Goal: Task Accomplishment & Management: Complete application form

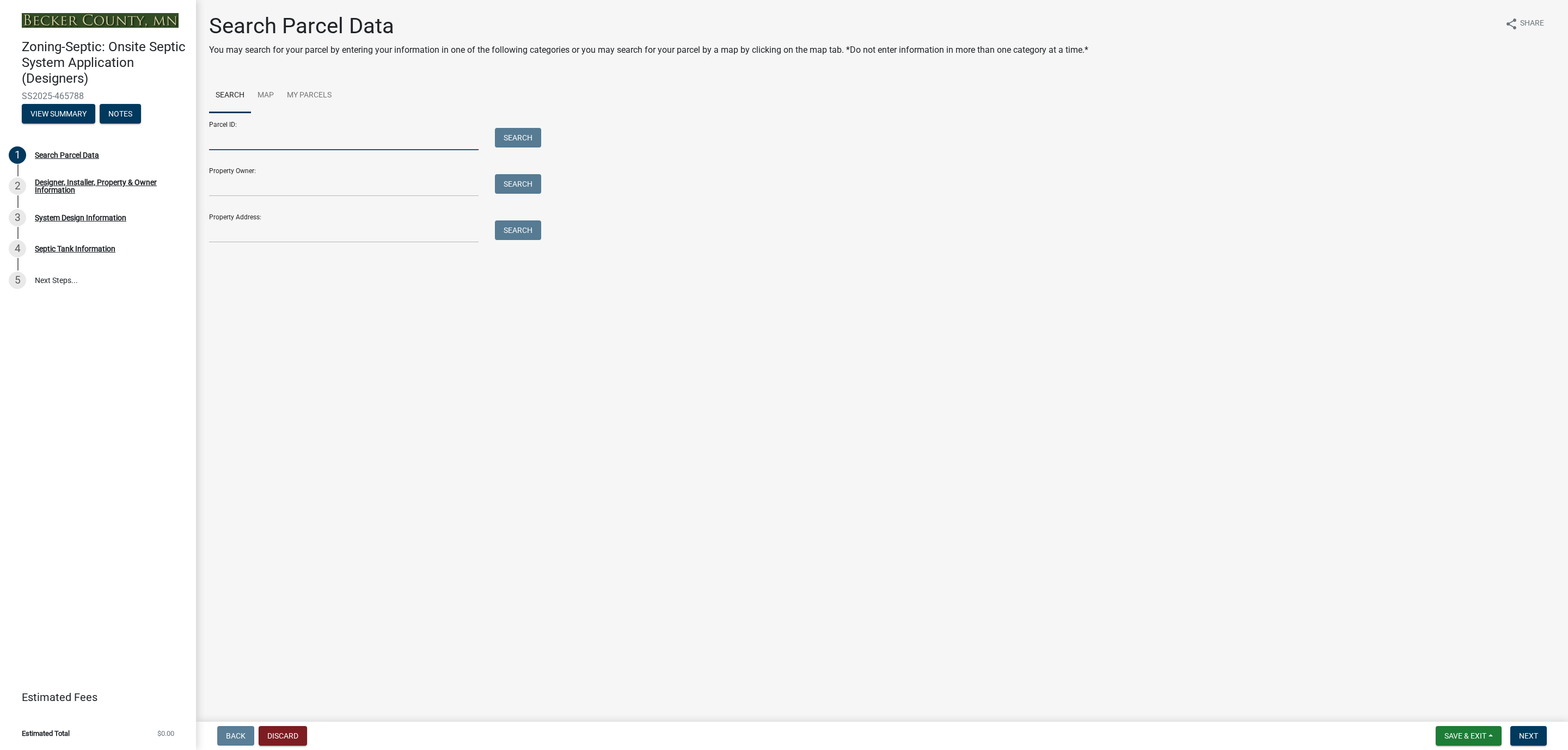
click at [224, 141] on input "Parcel ID:" at bounding box center [344, 139] width 270 height 23
paste input "020307802"
type input "020307802"
click at [494, 140] on div "Search" at bounding box center [515, 139] width 57 height 23
click at [525, 135] on button "Search" at bounding box center [518, 137] width 46 height 19
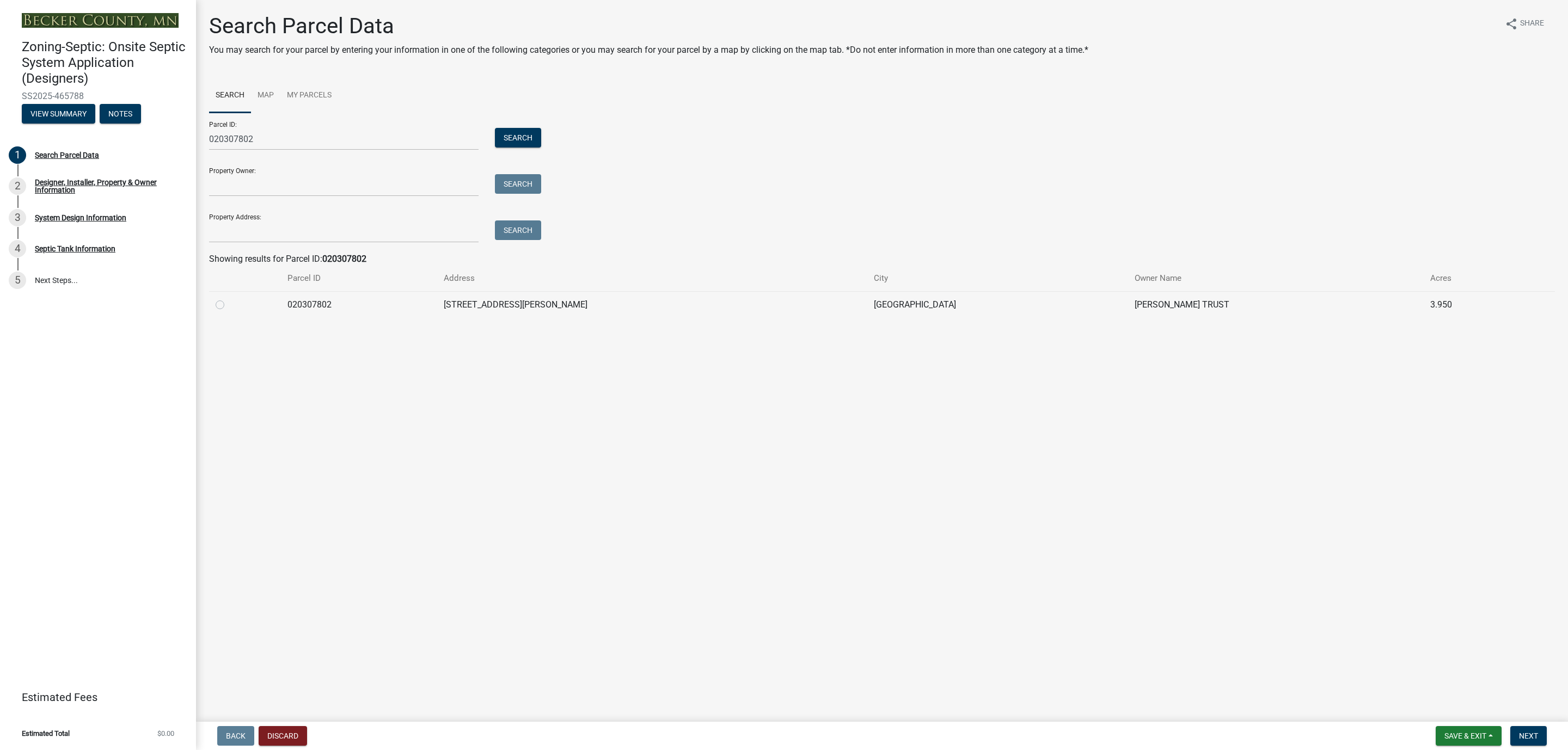
click at [217, 309] on div at bounding box center [245, 305] width 59 height 13
click at [229, 298] on label at bounding box center [229, 298] width 0 height 0
click at [229, 305] on input "radio" at bounding box center [232, 302] width 7 height 7
radio input "true"
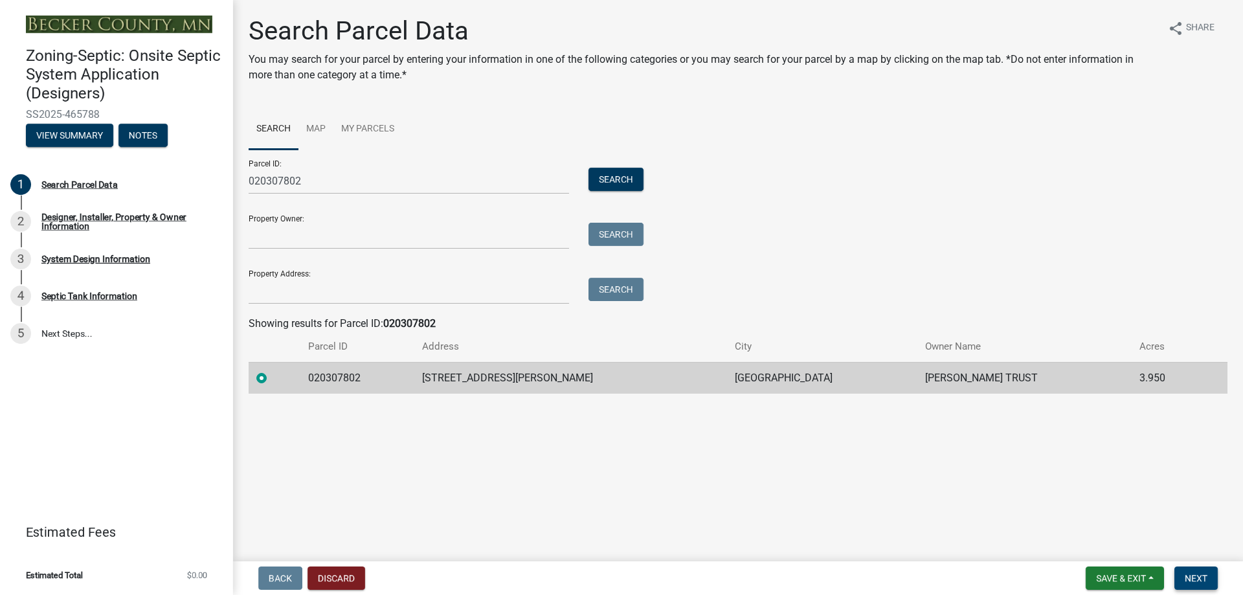
click at [1192, 576] on span "Next" at bounding box center [1196, 578] width 23 height 10
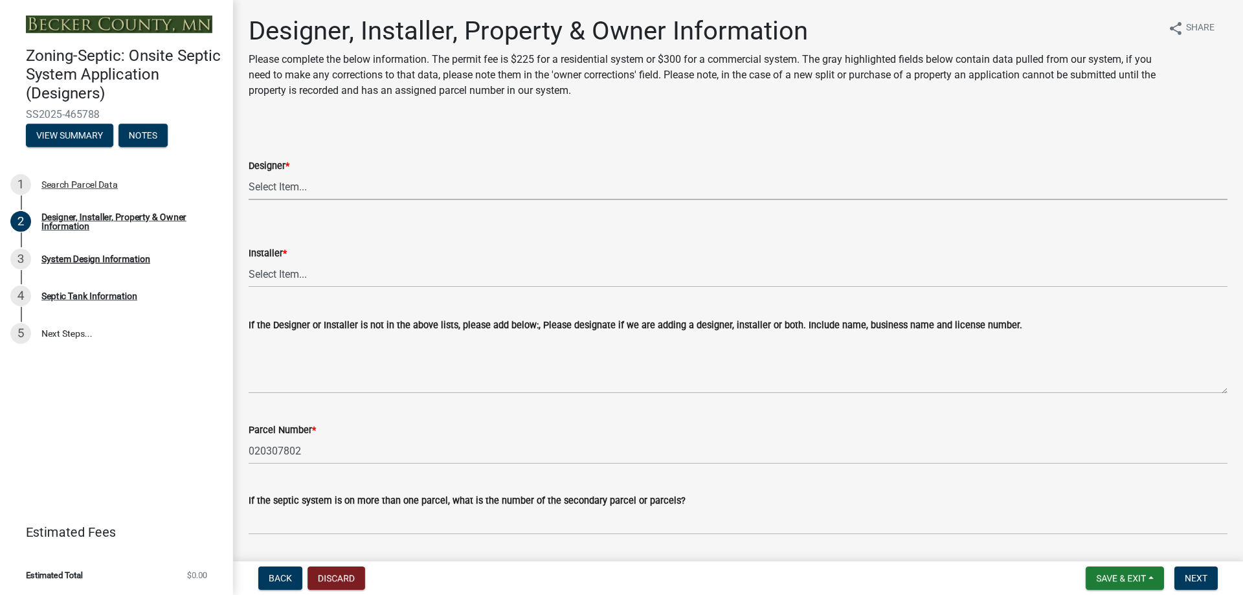
click at [300, 183] on select "Select Item... OTHER – Not listed (please add in next field and we will add to …" at bounding box center [738, 187] width 979 height 27
click at [249, 174] on select "Select Item... OTHER – Not listed (please add in next field and we will add to …" at bounding box center [738, 187] width 979 height 27
select select "addd515a-e427-4986-90b0-e79439bd77fc"
click at [294, 276] on select "Select Item... OTHER – Not listed (please add in next field and we will add to …" at bounding box center [738, 274] width 979 height 27
click at [249, 261] on select "Select Item... OTHER – Not listed (please add in next field and we will add to …" at bounding box center [738, 274] width 979 height 27
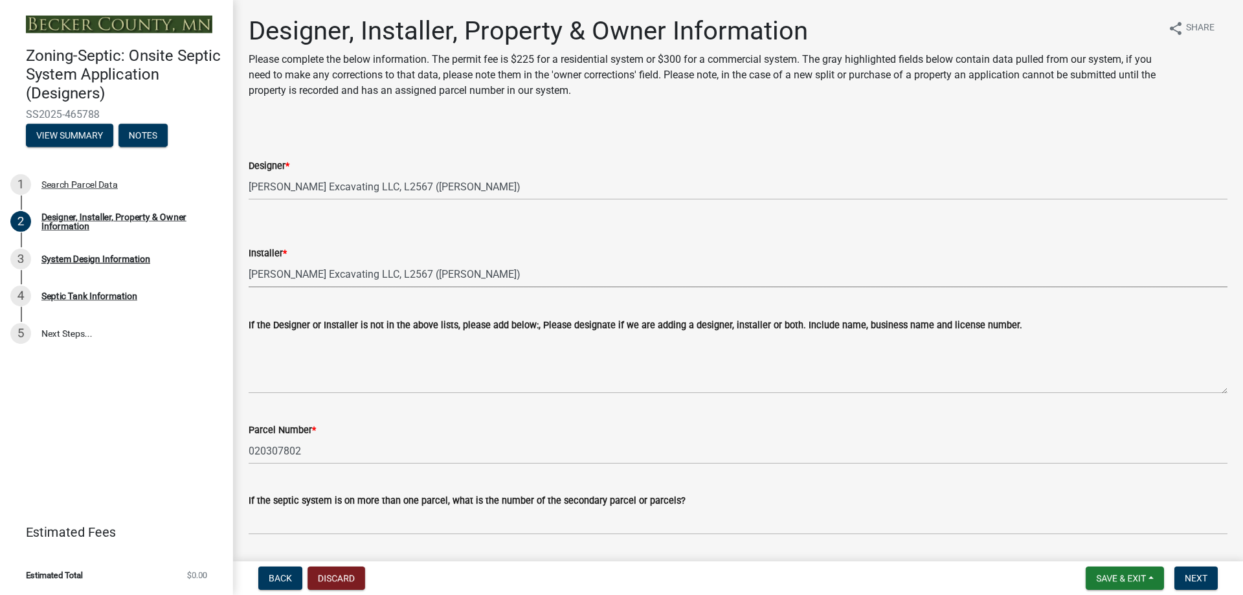
select select "aa72d6e2-cdab-4596-89a8-46c8d91eb51f"
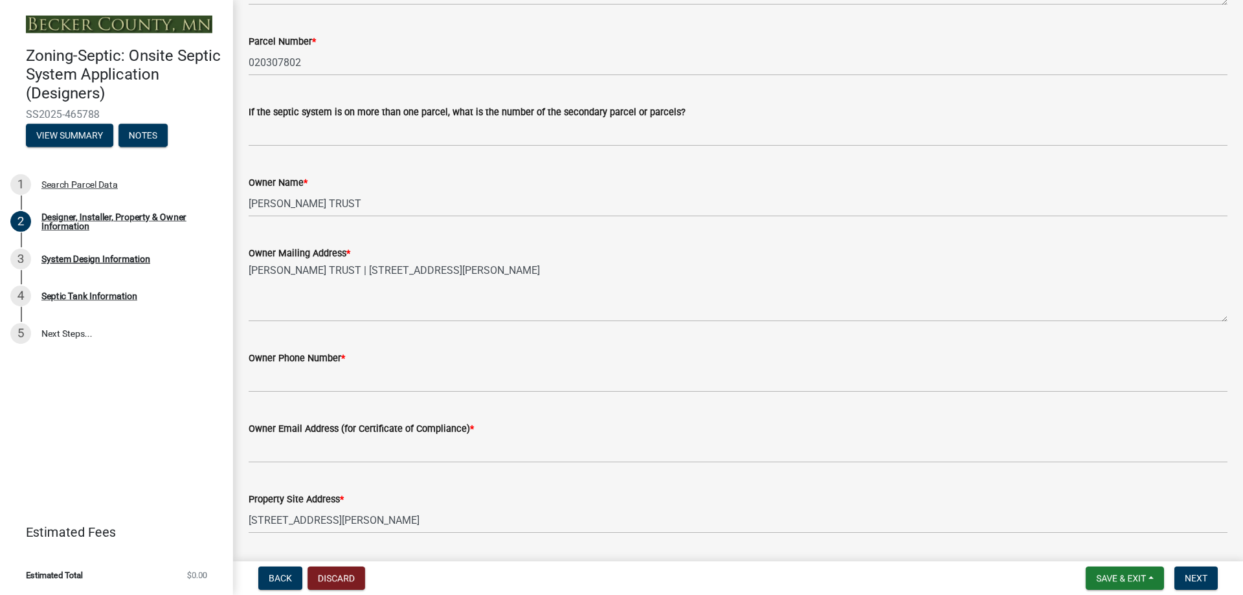
scroll to position [453, 0]
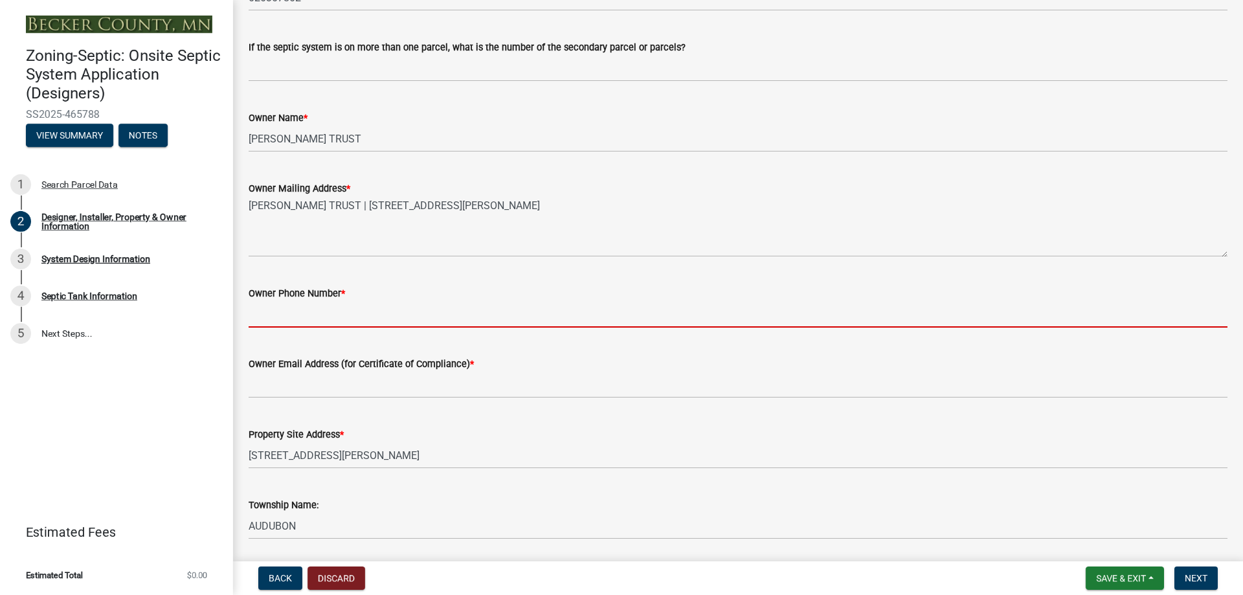
click at [313, 316] on input "Owner Phone Number *" at bounding box center [738, 314] width 979 height 27
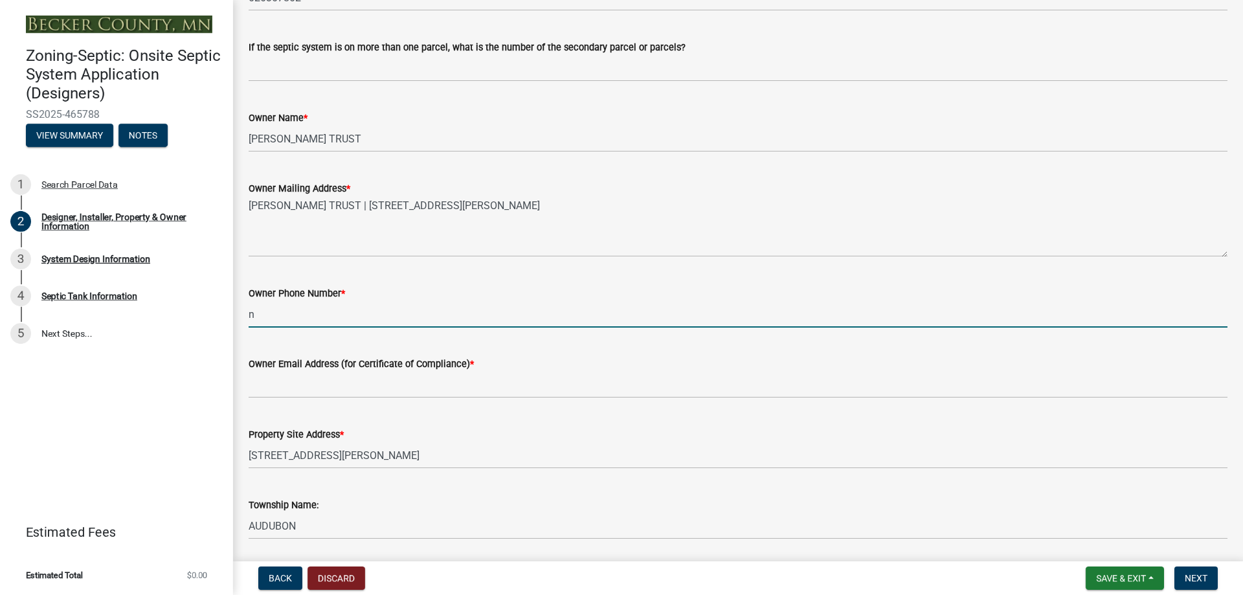
type input "N/A"
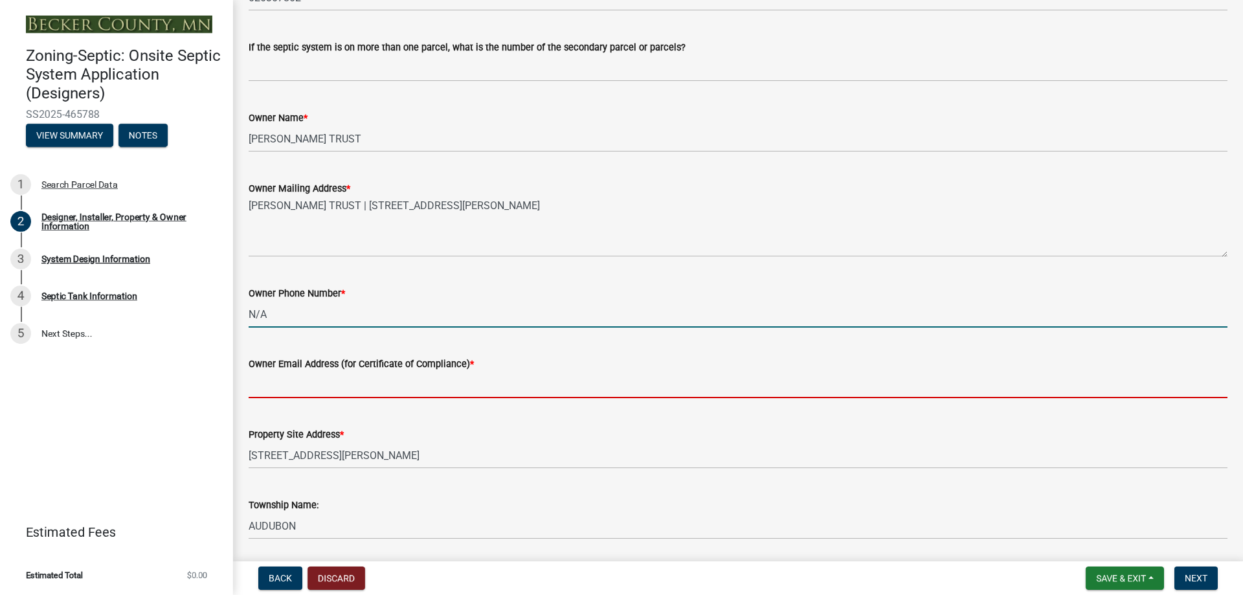
click at [313, 389] on input "Owner Email Address (for Certificate of Compliance) *" at bounding box center [738, 385] width 979 height 27
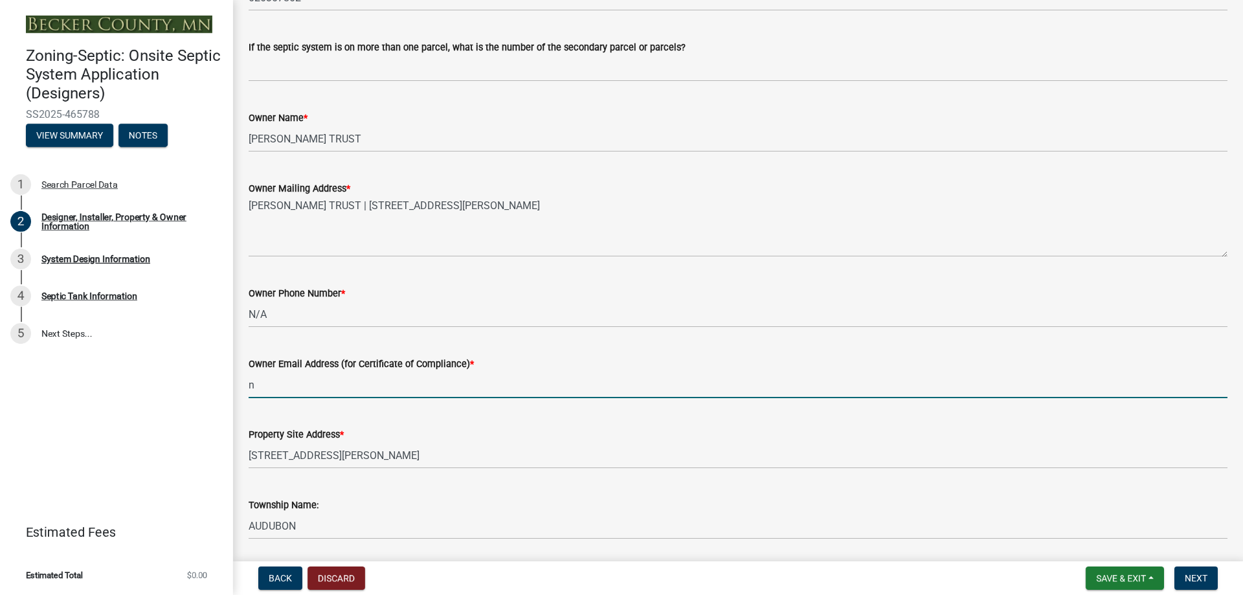
type input "N/A"
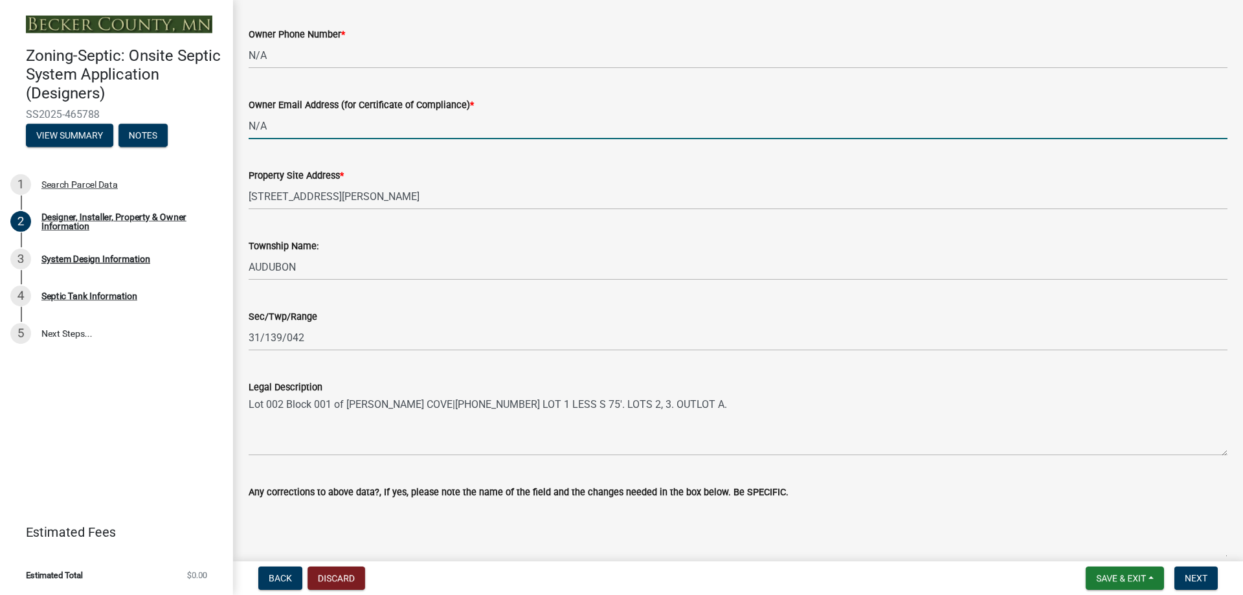
scroll to position [778, 0]
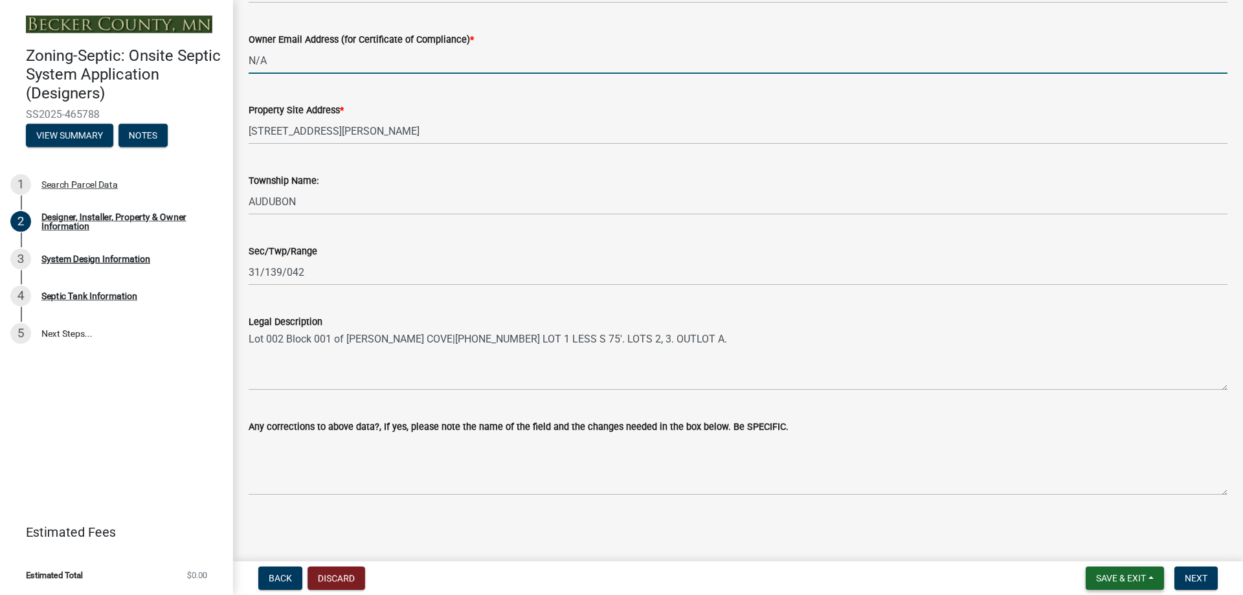
click at [1118, 578] on span "Save & Exit" at bounding box center [1121, 578] width 50 height 10
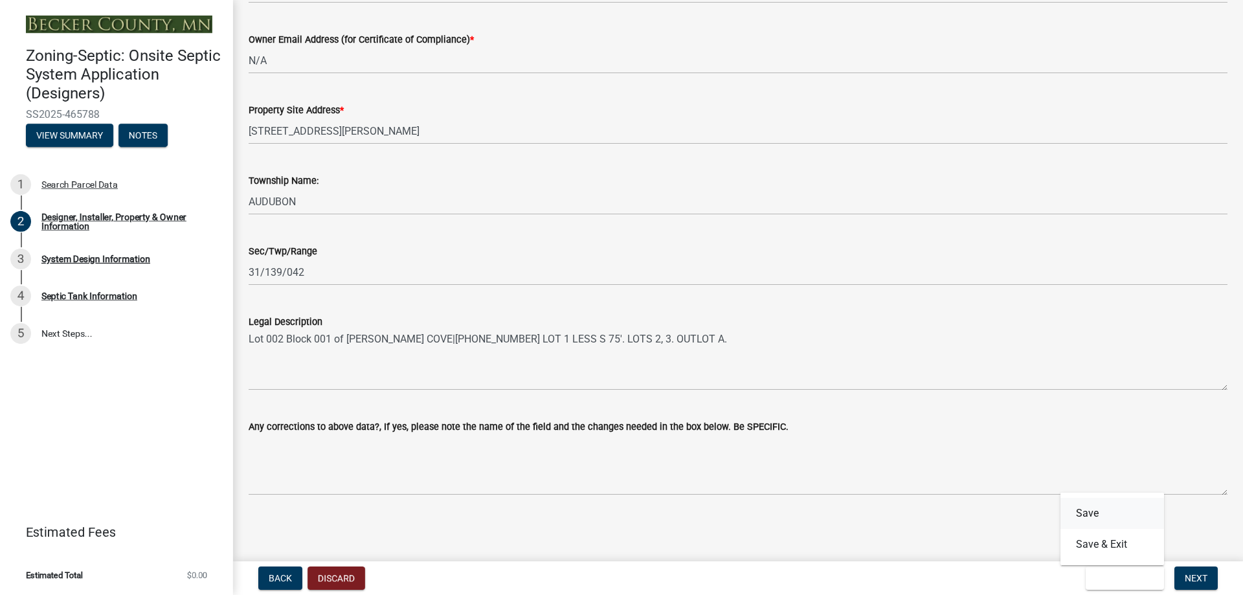
click at [1086, 513] on button "Save" at bounding box center [1113, 513] width 104 height 31
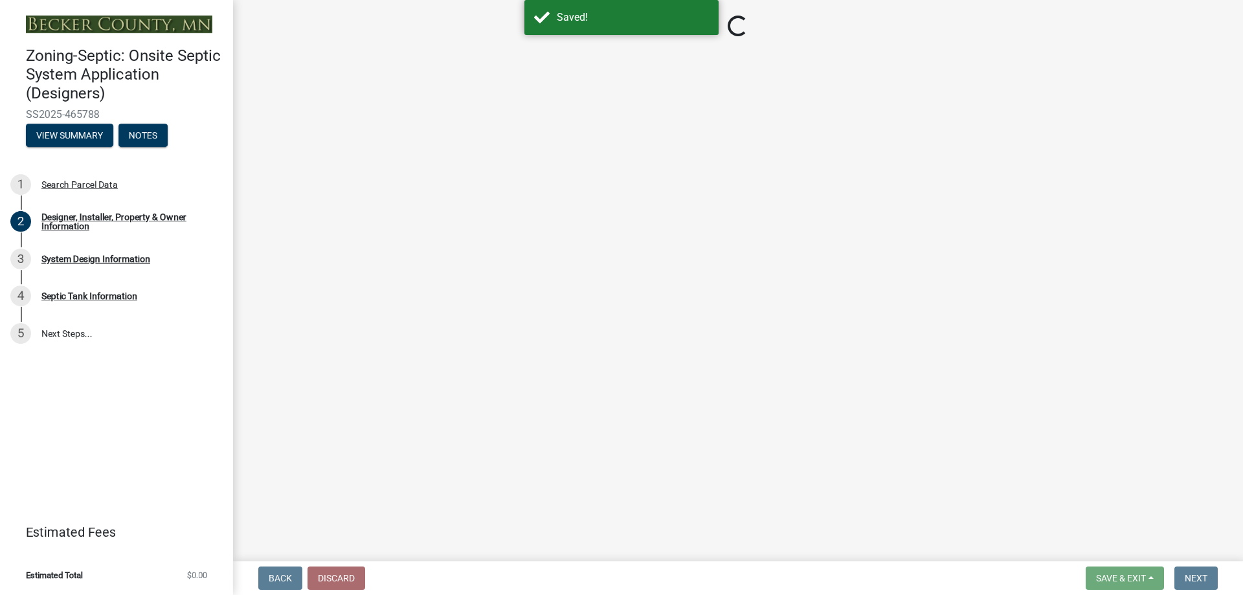
select select "addd515a-e427-4986-90b0-e79439bd77fc"
select select "aa72d6e2-cdab-4596-89a8-46c8d91eb51f"
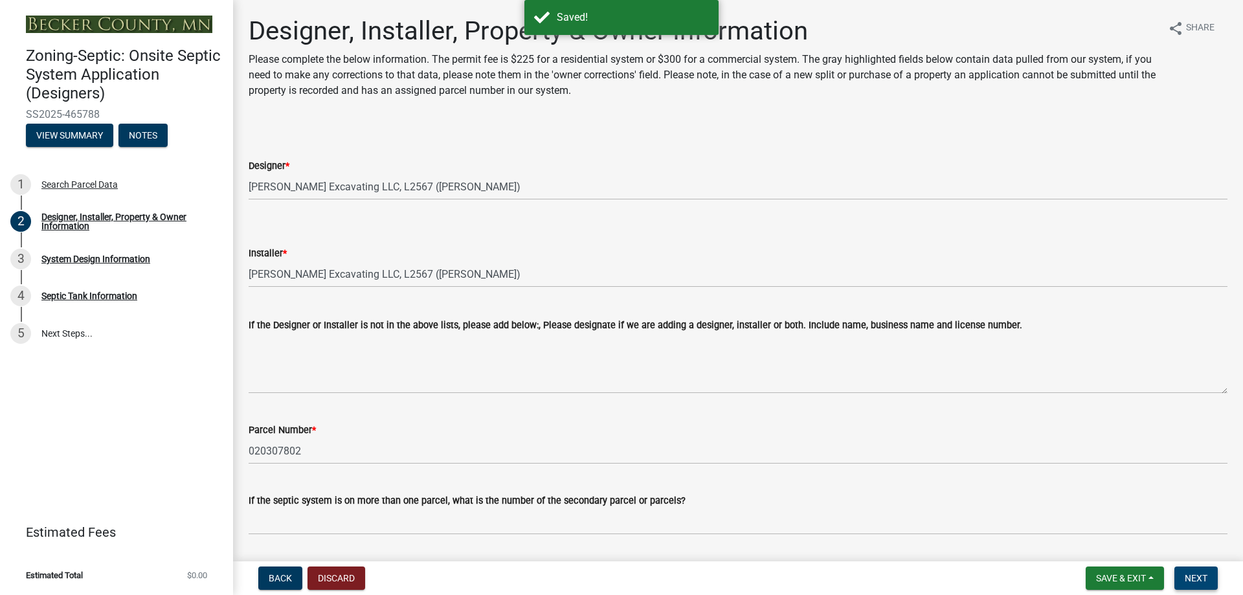
click at [1208, 576] on button "Next" at bounding box center [1196, 578] width 43 height 23
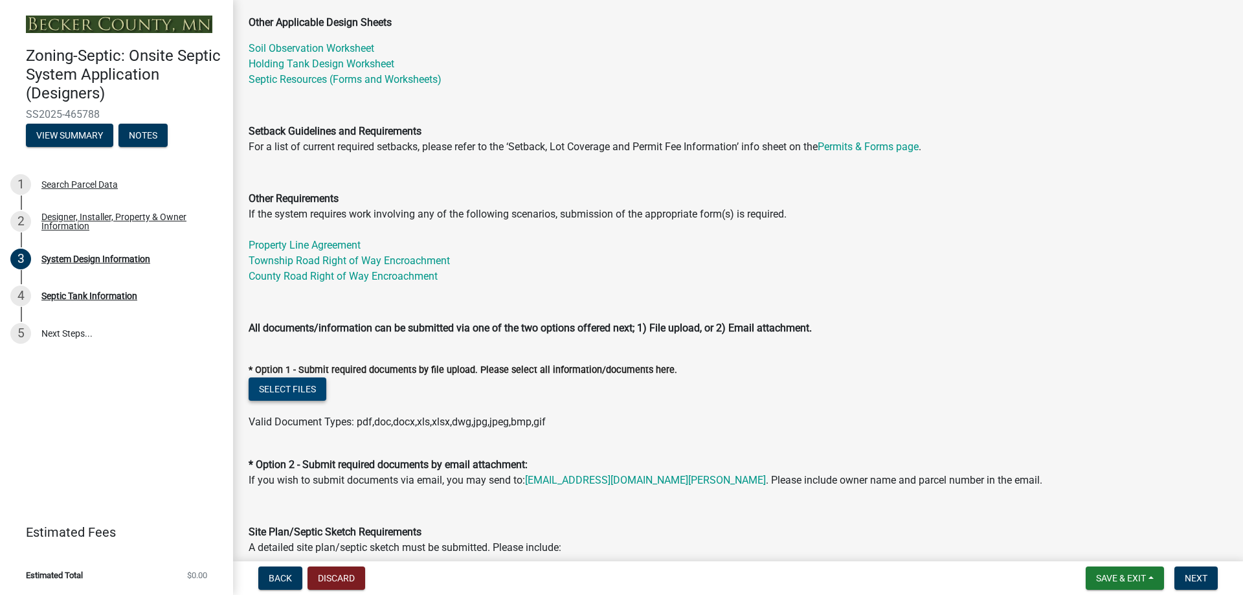
scroll to position [324, 0]
click at [291, 390] on button "Select files" at bounding box center [288, 388] width 78 height 23
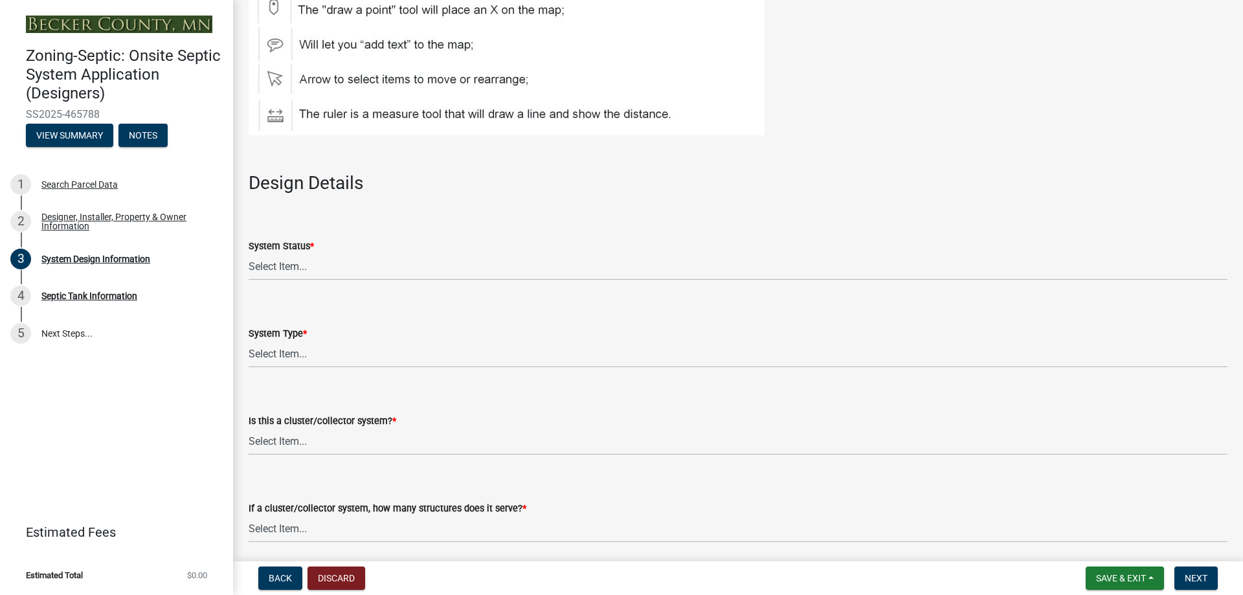
scroll to position [1619, 0]
click at [316, 267] on select "Select Item... No Existing System Replacement System Failing System (Cesspool, …" at bounding box center [738, 265] width 979 height 27
click at [249, 252] on select "Select Item... No Existing System Replacement System Failing System (Cesspool, …" at bounding box center [738, 265] width 979 height 27
select select "8ba21533-2acf-4cc6-95e5-280e4aabd5a3"
click at [317, 358] on select "Select Item... Type I Type II Type III Type IV Type V" at bounding box center [738, 352] width 979 height 27
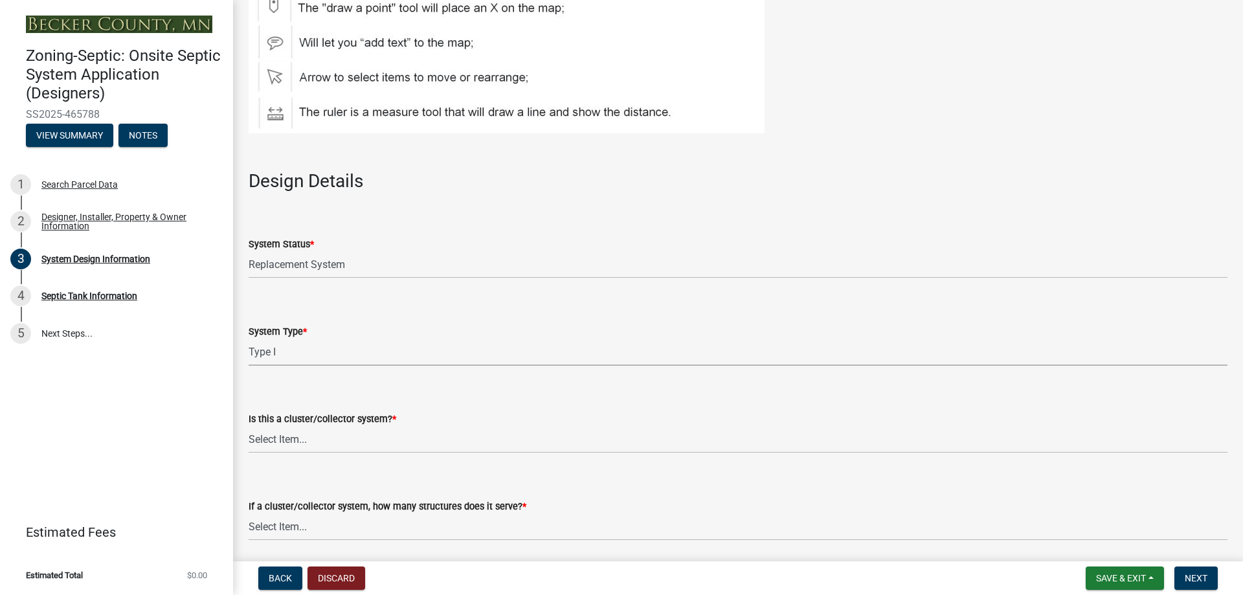
click at [249, 339] on select "Select Item... Type I Type II Type III Type IV Type V" at bounding box center [738, 352] width 979 height 27
select select "25258e87-3ef9-4f1c-a5f1-75a1d463abfb"
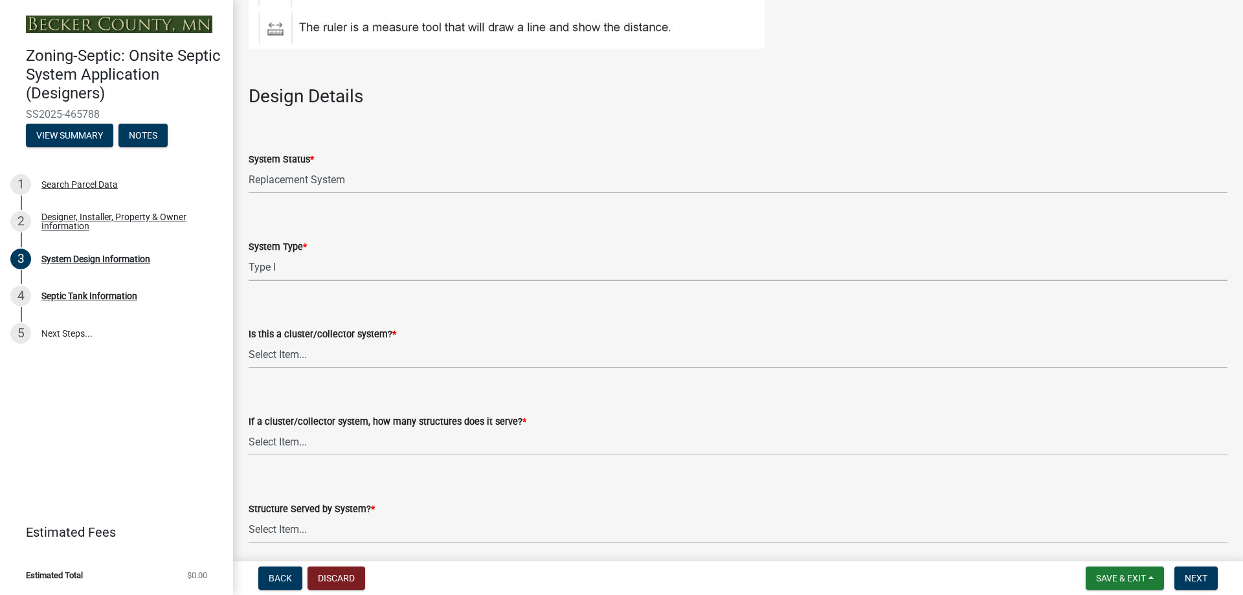
scroll to position [1748, 0]
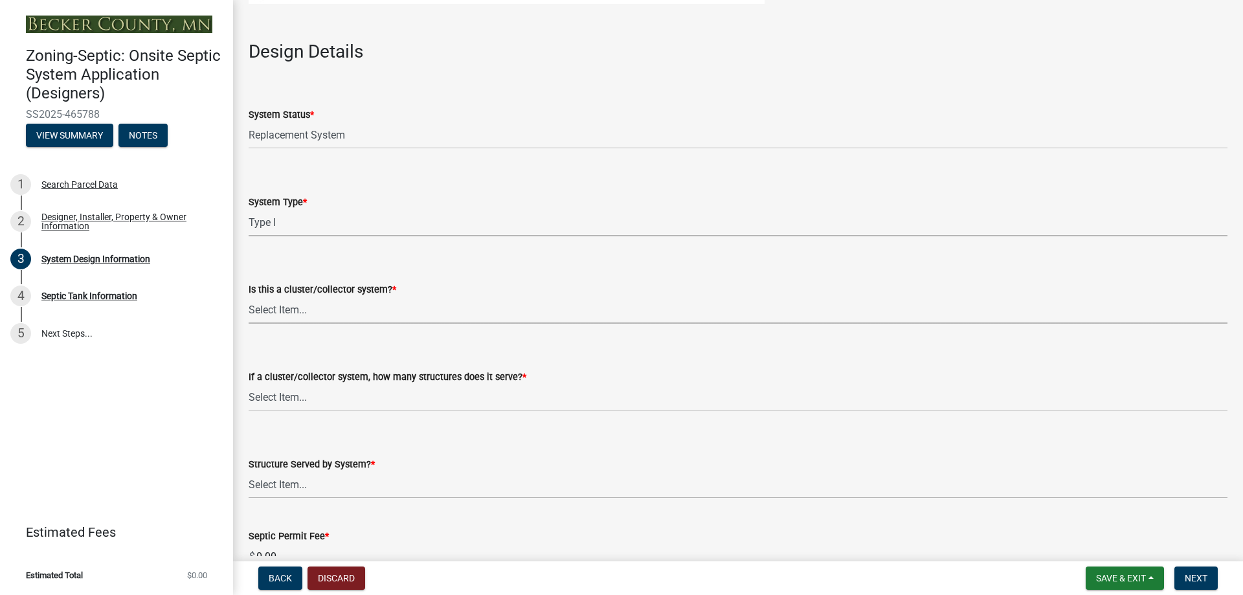
click at [320, 310] on select "Select Item... Yes No" at bounding box center [738, 310] width 979 height 27
click at [249, 297] on select "Select Item... Yes No" at bounding box center [738, 310] width 979 height 27
select select "011fbff4-a41d-4a75-9bd8-71c7e6c69e0d"
click at [312, 397] on select "Select Item... Not a cluster/collector system 1 2 3 4 5 6 7 8 9 10" at bounding box center [738, 398] width 979 height 27
click at [249, 385] on select "Select Item... Not a cluster/collector system 1 2 3 4 5 6 7 8 9 10" at bounding box center [738, 398] width 979 height 27
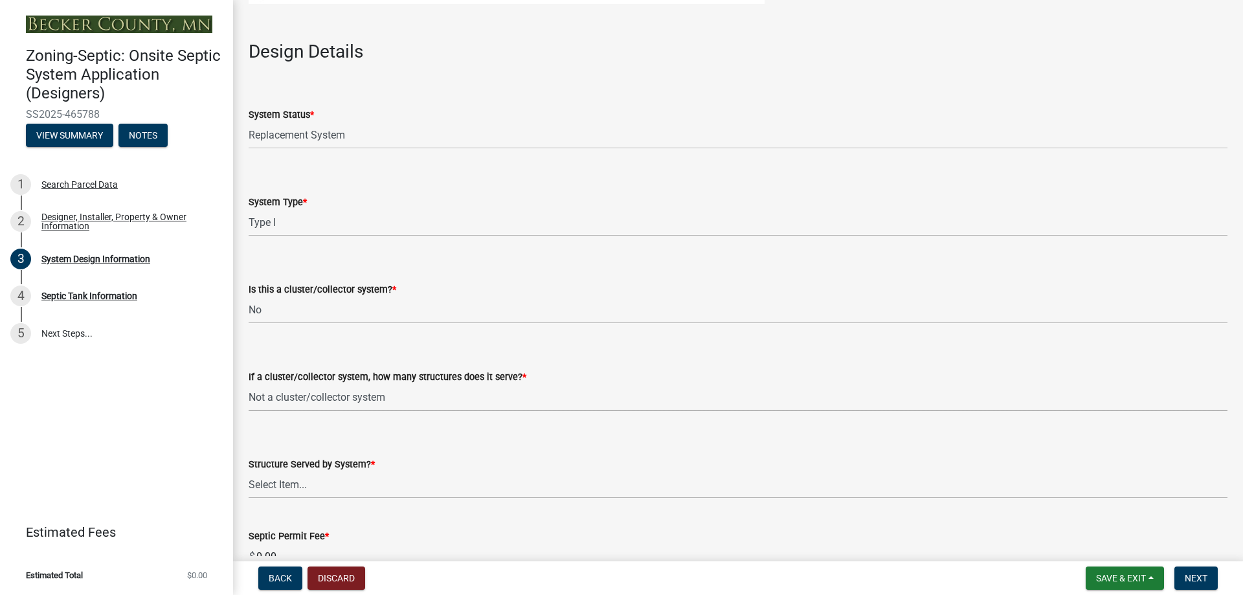
select select "85fdfef2-2683-4311-b5d5-5505f6411127"
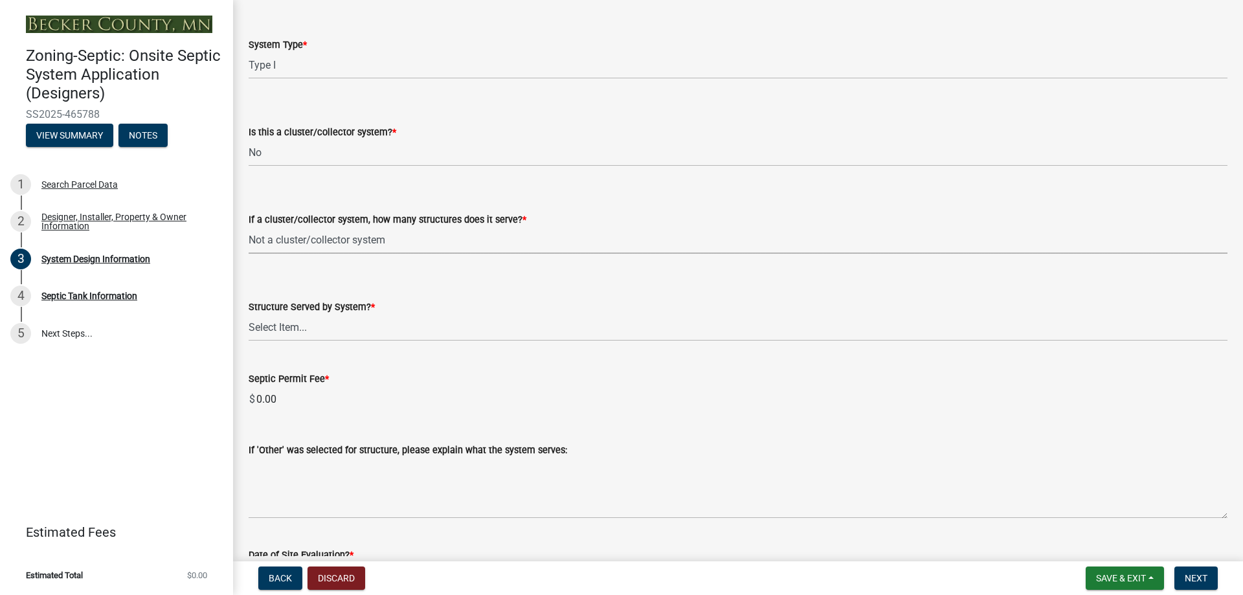
scroll to position [1943, 0]
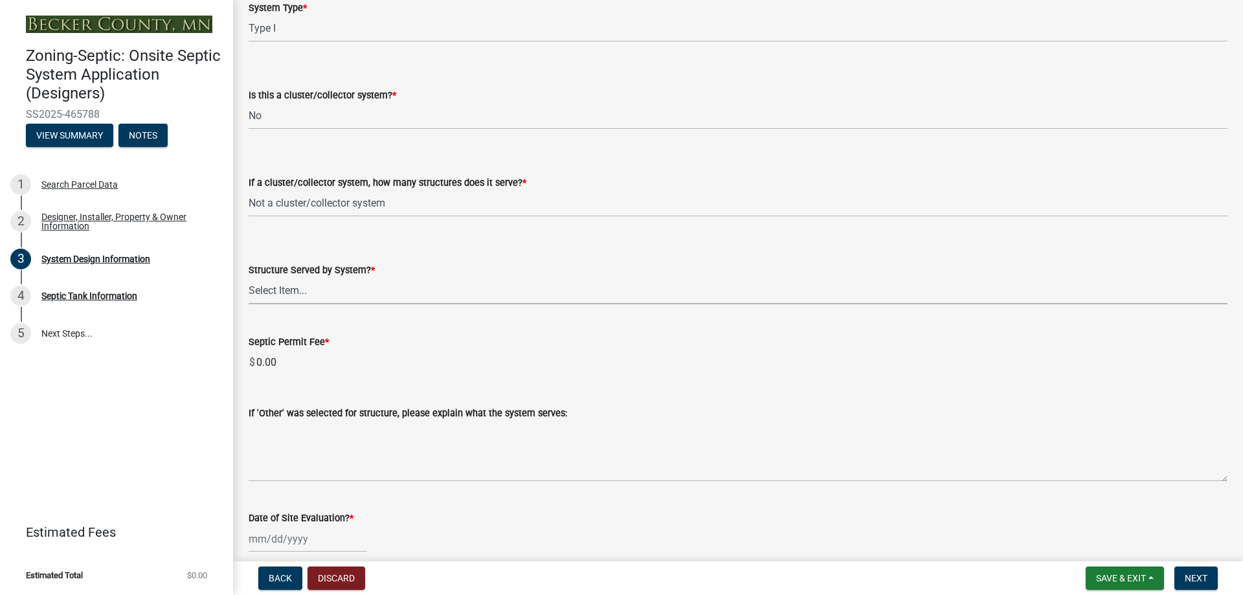
click at [326, 287] on select "Select Item... Commercial Resort Commercial - Non Resort Other Full-Time Dwelli…" at bounding box center [738, 291] width 979 height 27
click at [249, 278] on select "Select Item... Commercial Resort Commercial - Non Resort Other Full-Time Dwelli…" at bounding box center [738, 291] width 979 height 27
select select "d95a9312-c8a1-4ec7-8581-25dbcf440a1f"
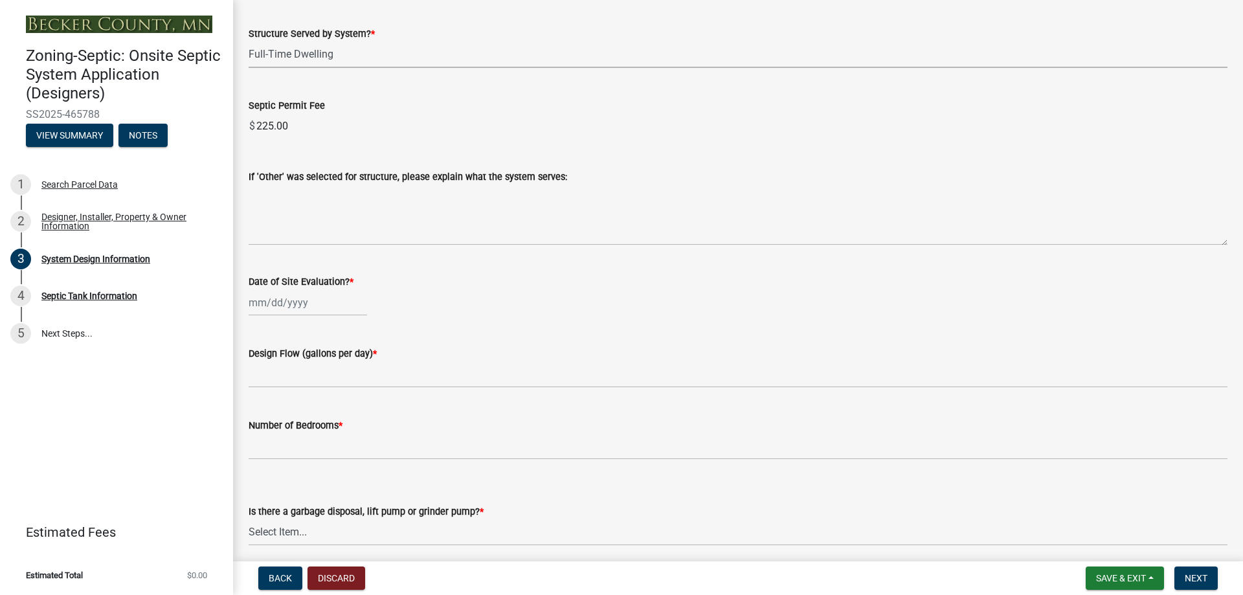
scroll to position [2202, 0]
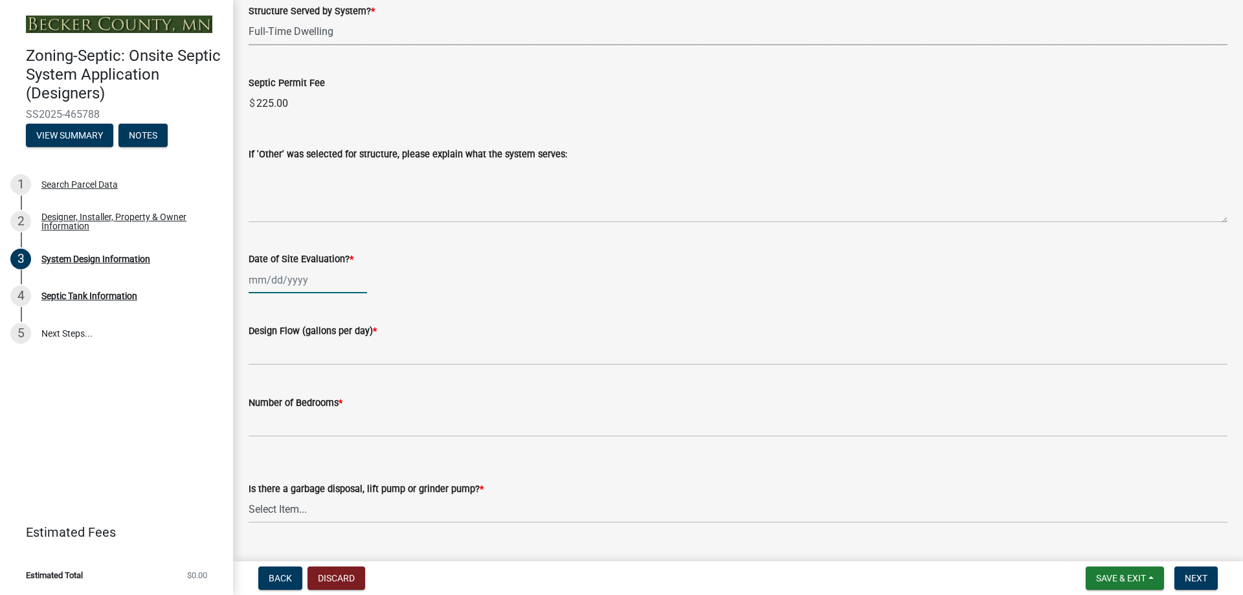
click at [311, 280] on div at bounding box center [308, 280] width 118 height 27
select select "8"
select select "2025"
click at [258, 306] on button "Previous month" at bounding box center [262, 307] width 16 height 21
select select "7"
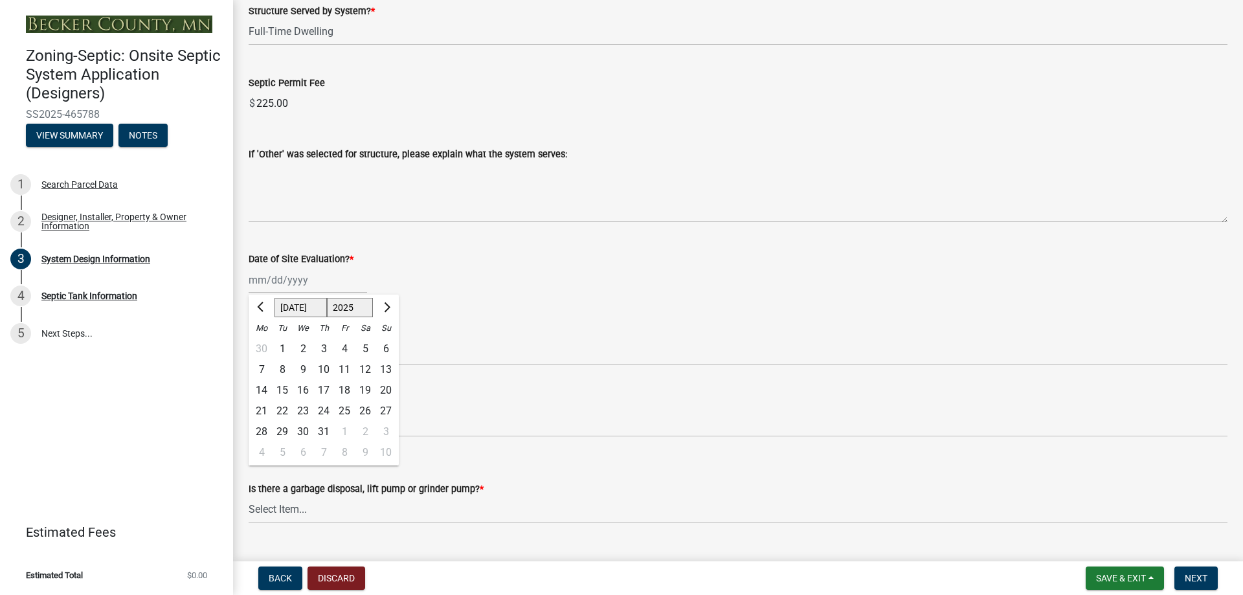
click at [301, 431] on div "30" at bounding box center [303, 432] width 21 height 21
type input "[DATE]"
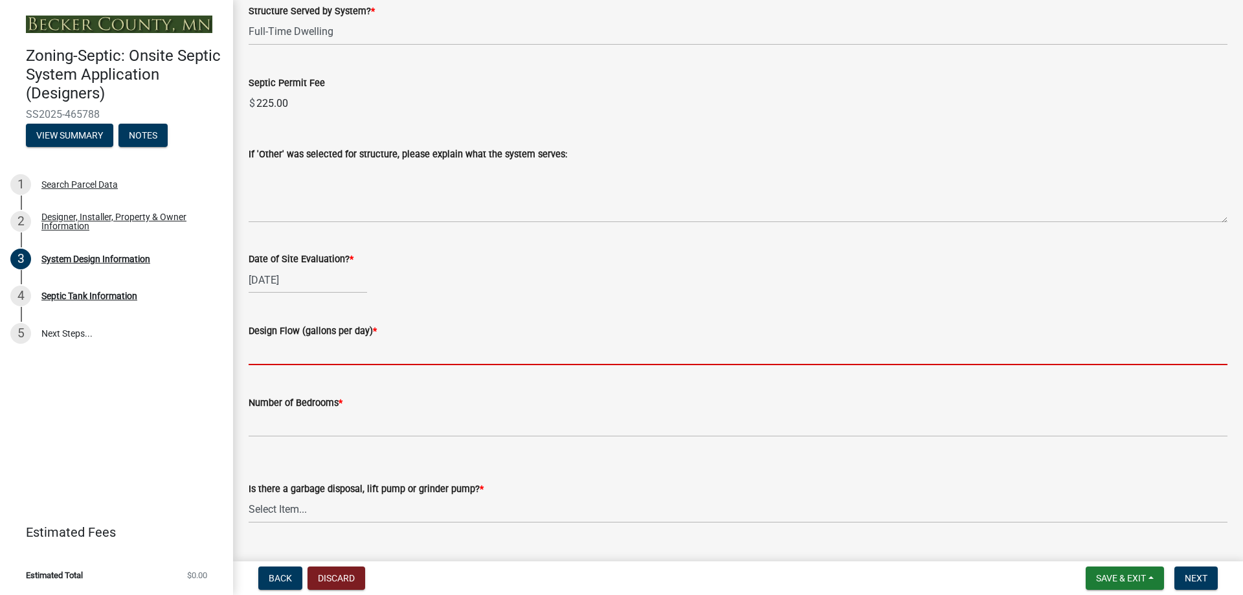
click at [341, 349] on input "text" at bounding box center [738, 352] width 979 height 27
type input "600"
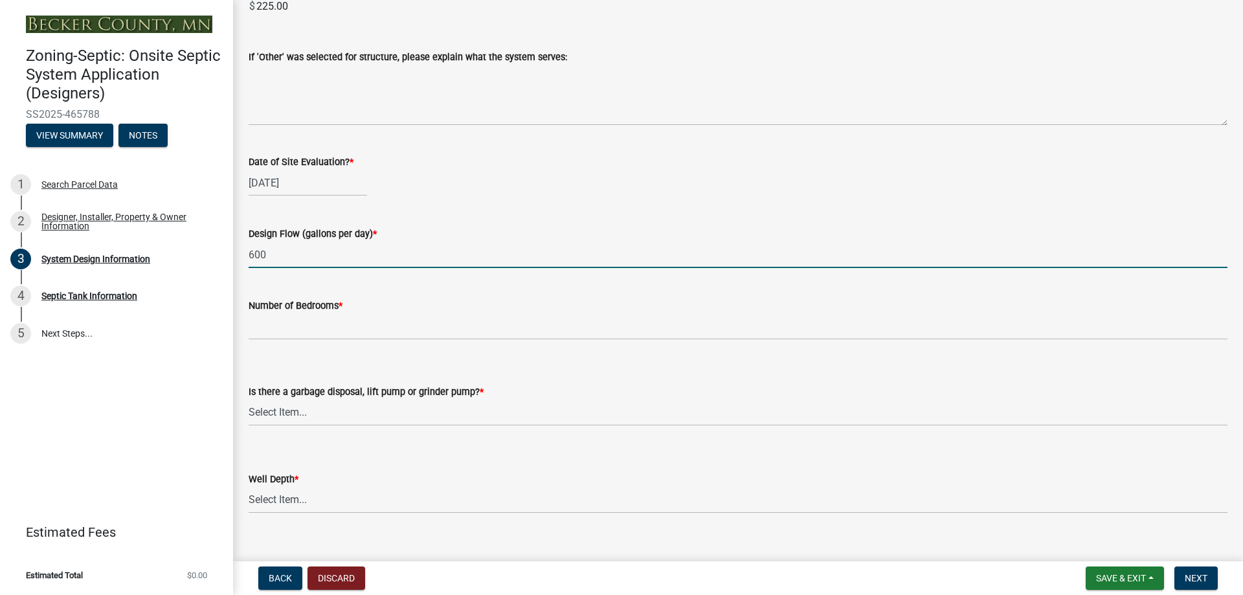
scroll to position [2331, 0]
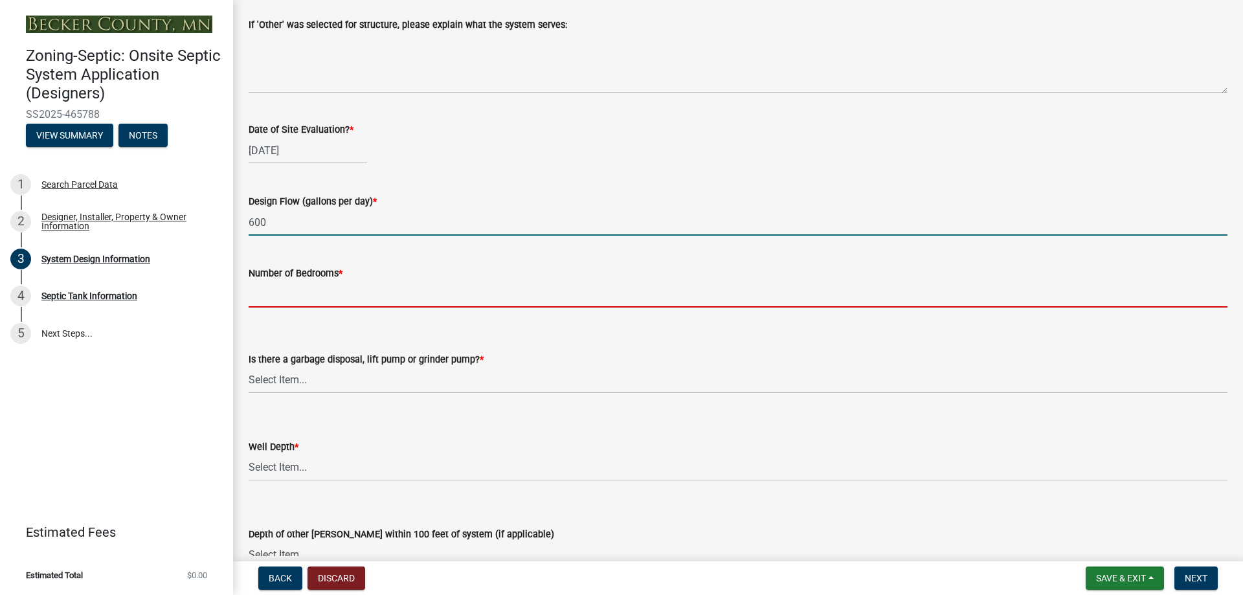
click at [306, 299] on input "Number of Bedrooms *" at bounding box center [738, 294] width 979 height 27
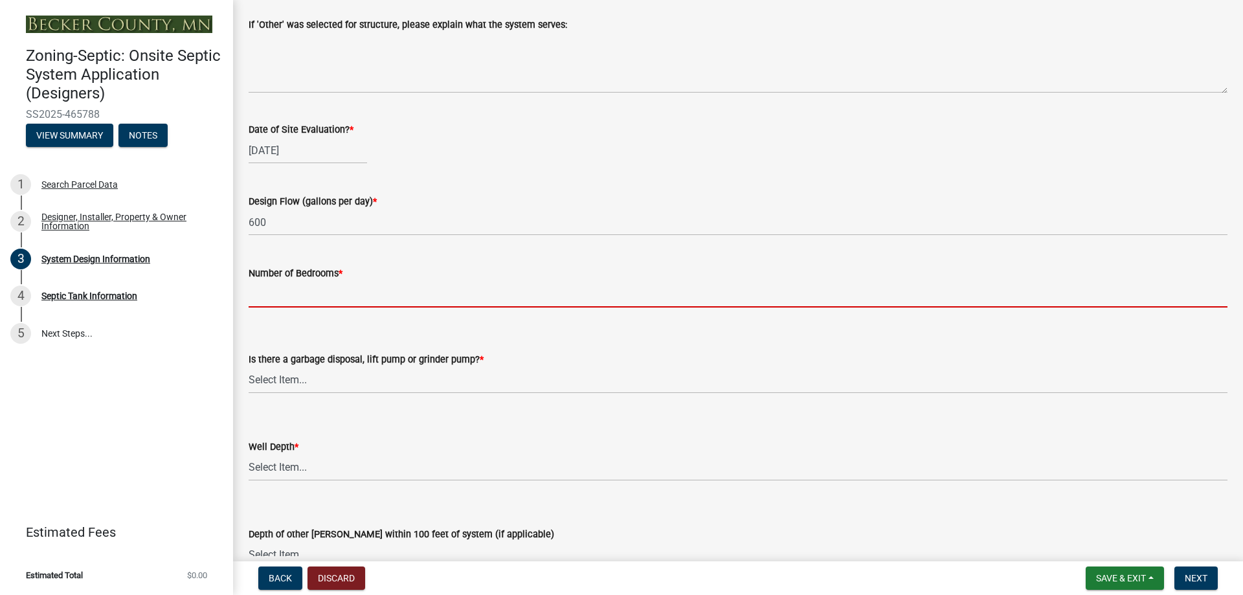
type input "4"
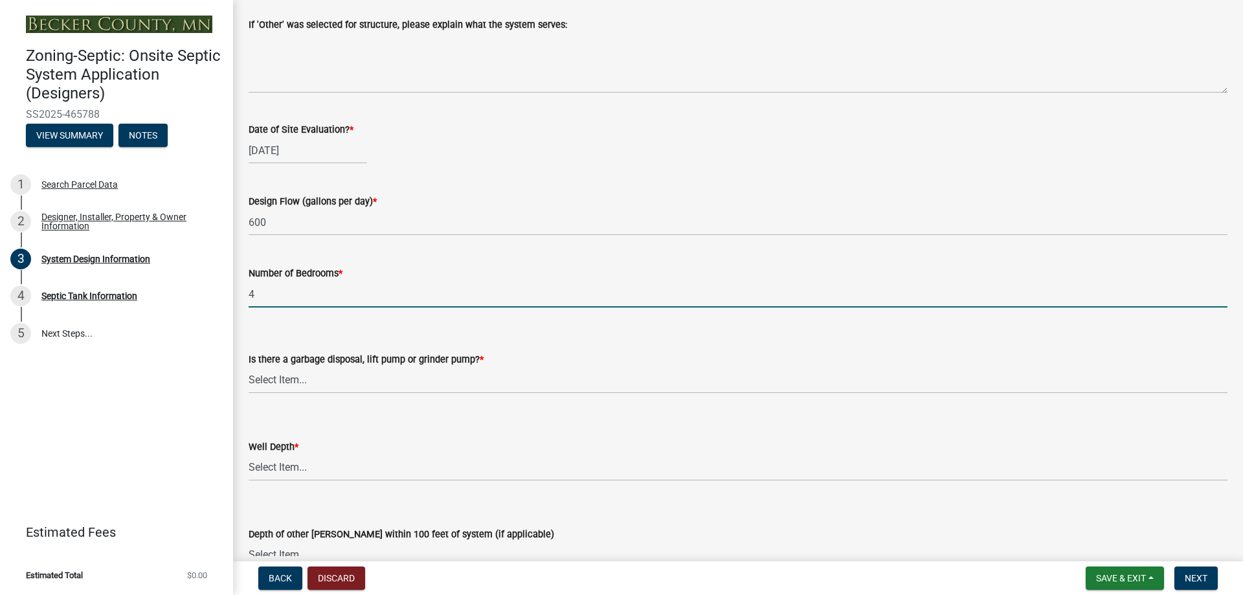
scroll to position [2396, 0]
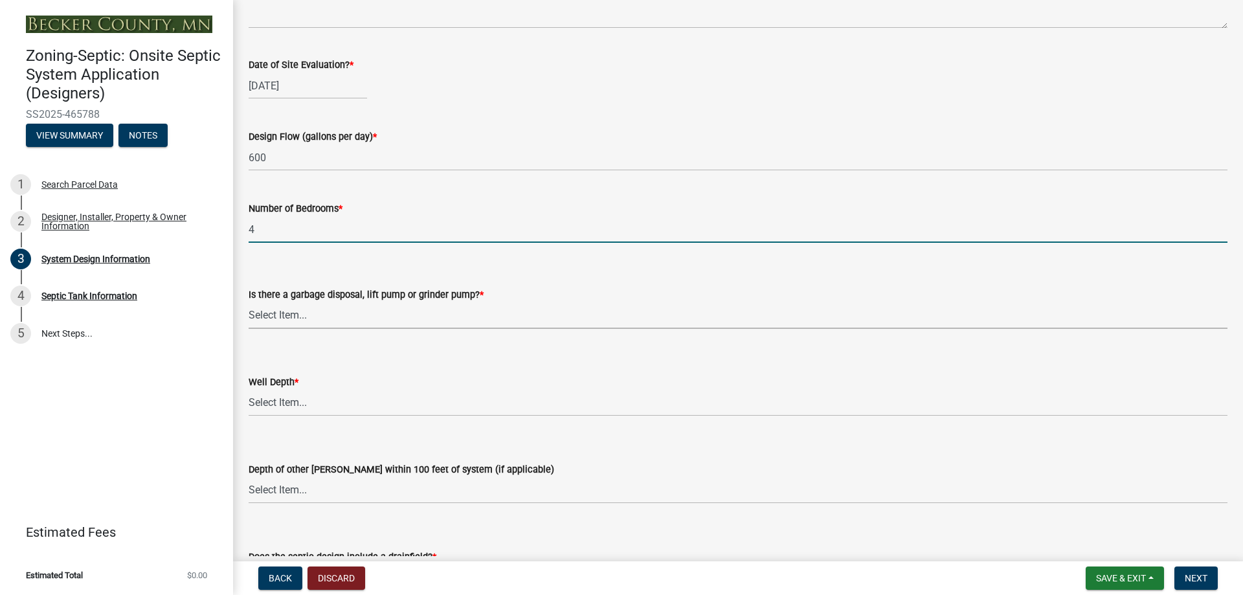
click at [314, 317] on select "Select Item... Yes No" at bounding box center [738, 315] width 979 height 27
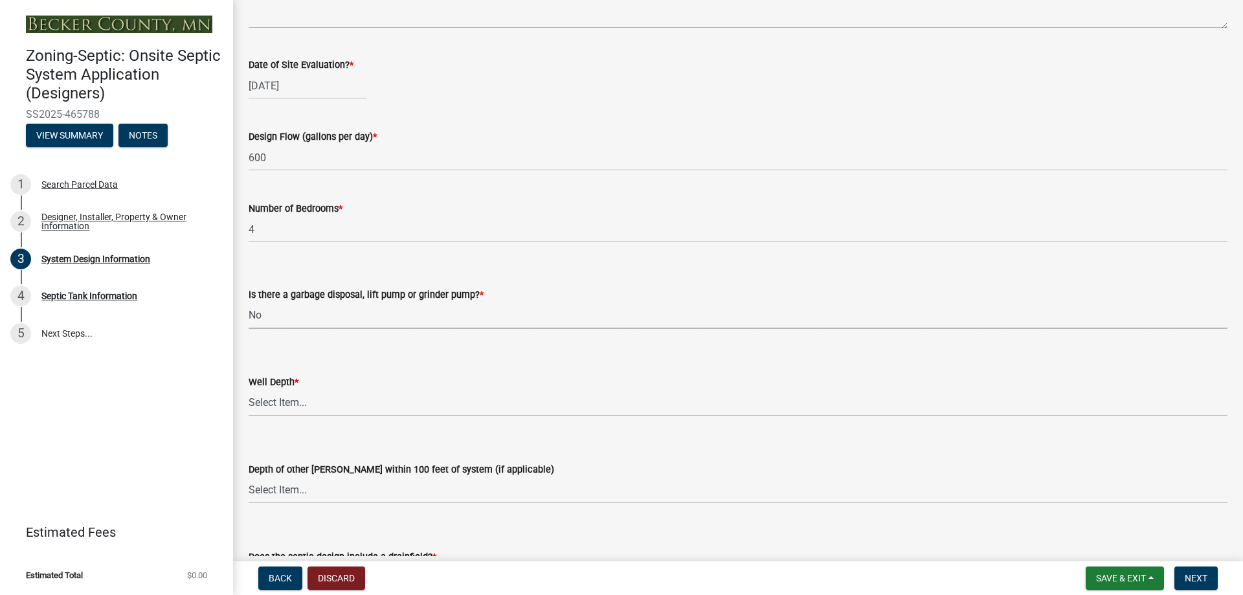
click at [249, 302] on select "Select Item... Yes No" at bounding box center [738, 315] width 979 height 27
select select "ba735beb-519e-40f0-ae20-62d65fc4c46b"
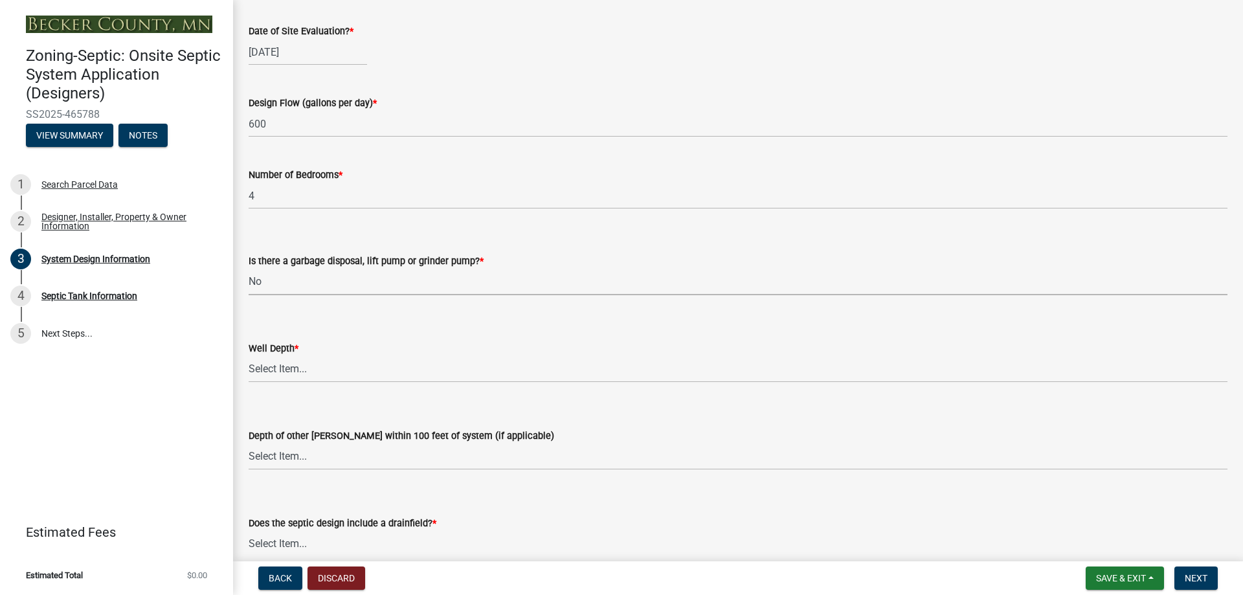
scroll to position [2461, 0]
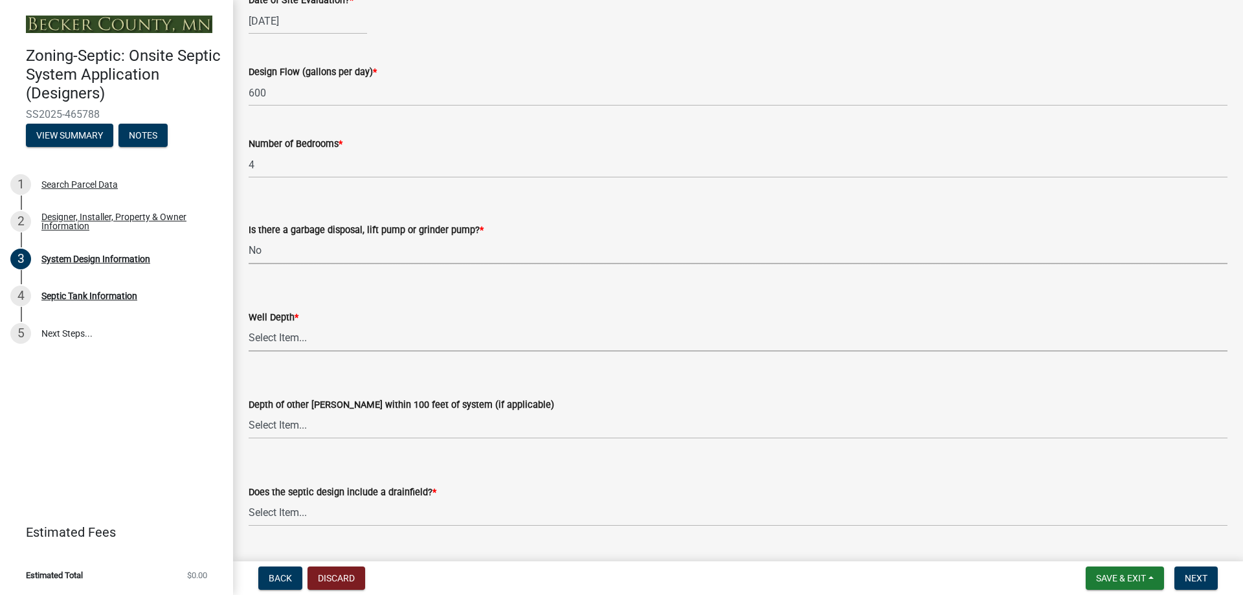
click at [306, 335] on select "Select Item... Deep Well Shallow Well Well not yet installed - To be drilled No…" at bounding box center [738, 338] width 979 height 27
click at [249, 325] on select "Select Item... Deep Well Shallow Well Well not yet installed - To be drilled No…" at bounding box center [738, 338] width 979 height 27
select select "ef698bf5-6172-44c1-9ffb-522c07469aed"
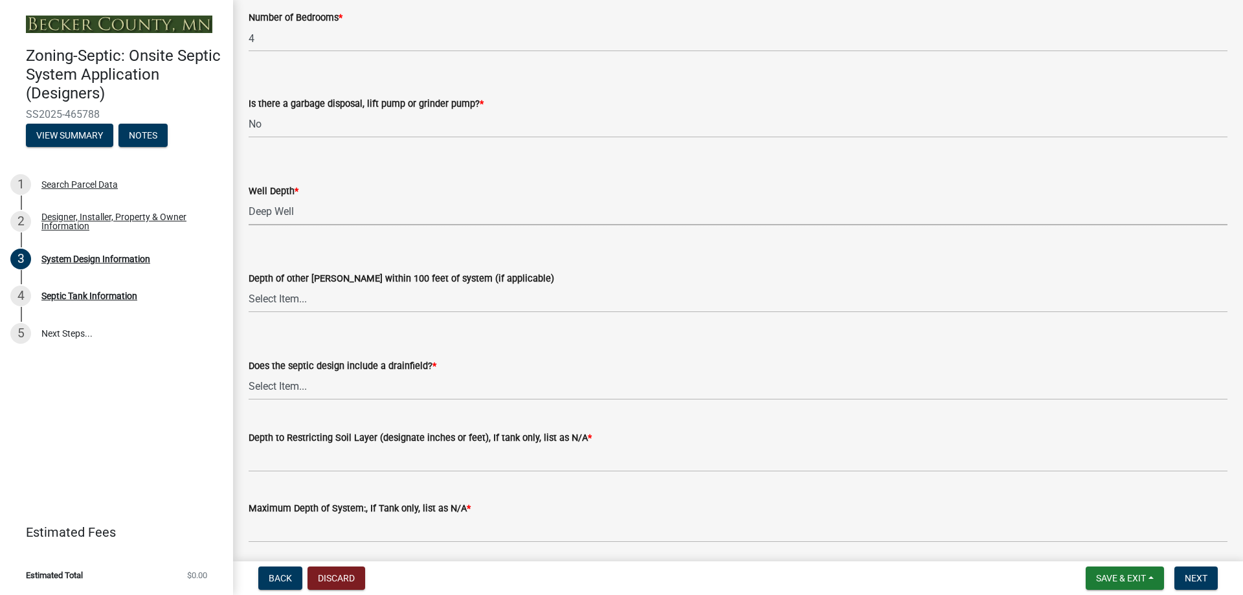
scroll to position [2590, 0]
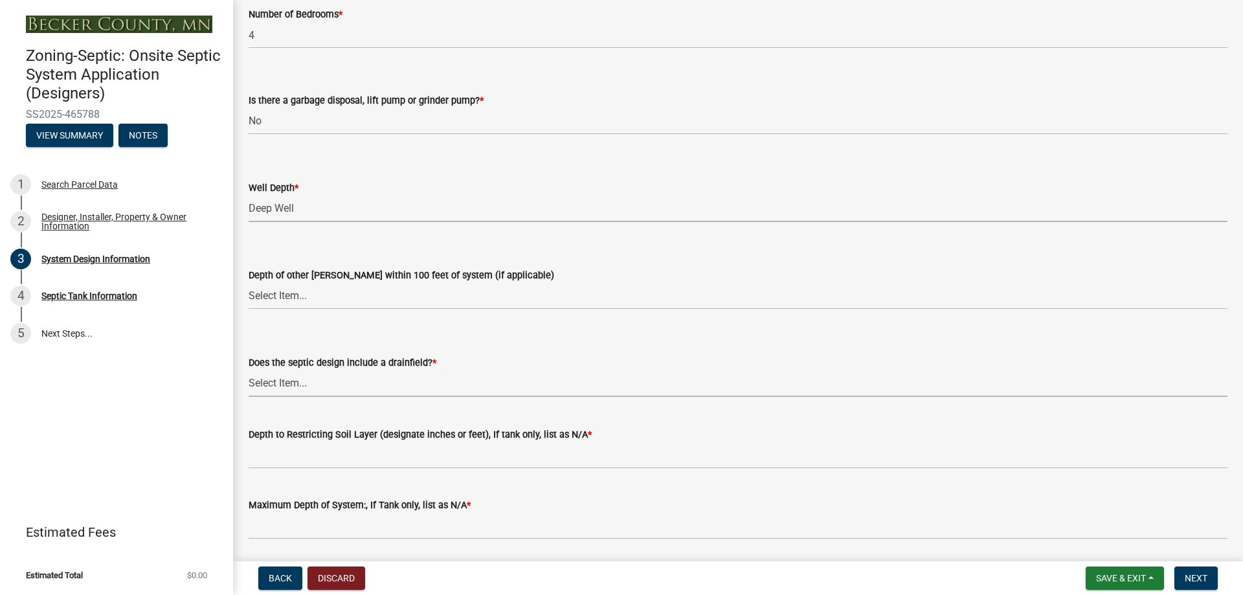
click at [300, 379] on select "Select Item... Yes No Existing - COC must by submitted" at bounding box center [738, 383] width 979 height 27
click at [249, 370] on select "Select Item... Yes No Existing - COC must by submitted" at bounding box center [738, 383] width 979 height 27
select select "a0c59fcd-b61c-4c3a-90a8-e70849750c47"
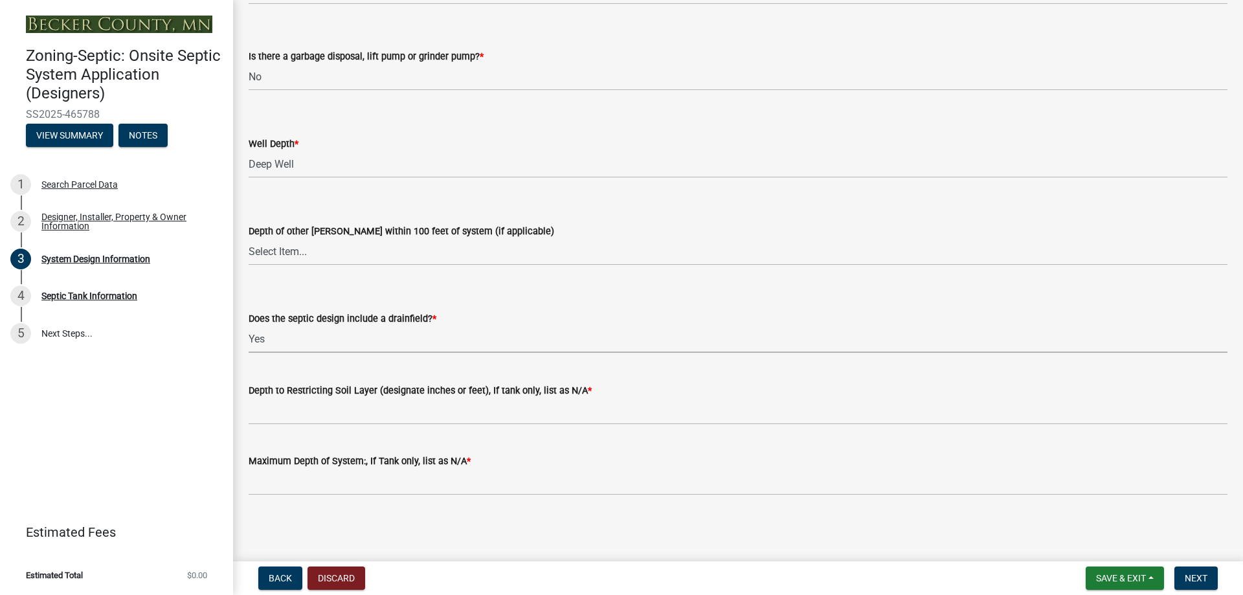
click at [317, 344] on select "Select Item... Yes No Existing - COC must by submitted" at bounding box center [738, 339] width 979 height 27
click at [331, 315] on label "Does the septic design include a drainfield? *" at bounding box center [343, 319] width 188 height 9
click at [331, 326] on select "Select Item... Yes No Existing - COC must by submitted" at bounding box center [738, 339] width 979 height 27
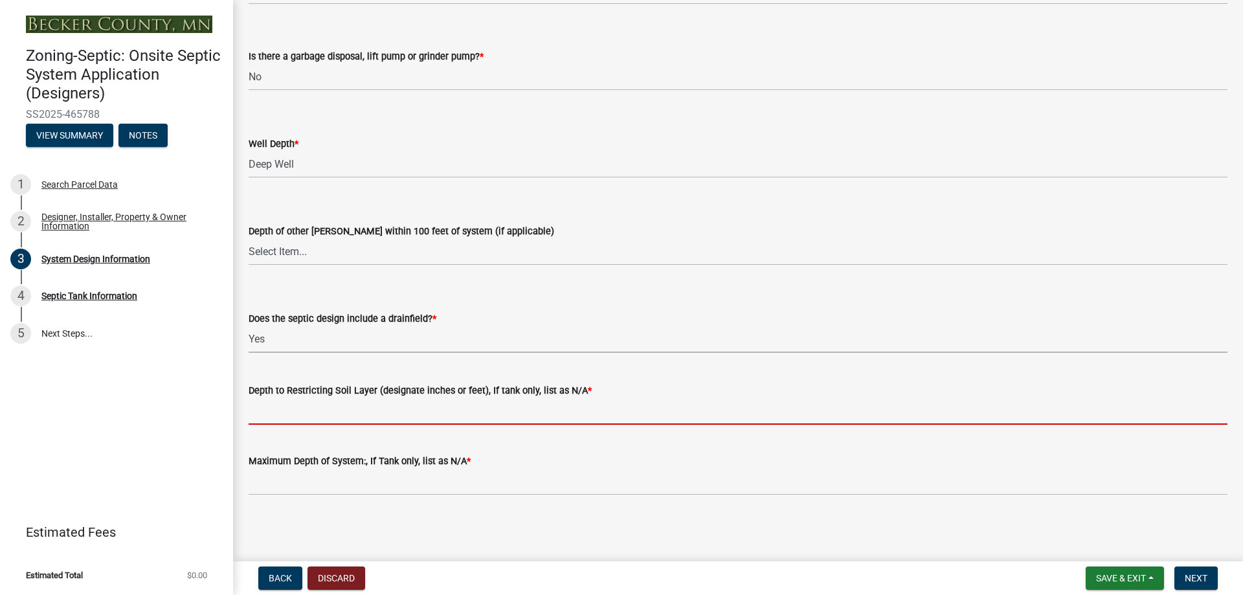
click at [334, 411] on input "Depth to Restricting Soil Layer (designate inches or feet), If tank only, list …" at bounding box center [738, 411] width 979 height 27
click at [278, 417] on input "Depth to Restricting Soil Layer (designate inches or feet), If tank only, list …" at bounding box center [738, 411] width 979 height 27
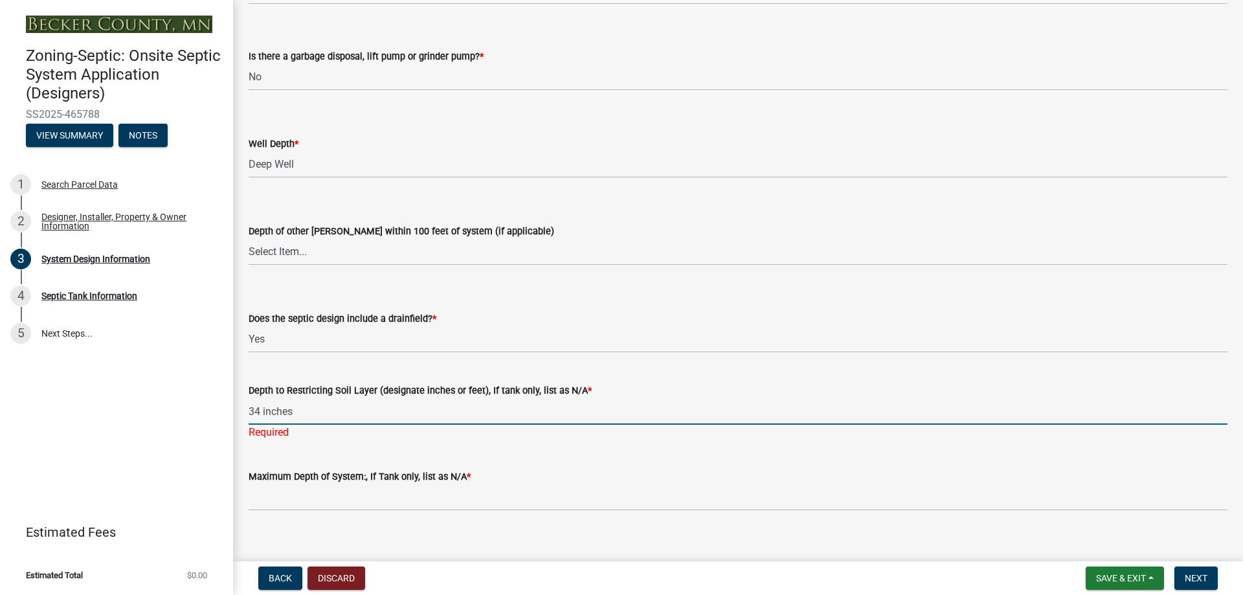
type input "34 inches"
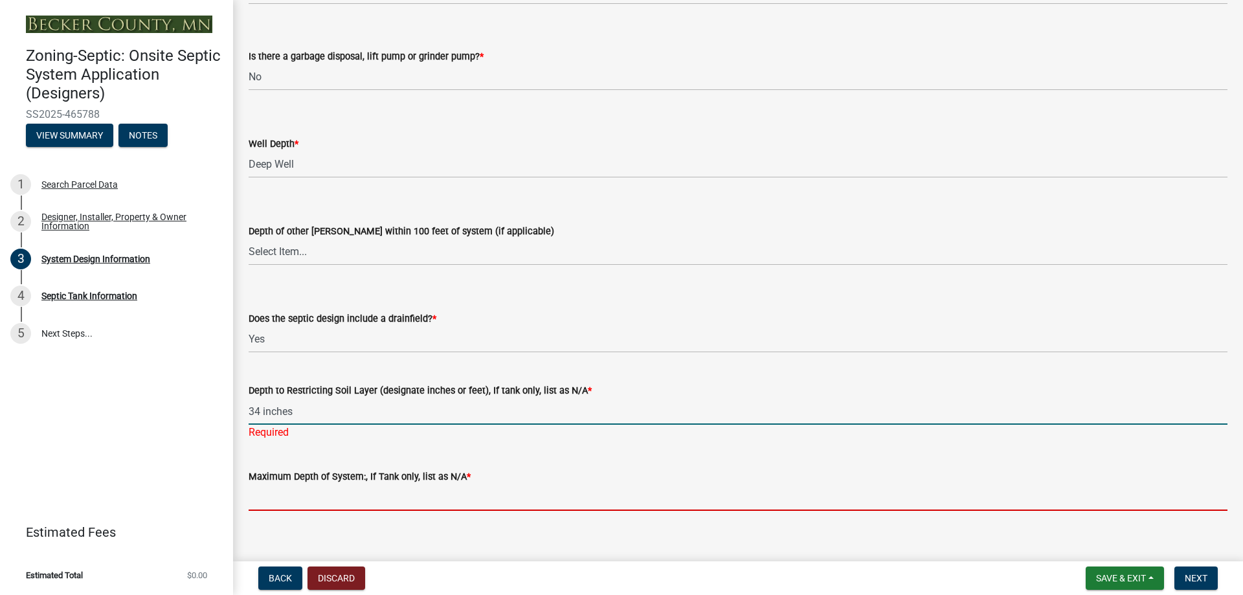
click at [644, 490] on input "Maximum Depth of System:, If Tank only, list as N/A *" at bounding box center [738, 497] width 979 height 27
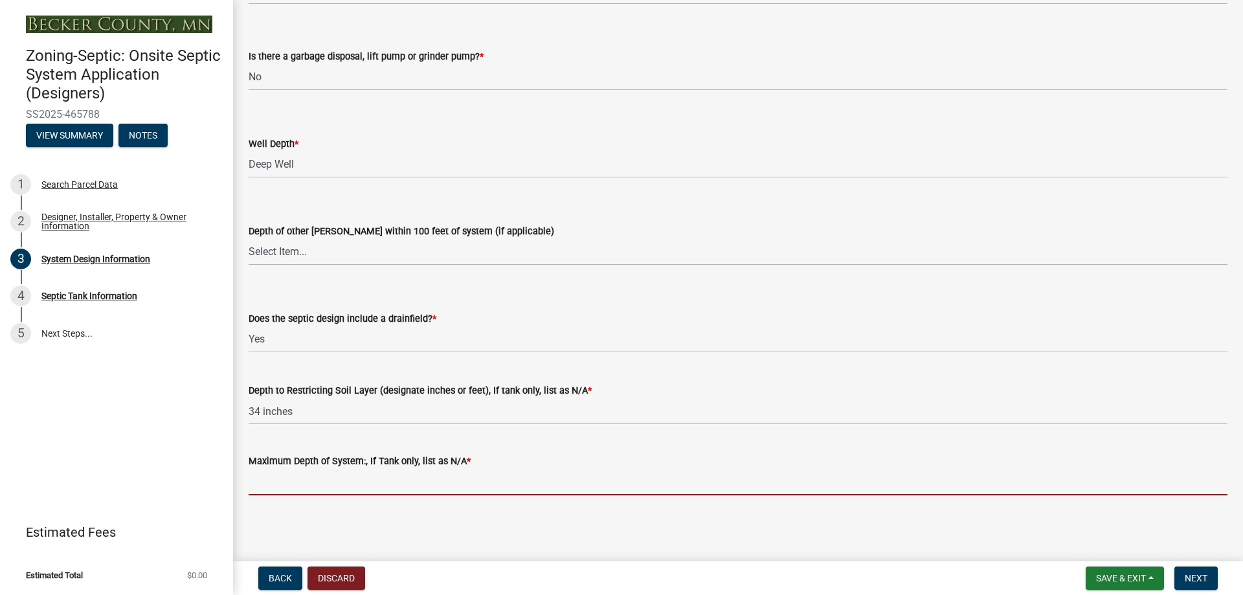
type input "mound"
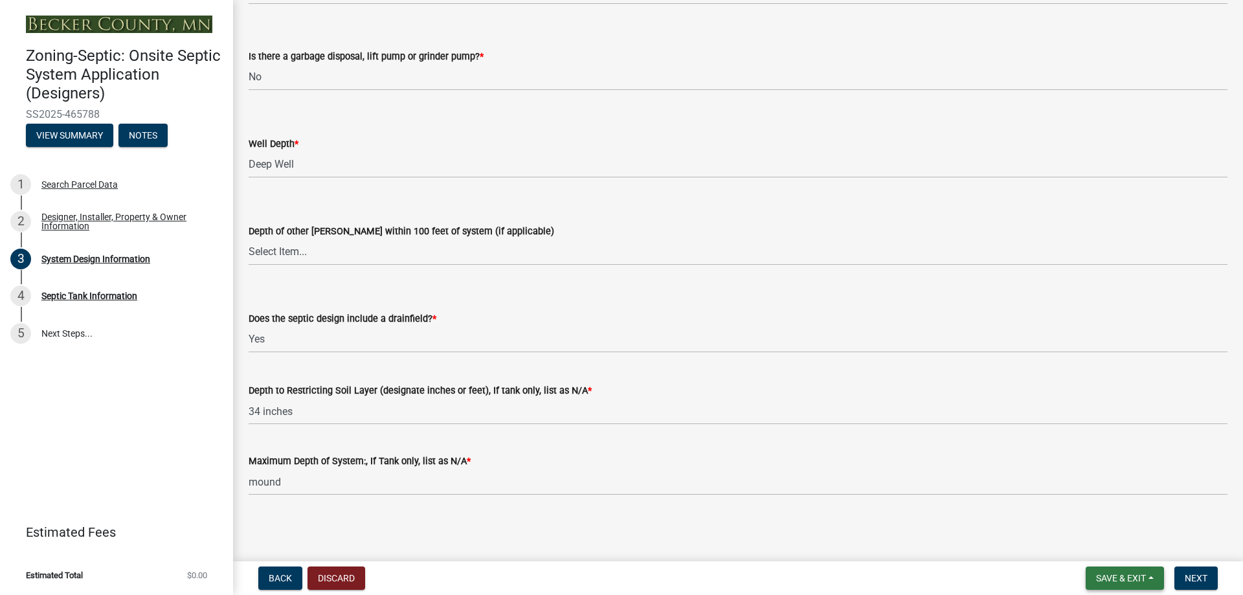
click at [1114, 585] on button "Save & Exit" at bounding box center [1125, 578] width 78 height 23
click at [1094, 519] on button "Save" at bounding box center [1113, 513] width 104 height 31
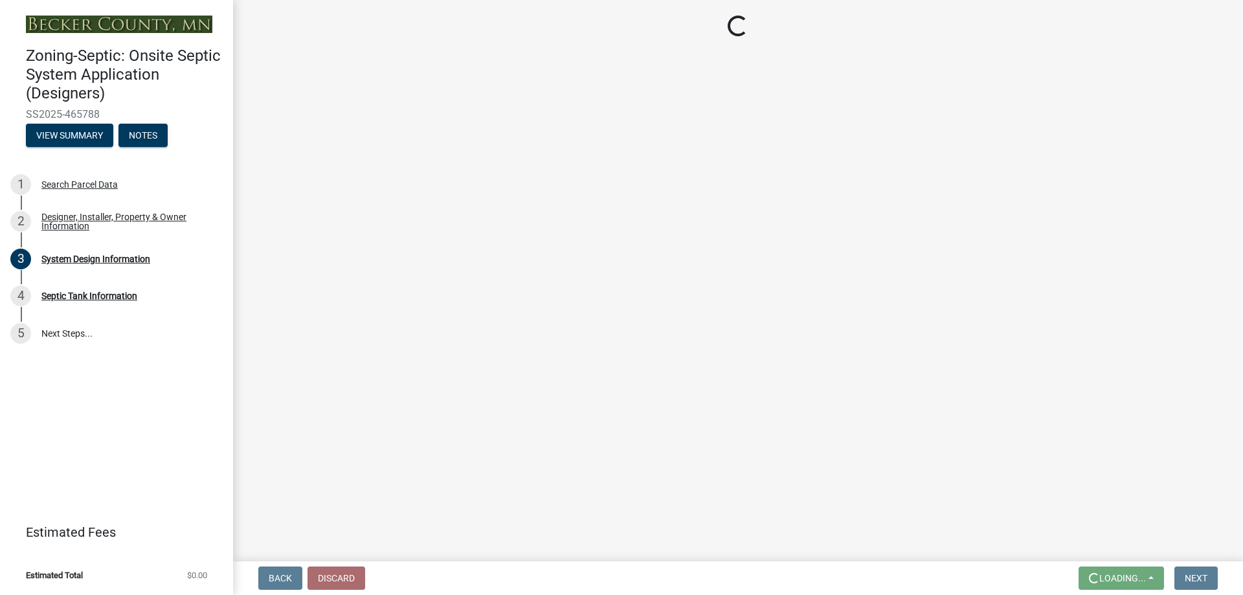
scroll to position [0, 0]
select select "8ba21533-2acf-4cc6-95e5-280e4aabd5a3"
select select "25258e87-3ef9-4f1c-a5f1-75a1d463abfb"
select select "011fbff4-a41d-4a75-9bd8-71c7e6c69e0d"
select select "85fdfef2-2683-4311-b5d5-5505f6411127"
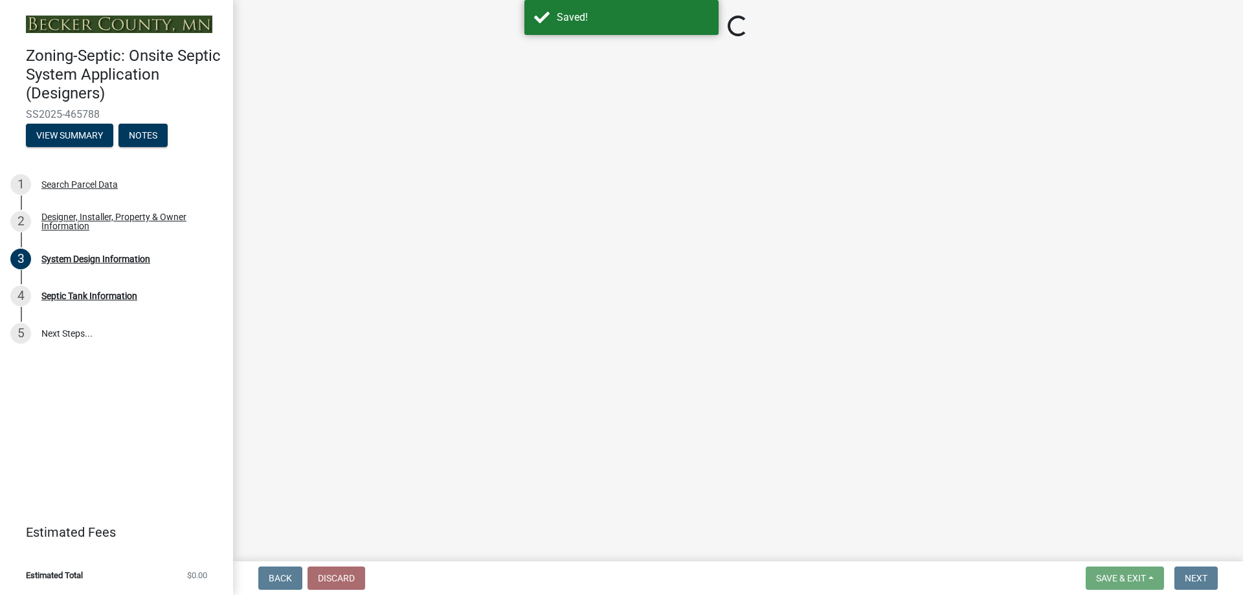
select select "d95a9312-c8a1-4ec7-8581-25dbcf440a1f"
select select "ba735beb-519e-40f0-ae20-62d65fc4c46b"
select select "ef698bf5-6172-44c1-9ffb-522c07469aed"
select select "a0c59fcd-b61c-4c3a-90a8-e70849750c47"
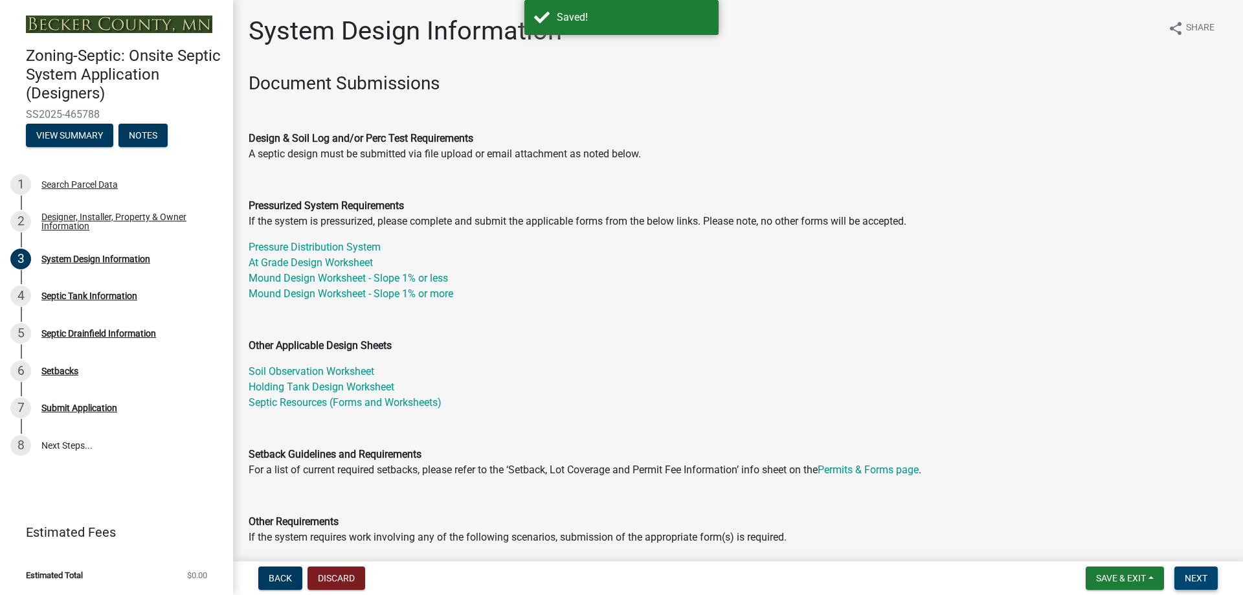
click at [1199, 580] on span "Next" at bounding box center [1196, 578] width 23 height 10
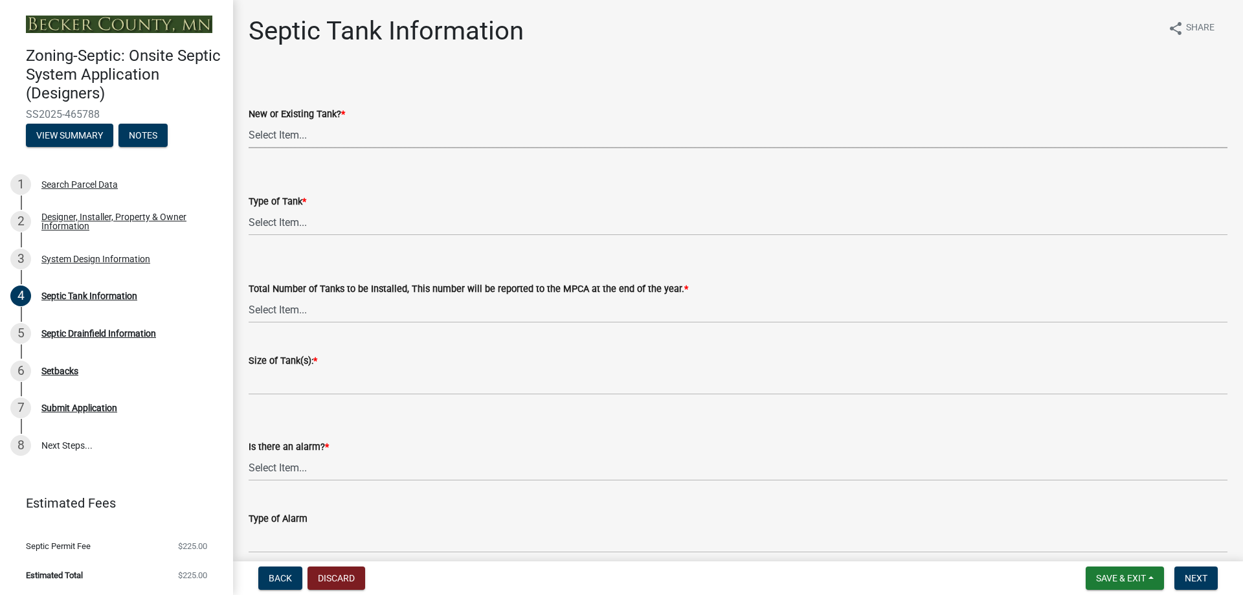
click at [278, 133] on select "Select Item... New Existing Both -New and Existing Tank" at bounding box center [738, 135] width 979 height 27
click at [249, 122] on select "Select Item... New Existing Both -New and Existing Tank" at bounding box center [738, 135] width 979 height 27
select select "f9fbe67c-c1cf-4a63-8ad4-799ce56b7f21"
click at [304, 227] on select "Select Item... Single Septic Tank Compartmented Tank Single Tank plus Compartme…" at bounding box center [738, 222] width 979 height 27
click at [249, 209] on select "Select Item... Single Septic Tank Compartmented Tank Single Tank plus Compartme…" at bounding box center [738, 222] width 979 height 27
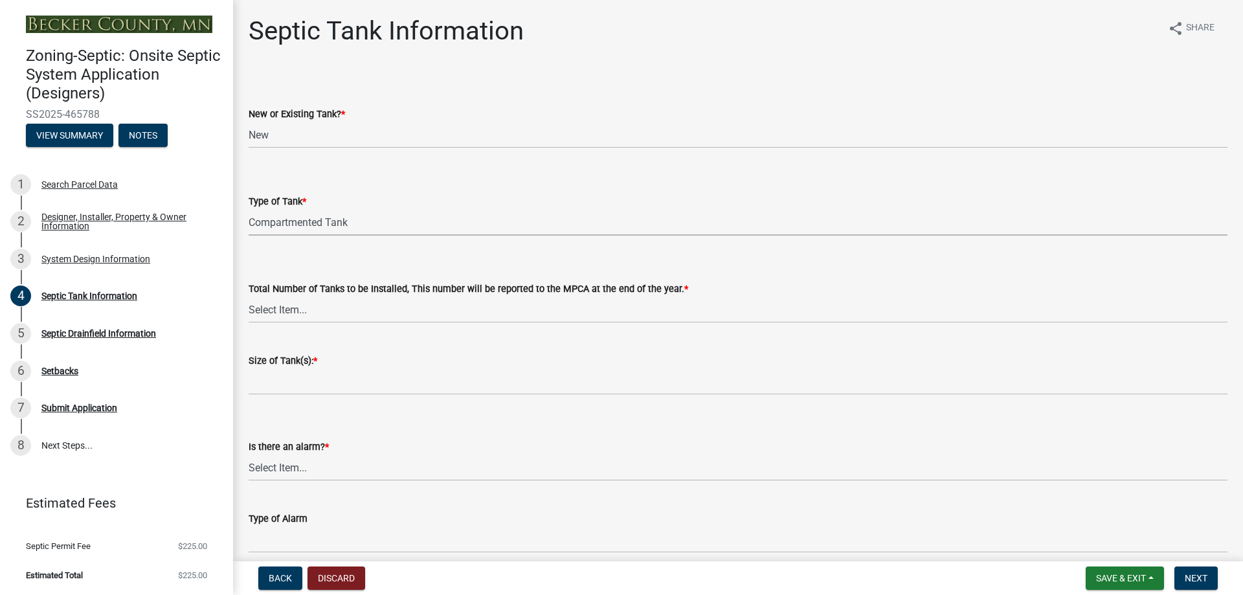
select select "8af00ff6-ccdf-43a1-aa9f-9d195177e029"
click at [296, 315] on select "Select Item... 0 1 2 3 4" at bounding box center [738, 310] width 979 height 27
click at [249, 297] on select "Select Item... 0 1 2 3 4" at bounding box center [738, 310] width 979 height 27
select select "e0ee17af-48b7-4b92-9885-812dbb1428e7"
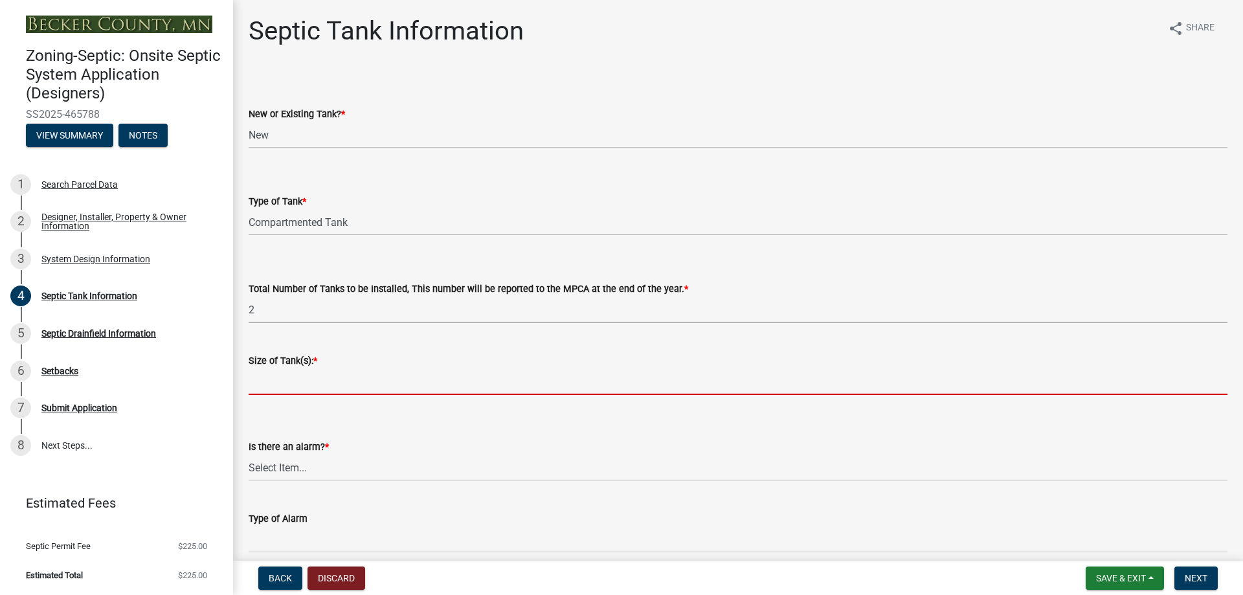
click at [307, 381] on input "Size of Tank(s): *" at bounding box center [738, 381] width 979 height 27
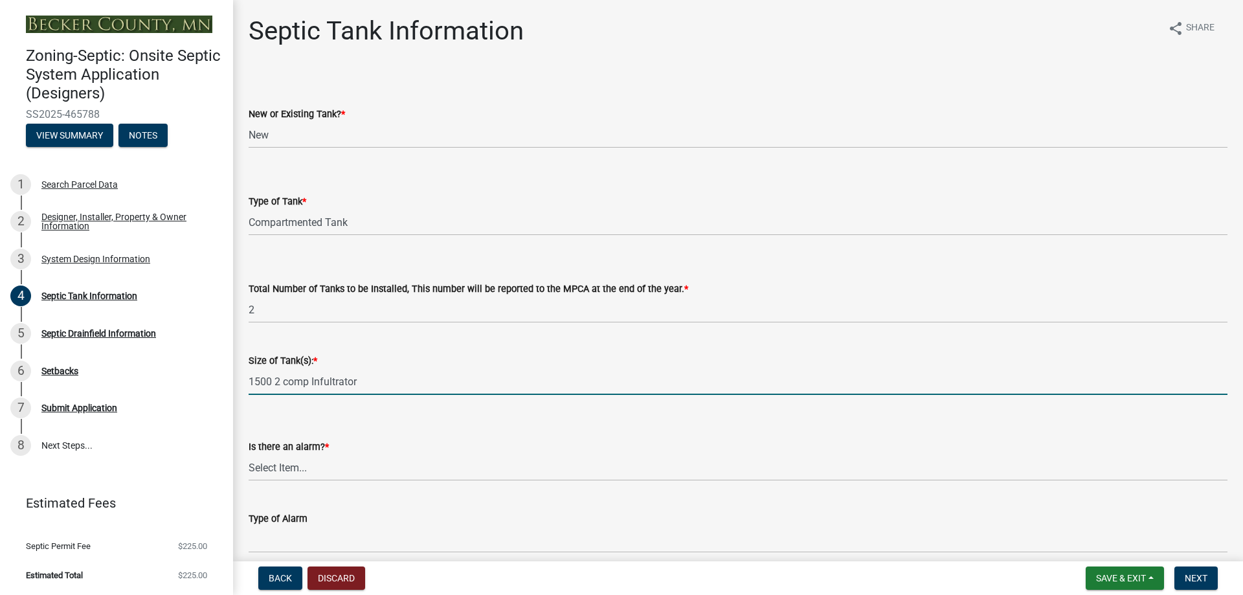
click at [362, 378] on input "1500 2 comp Infultrator" at bounding box center [738, 381] width 979 height 27
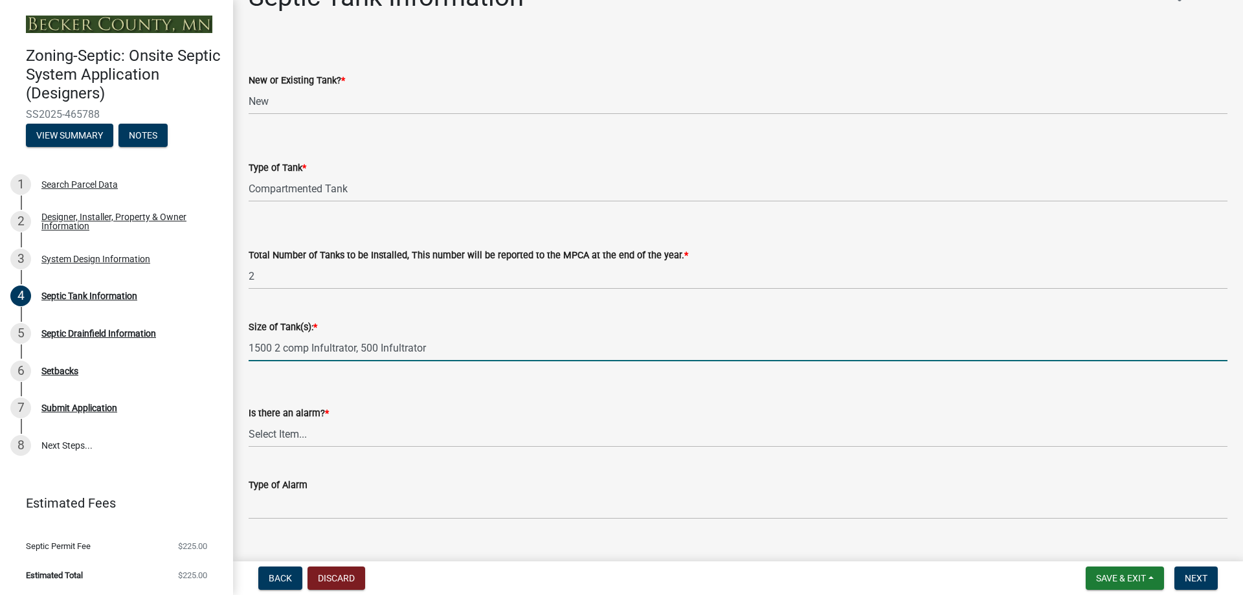
scroll to position [65, 0]
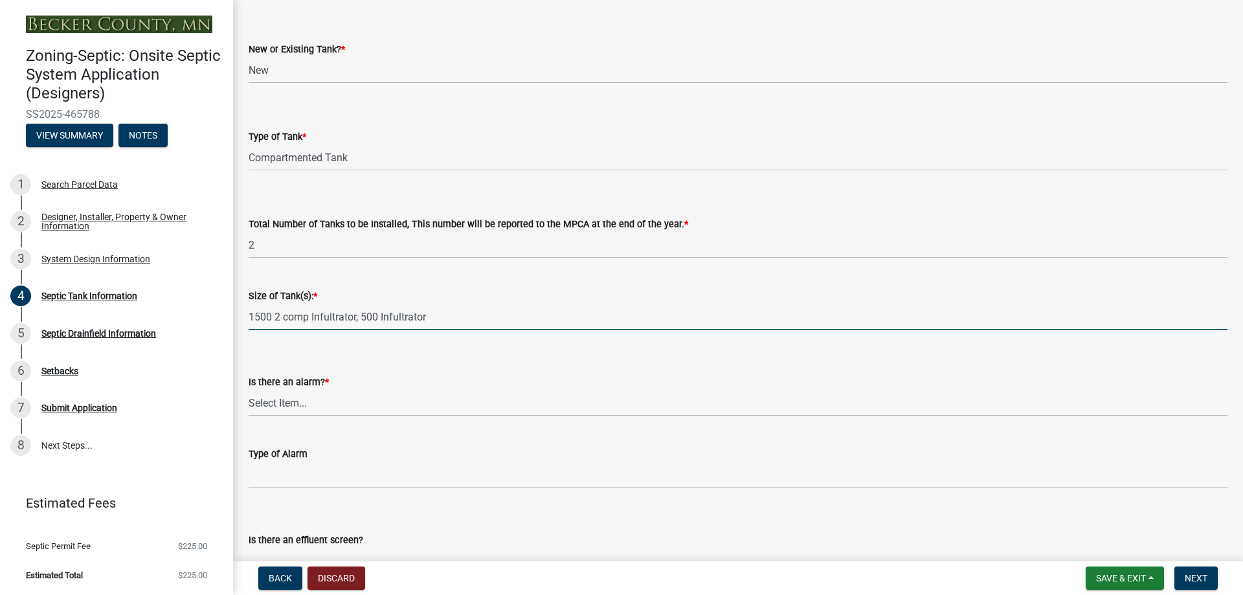
type input "1500 2 comp Infultrator, 500 Infultrator"
click at [297, 404] on select "Select Item... Yes No" at bounding box center [738, 403] width 979 height 27
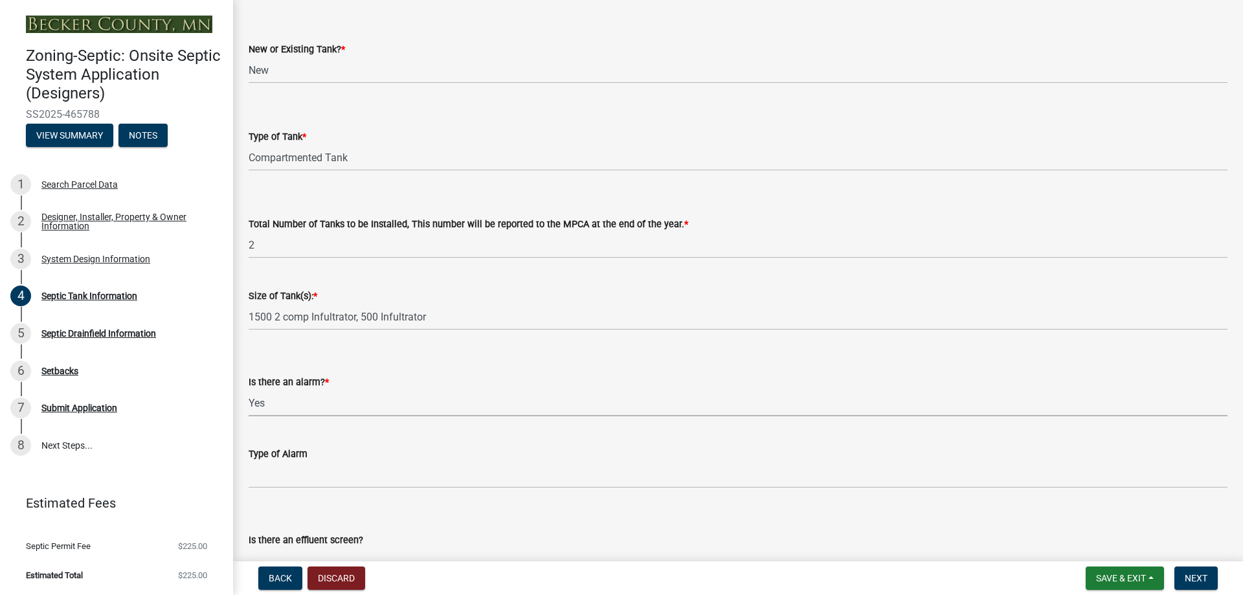
click at [249, 390] on select "Select Item... Yes No" at bounding box center [738, 403] width 979 height 27
select select "c84d9e4c-2287-4d2e-9ef7-9874a7456ee3"
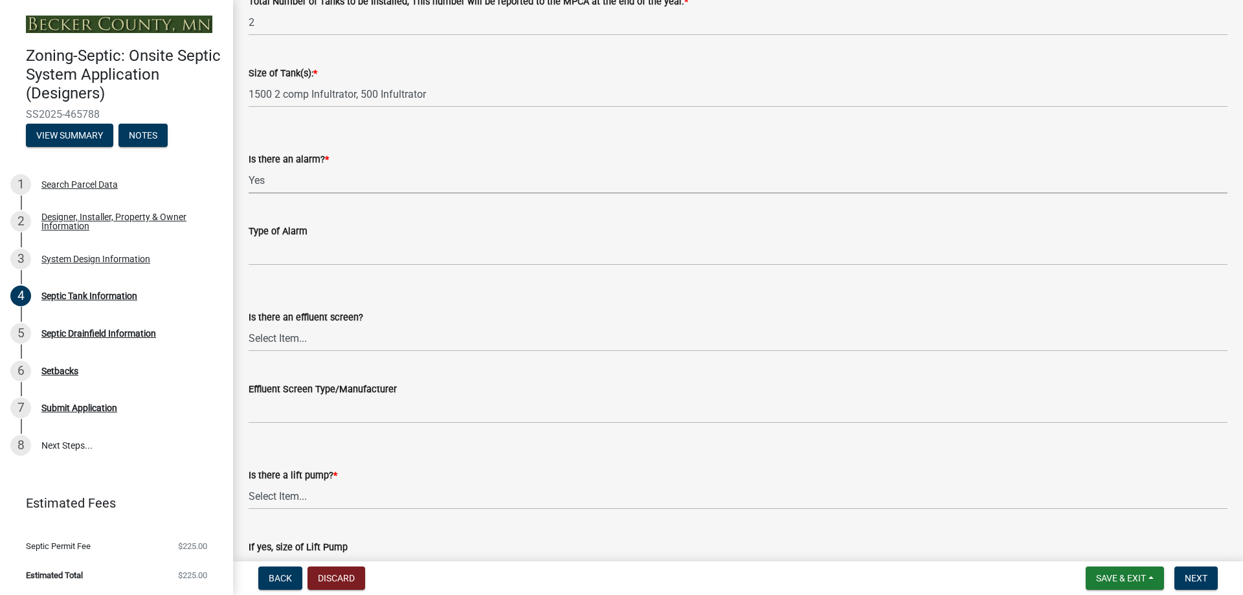
scroll to position [324, 0]
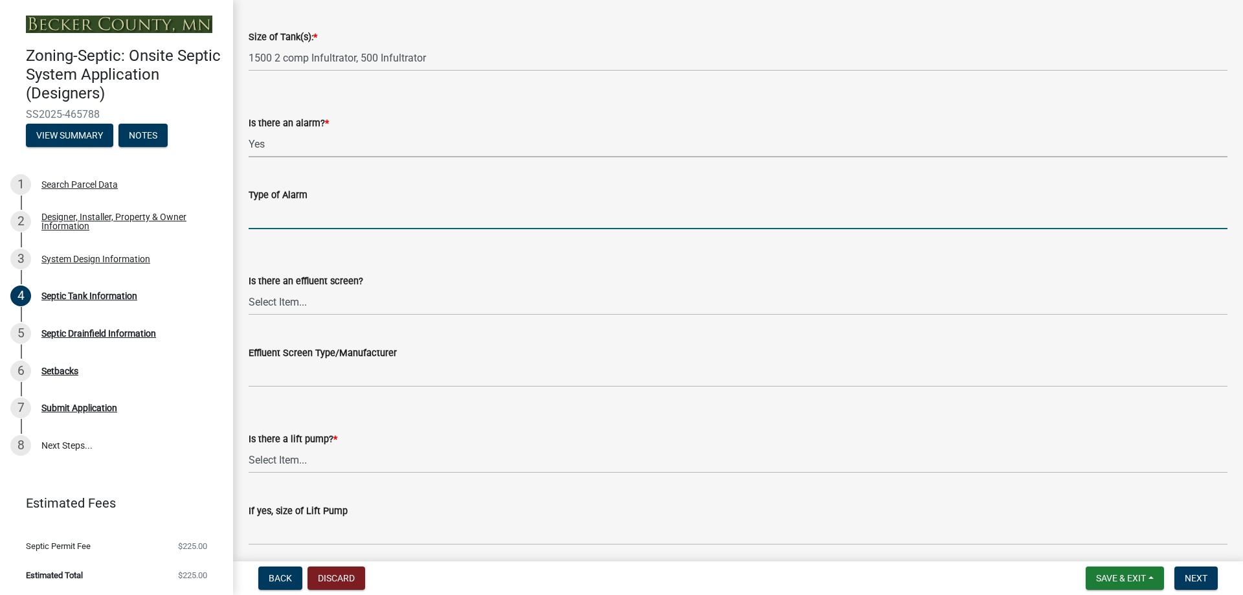
click at [300, 220] on input "Type of Alarm" at bounding box center [738, 216] width 979 height 27
type input "PS Patrol"
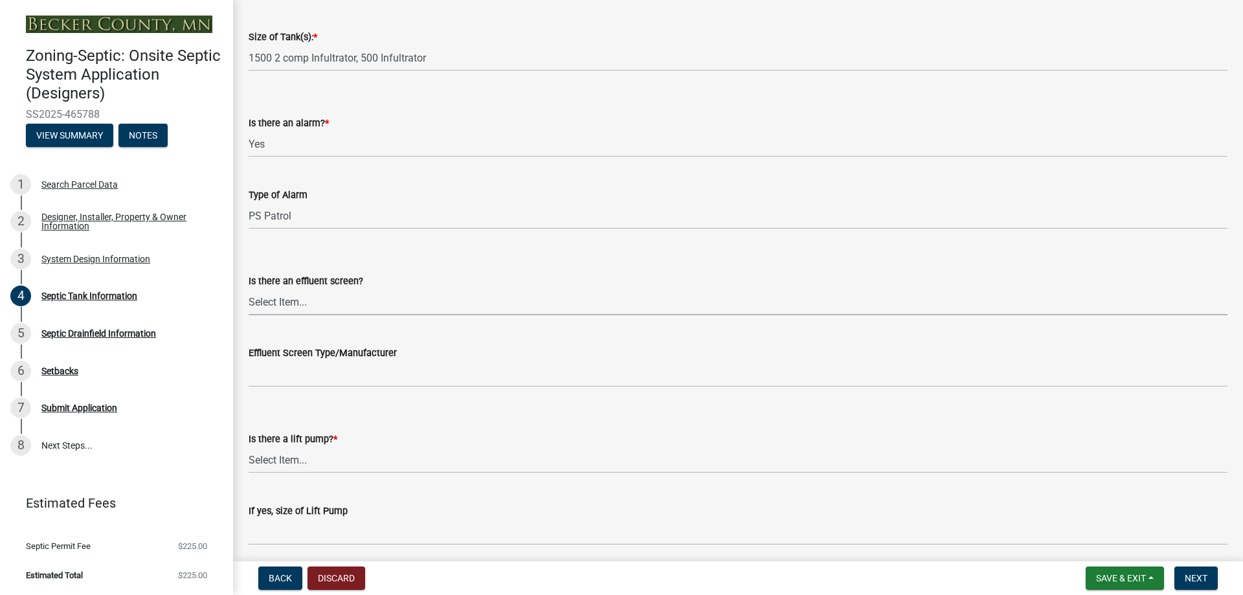
click at [313, 301] on select "Select Item... Yes No" at bounding box center [738, 302] width 979 height 27
click at [249, 289] on select "Select Item... Yes No" at bounding box center [738, 302] width 979 height 27
select select "1aae01aa-140b-4eb5-b041-885c26cb6aa8"
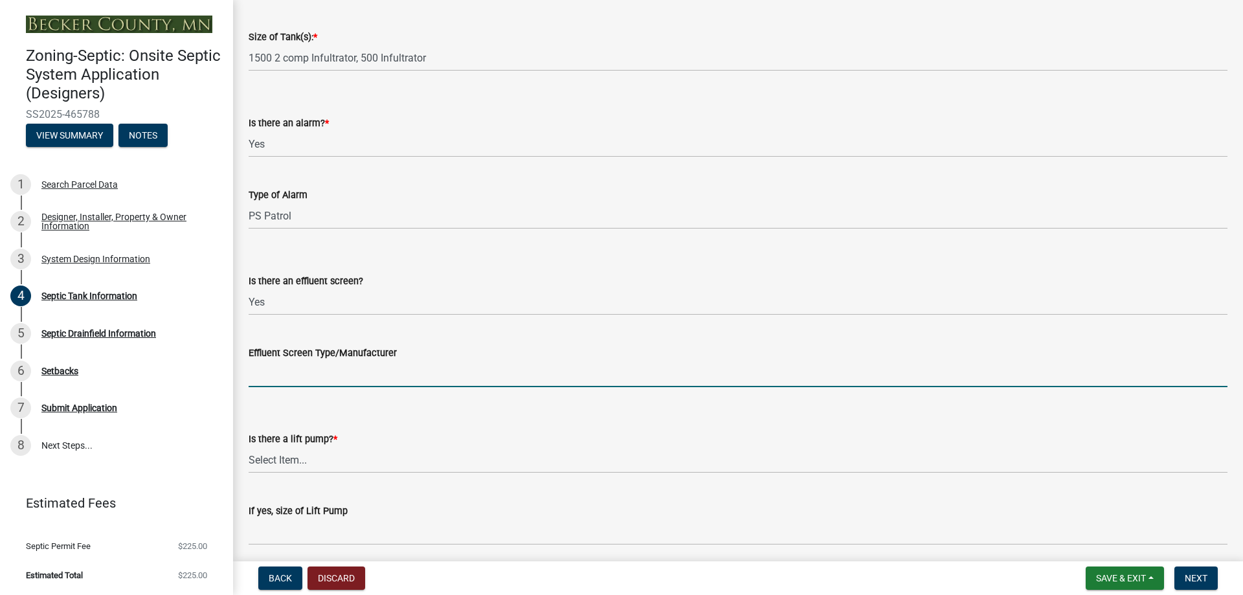
click at [312, 379] on input "Effluent Screen Type/Manufacturer" at bounding box center [738, 374] width 979 height 27
type input "Polylock"
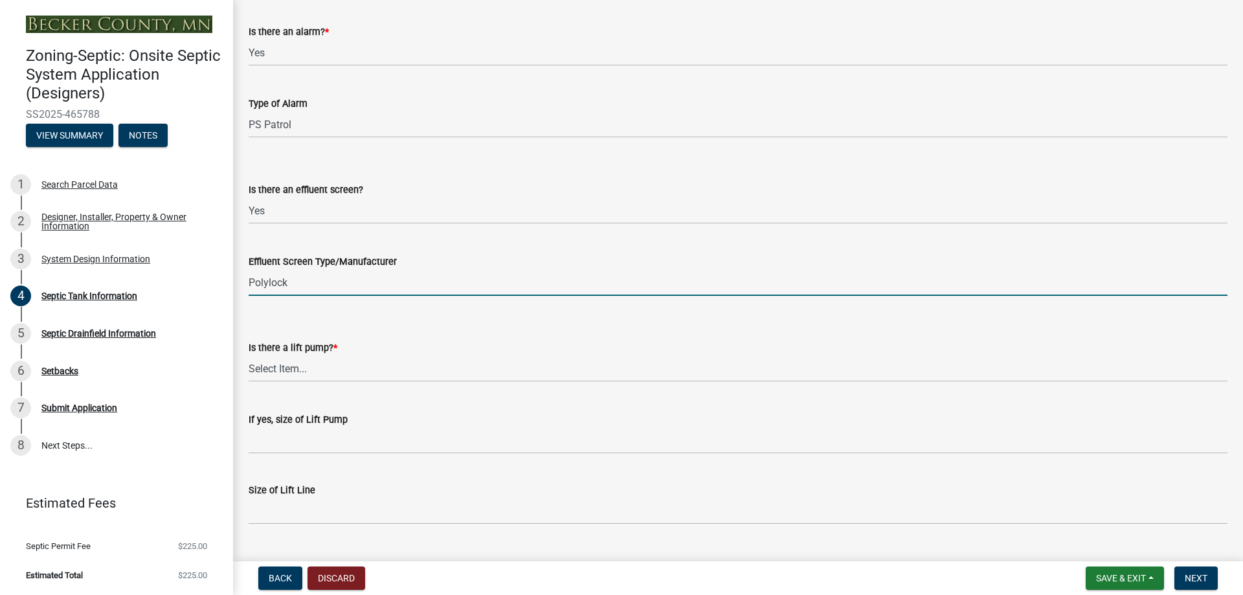
scroll to position [444, 0]
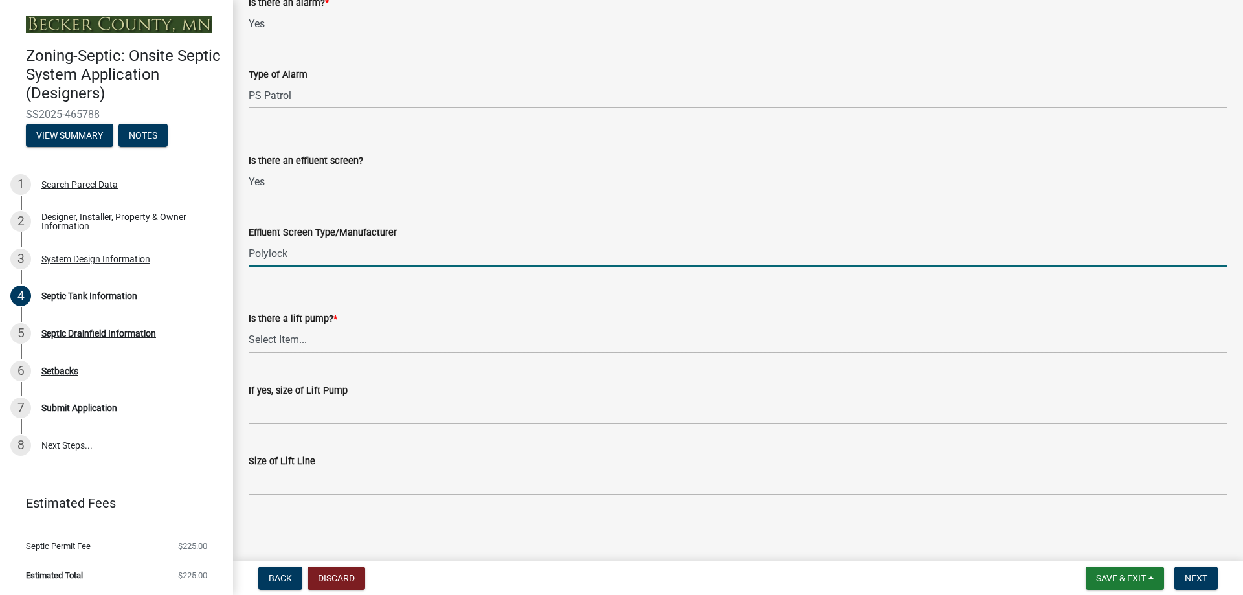
click at [289, 342] on select "Select Item... Yes No" at bounding box center [738, 339] width 979 height 27
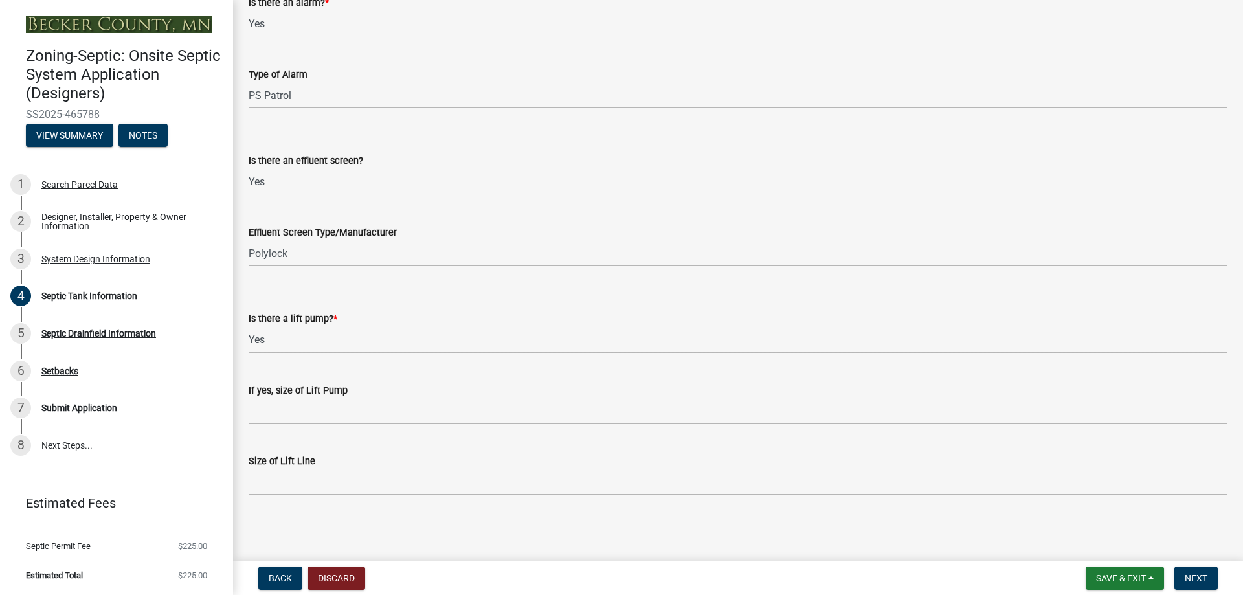
click at [249, 326] on select "Select Item... Yes No" at bounding box center [738, 339] width 979 height 27
select select "7b57e397-6881-49c8-9b87-e40bdbeb8239"
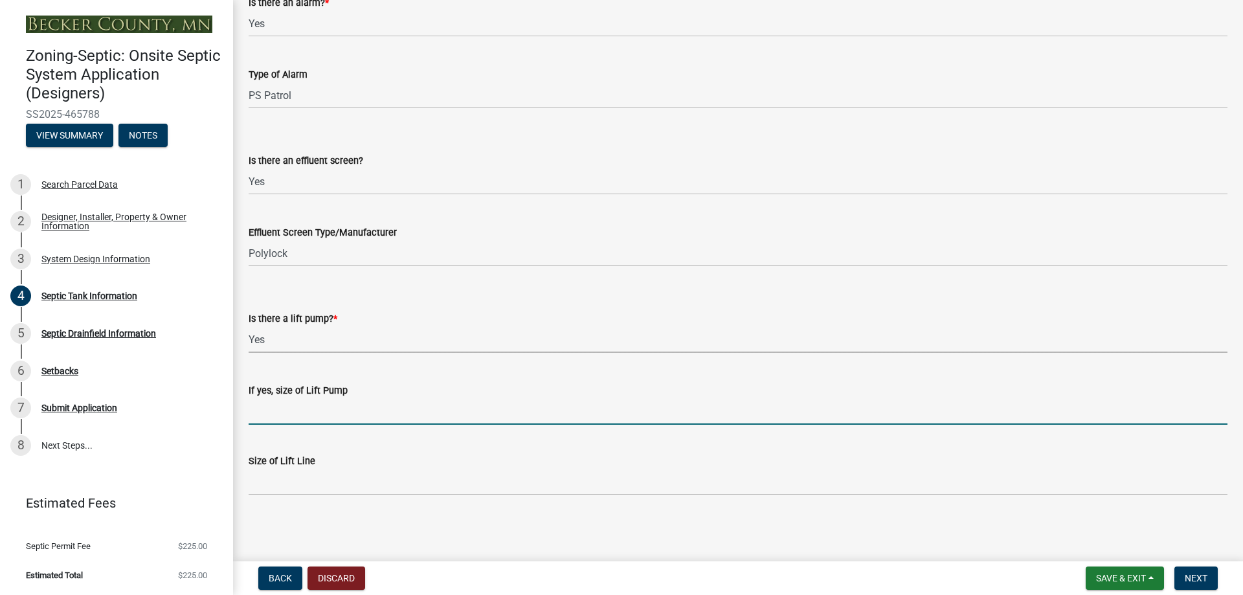
click at [306, 412] on input "If yes, size of Lift Pump" at bounding box center [738, 411] width 979 height 27
type input "0.5 HP"
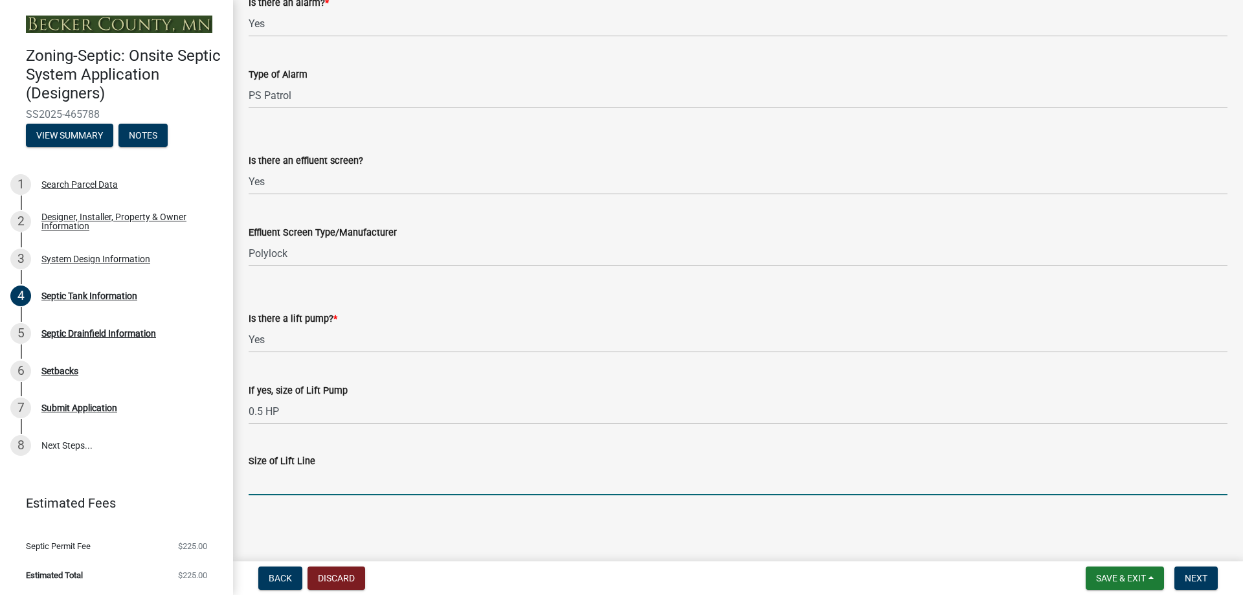
click at [310, 481] on input "Size of Lift Line" at bounding box center [738, 482] width 979 height 27
type input "2""
click at [1098, 575] on span "Save & Exit" at bounding box center [1121, 578] width 50 height 10
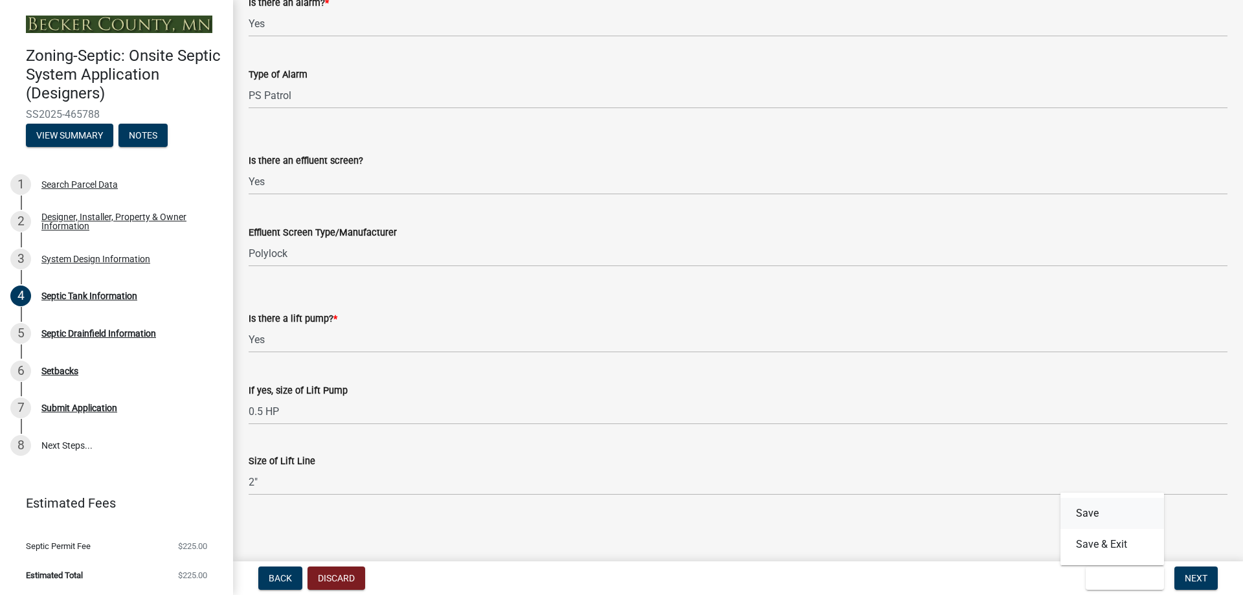
click at [1099, 520] on button "Save" at bounding box center [1113, 513] width 104 height 31
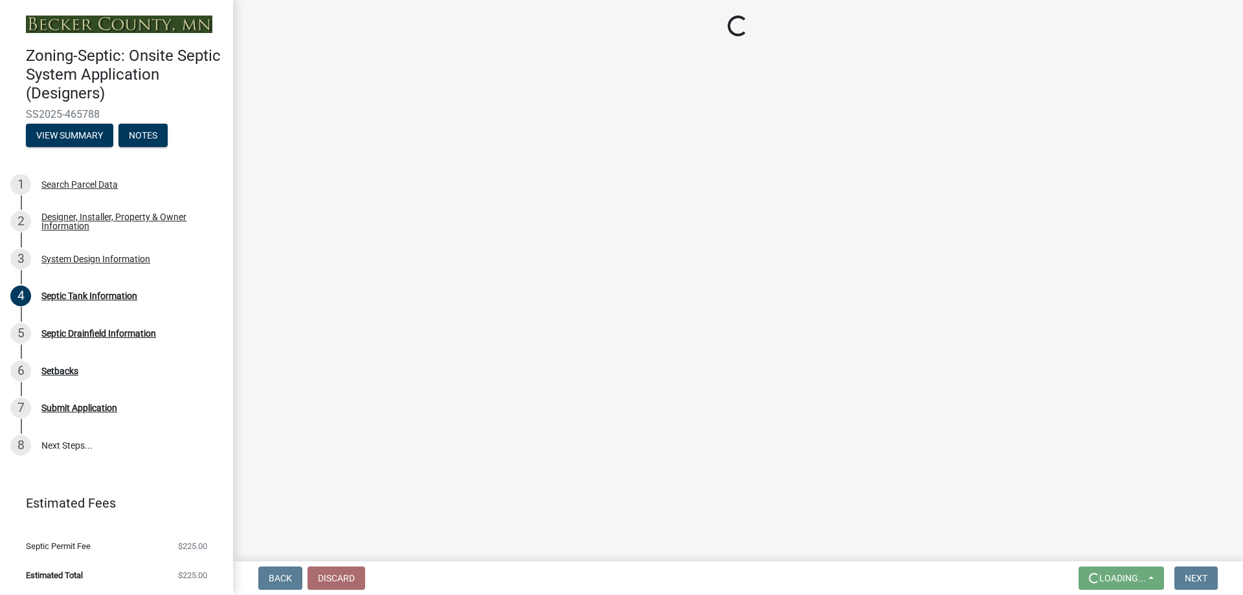
scroll to position [0, 0]
select select "f9fbe67c-c1cf-4a63-8ad4-799ce56b7f21"
select select "8af00ff6-ccdf-43a1-aa9f-9d195177e029"
select select "e0ee17af-48b7-4b92-9885-812dbb1428e7"
select select "c84d9e4c-2287-4d2e-9ef7-9874a7456ee3"
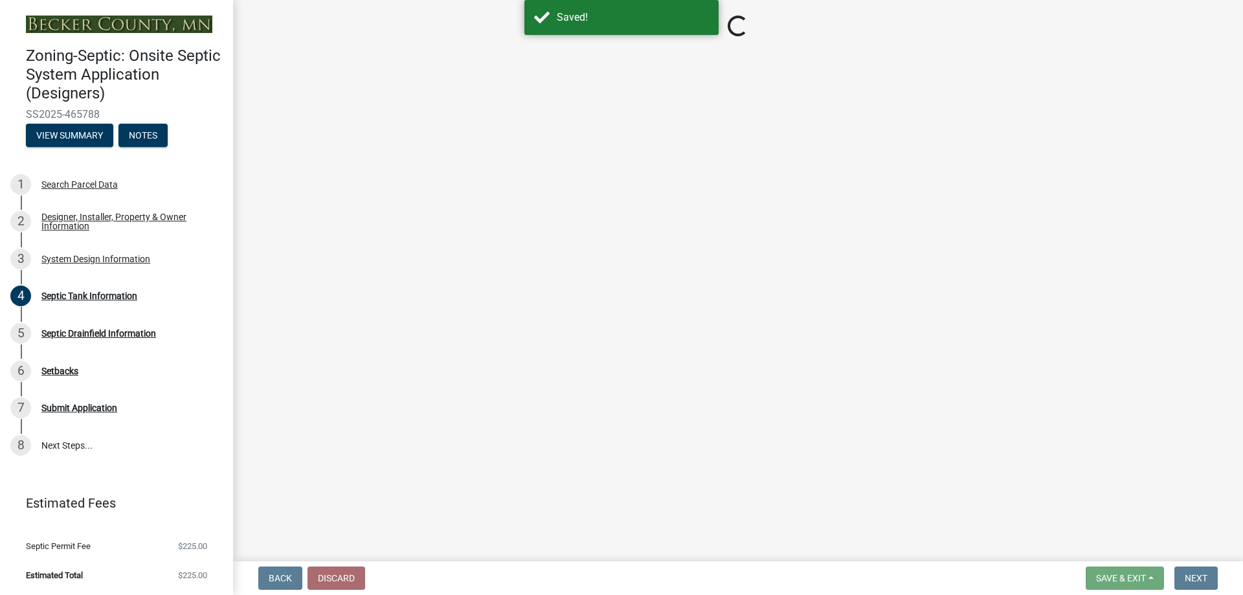
select select "1aae01aa-140b-4eb5-b041-885c26cb6aa8"
select select "7b57e397-6881-49c8-9b87-e40bdbeb8239"
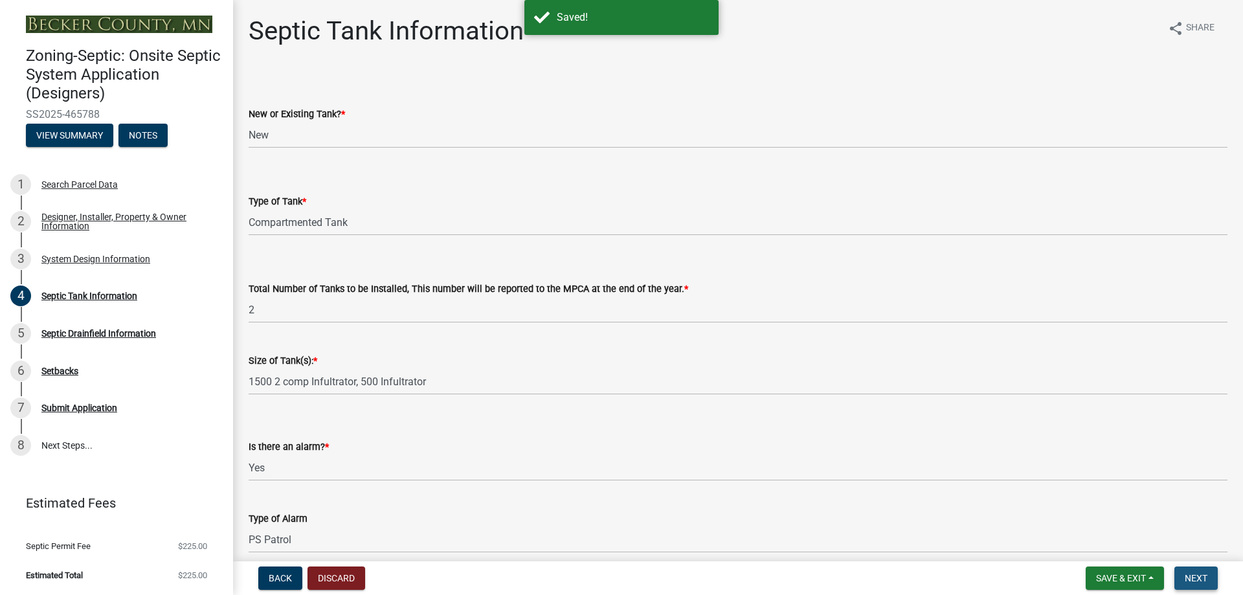
click at [1192, 583] on span "Next" at bounding box center [1196, 578] width 23 height 10
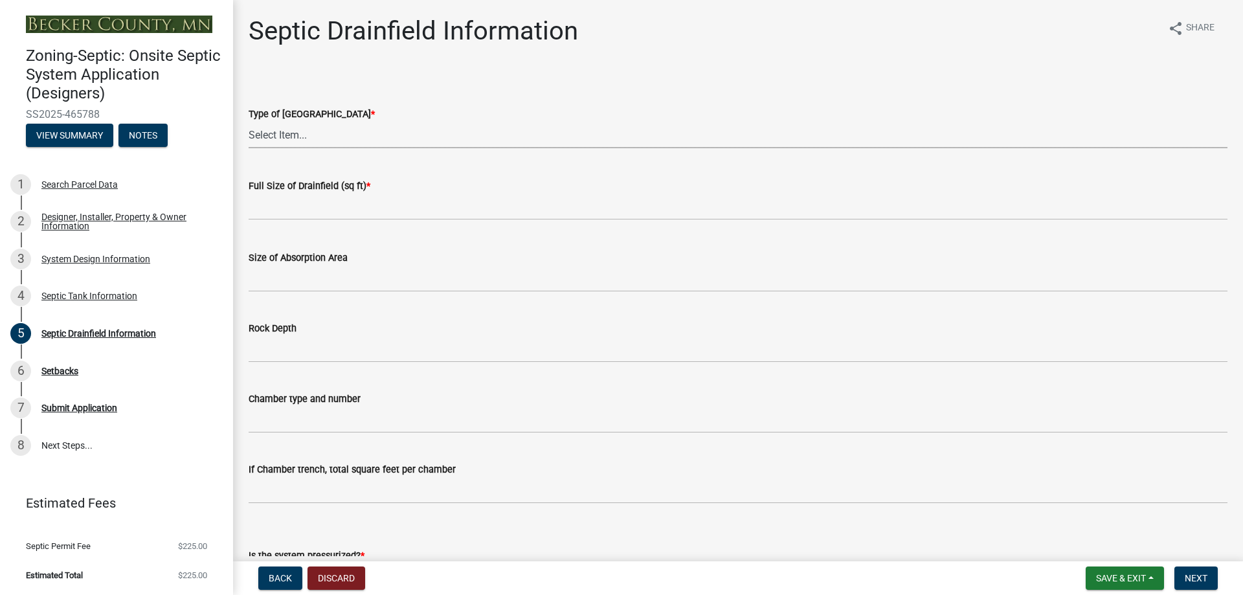
click at [288, 129] on select "Select Item... Chamber Trench Rock Trench Gravelless Mound Pressure Bed Seepage…" at bounding box center [738, 135] width 979 height 27
click at [249, 122] on select "Select Item... Chamber Trench Rock Trench Gravelless Mound Pressure Bed Seepage…" at bounding box center [738, 135] width 979 height 27
select select "757b77d3-357c-421c-8450-4fc78db4eecb"
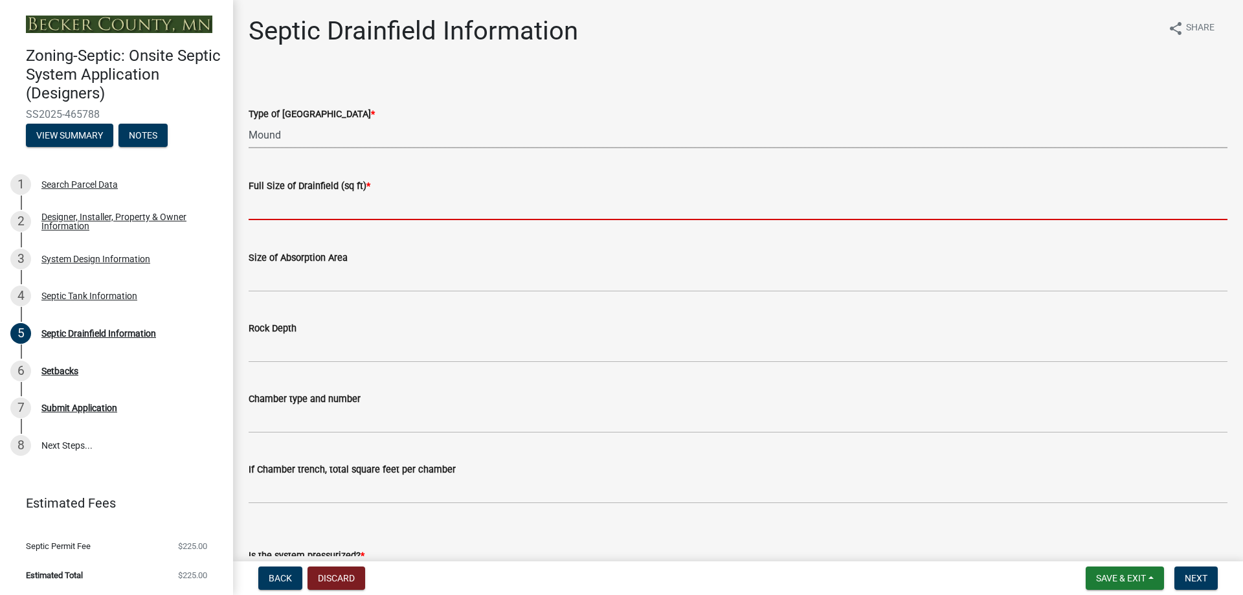
click at [302, 210] on input "text" at bounding box center [738, 207] width 979 height 27
type input "500"
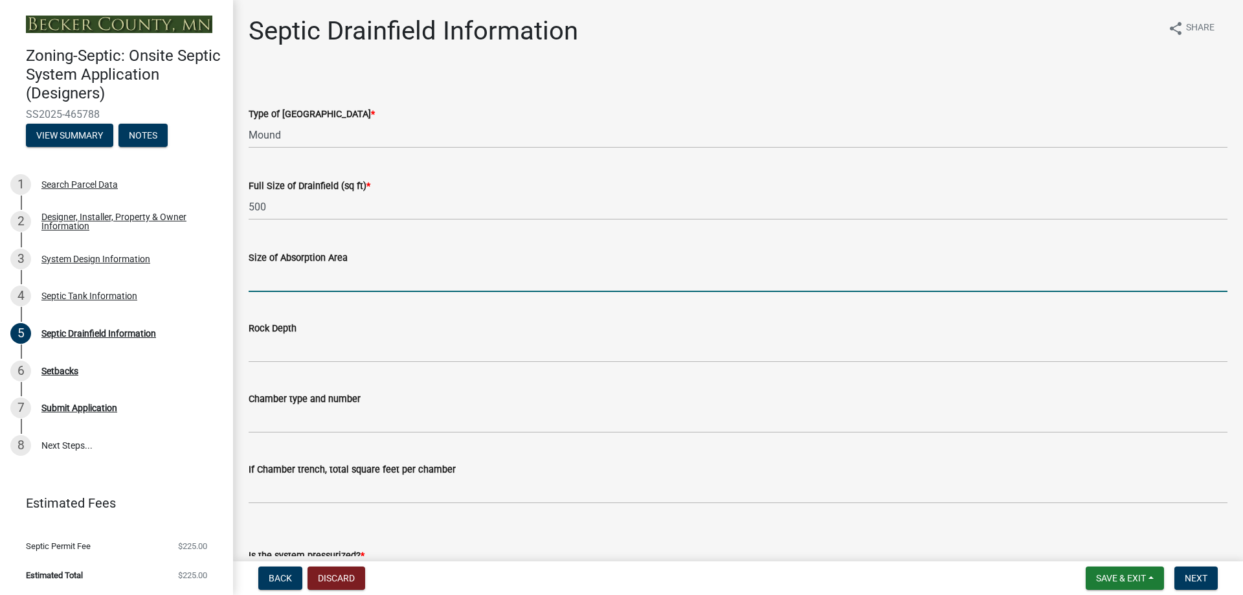
click at [313, 282] on input "Size of Absorption Area" at bounding box center [738, 278] width 979 height 27
click at [313, 278] on input "Size of Absorption Area" at bounding box center [738, 278] width 979 height 27
type input "1350+"
click at [368, 322] on div "Rock Depth" at bounding box center [738, 329] width 979 height 16
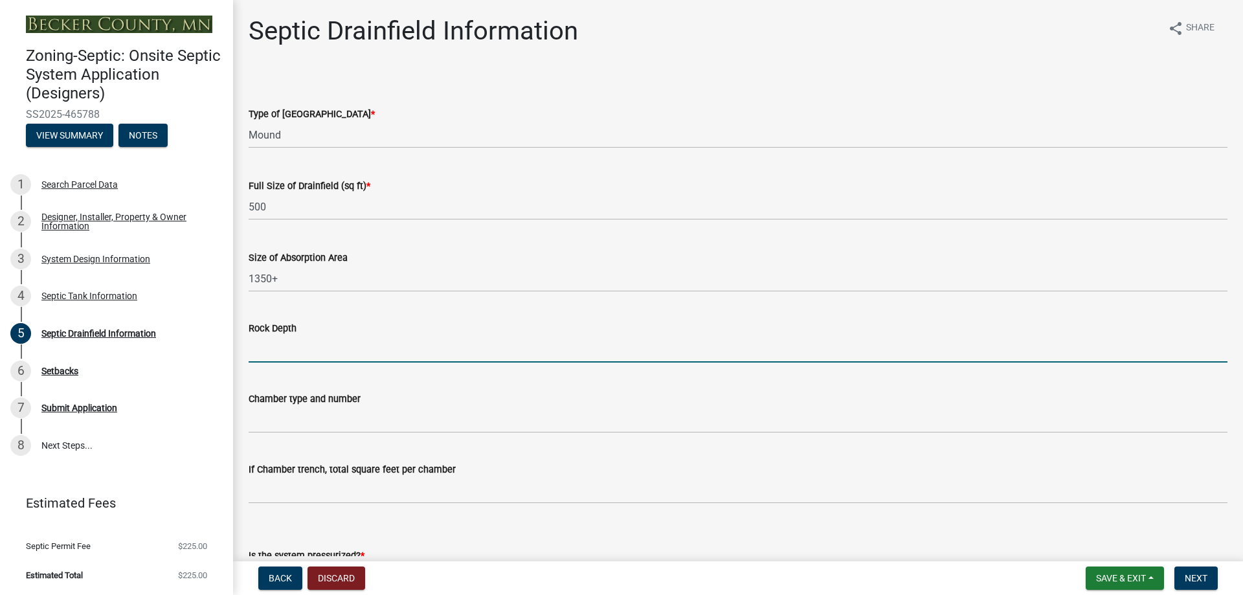
click at [307, 354] on input "Rock Depth" at bounding box center [738, 349] width 979 height 27
type input "6" below pipes"
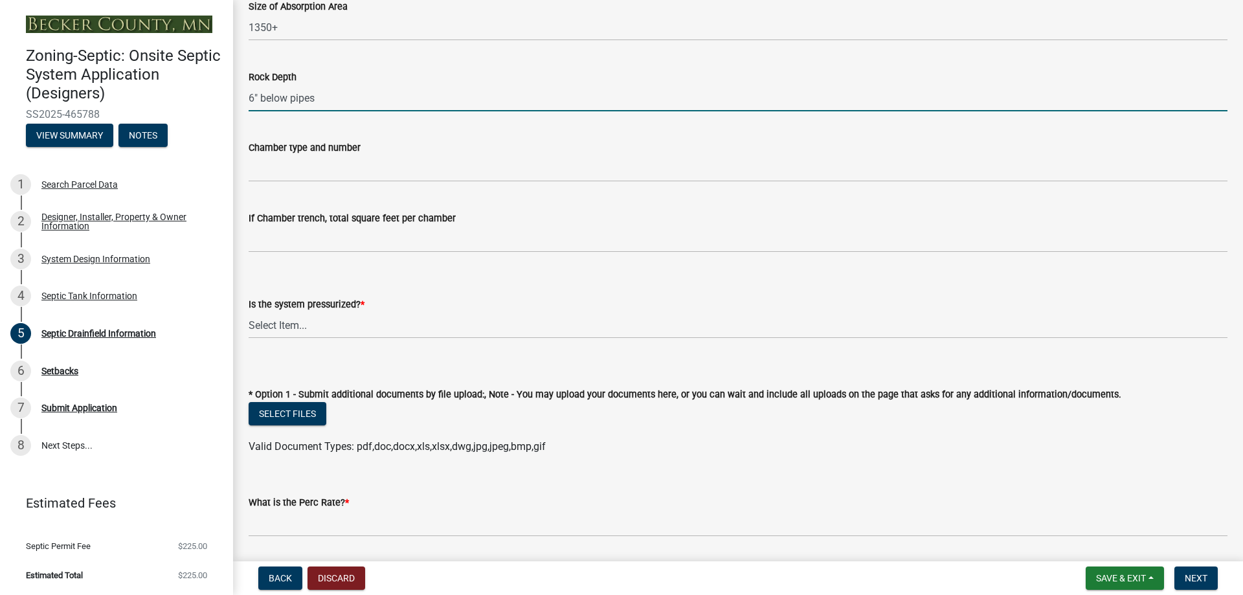
scroll to position [259, 0]
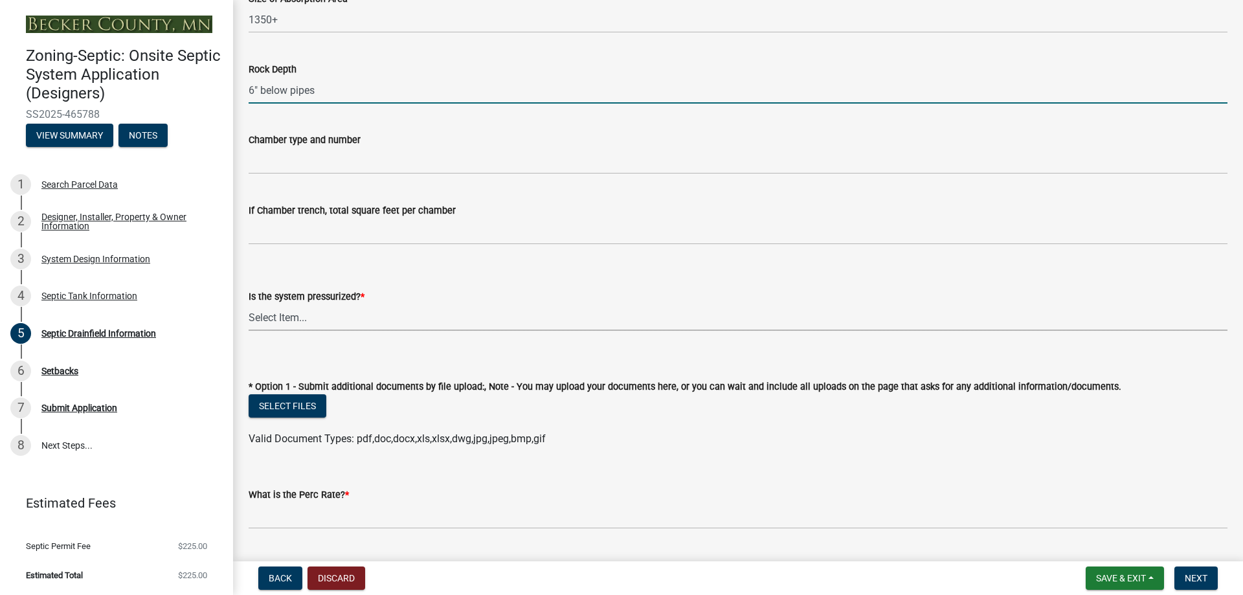
click at [327, 319] on select "Select Item... Yes No" at bounding box center [738, 317] width 979 height 27
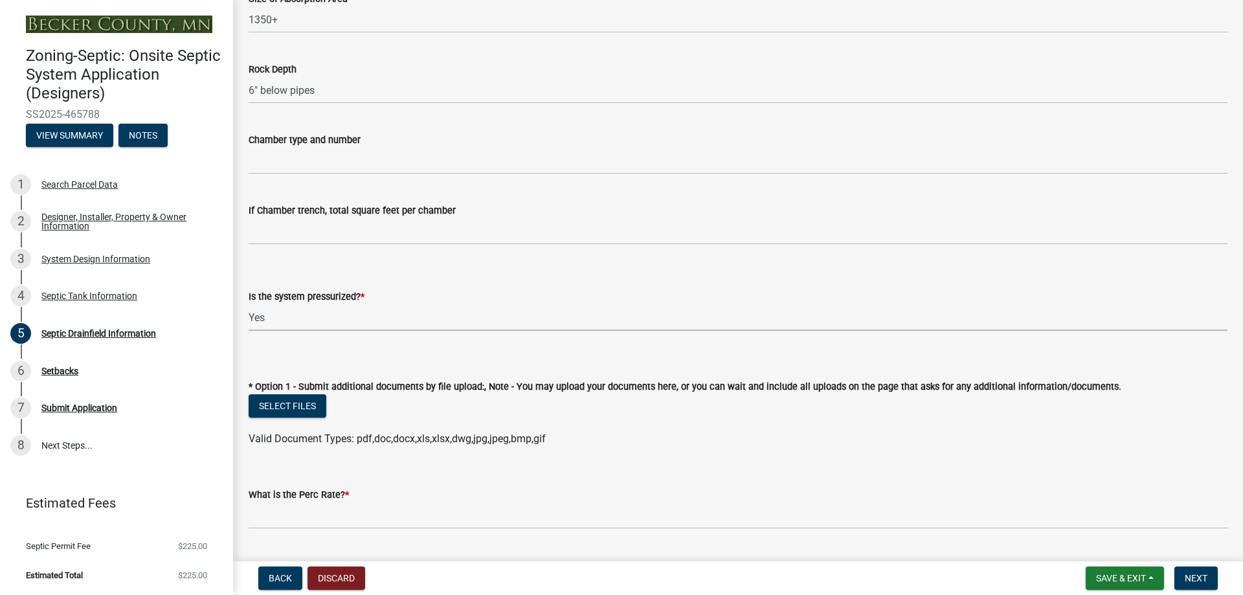
click at [249, 304] on select "Select Item... Yes No" at bounding box center [738, 317] width 979 height 27
select select "366d546d-8bc3-42fb-bca7-8a9455861f61"
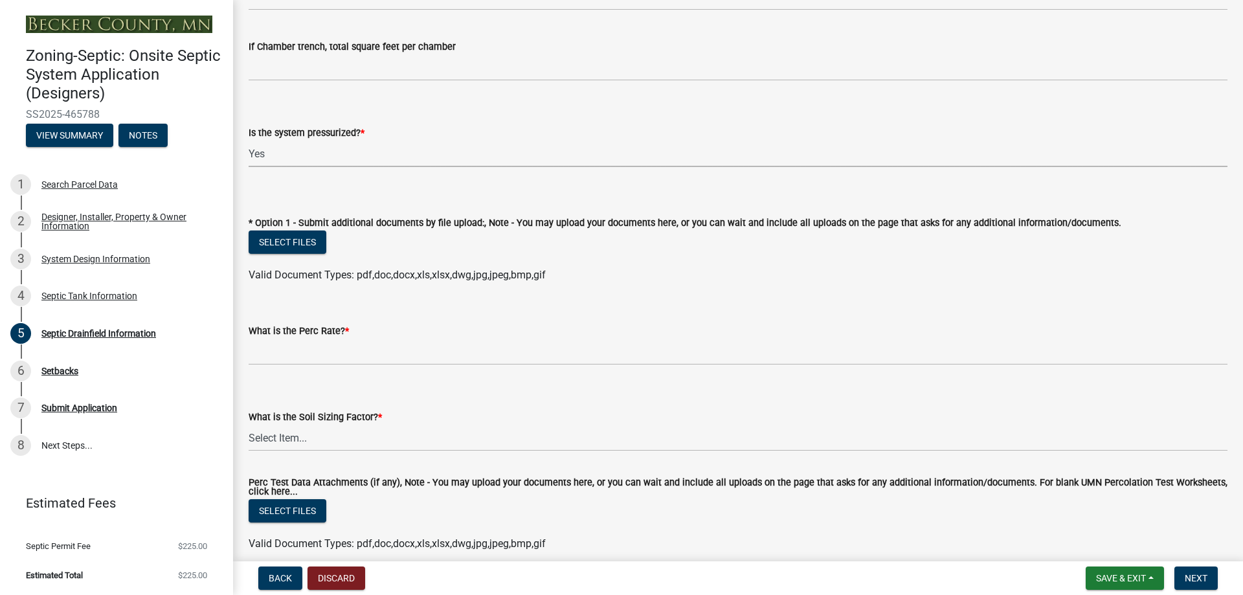
scroll to position [453, 0]
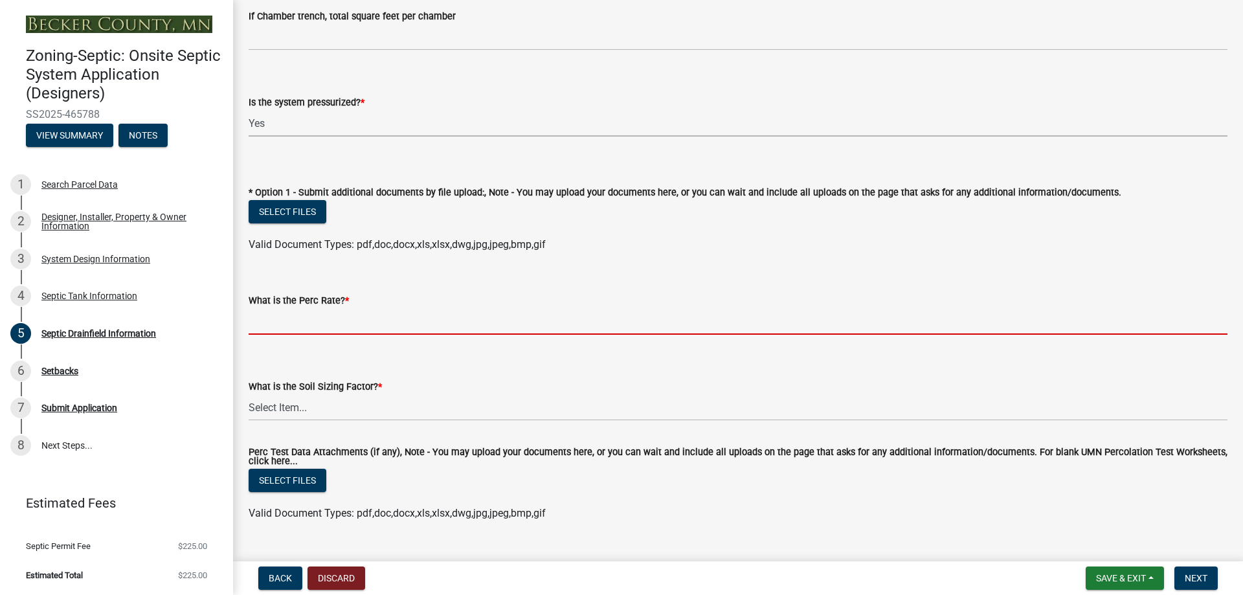
click at [311, 322] on input "What is the Perc Rate? *" at bounding box center [738, 321] width 979 height 27
type input "46-60"
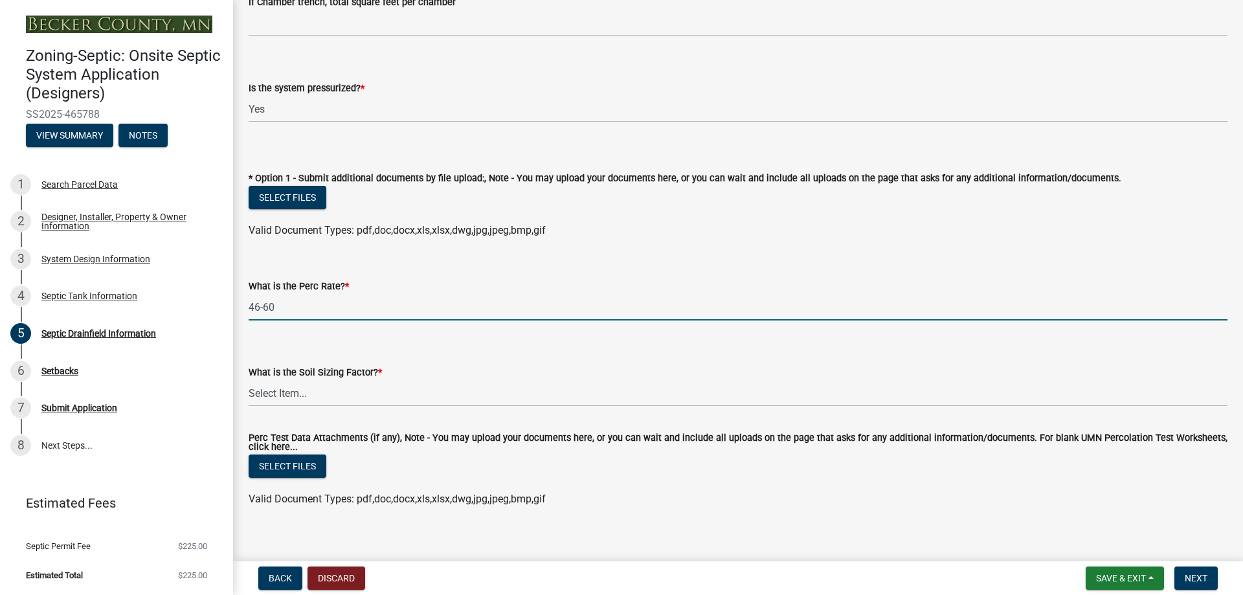
scroll to position [481, 0]
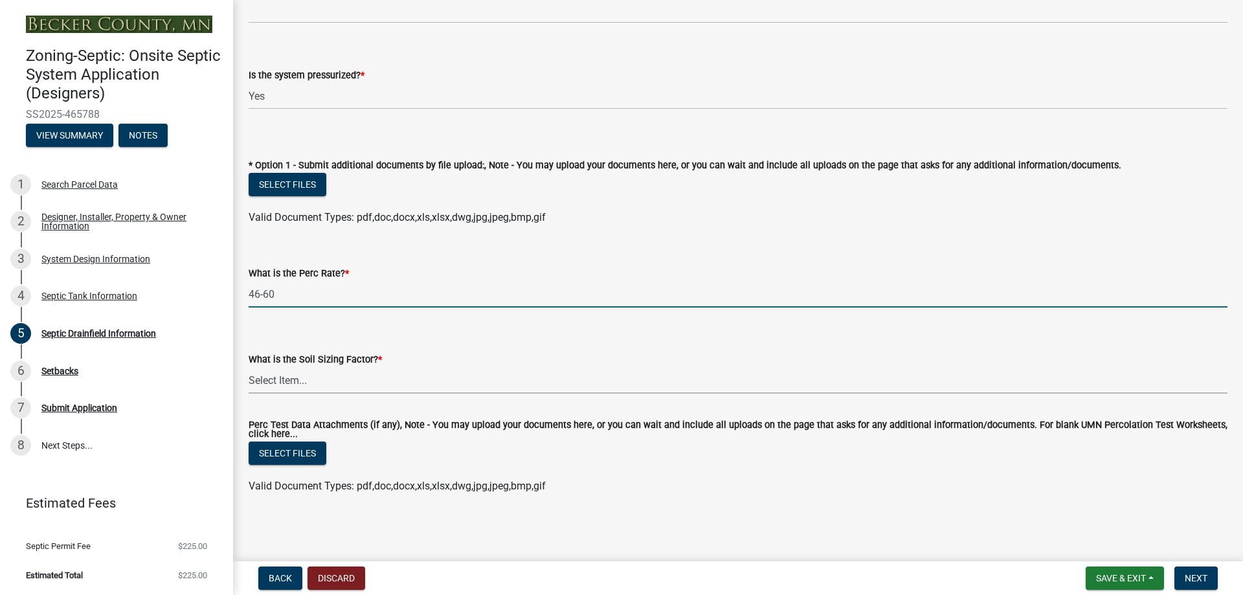
click at [341, 381] on select "Select Item... 0.00 0.24 0.45 0.50 0.60 0.78 .83 1.27 1.67" at bounding box center [738, 380] width 979 height 27
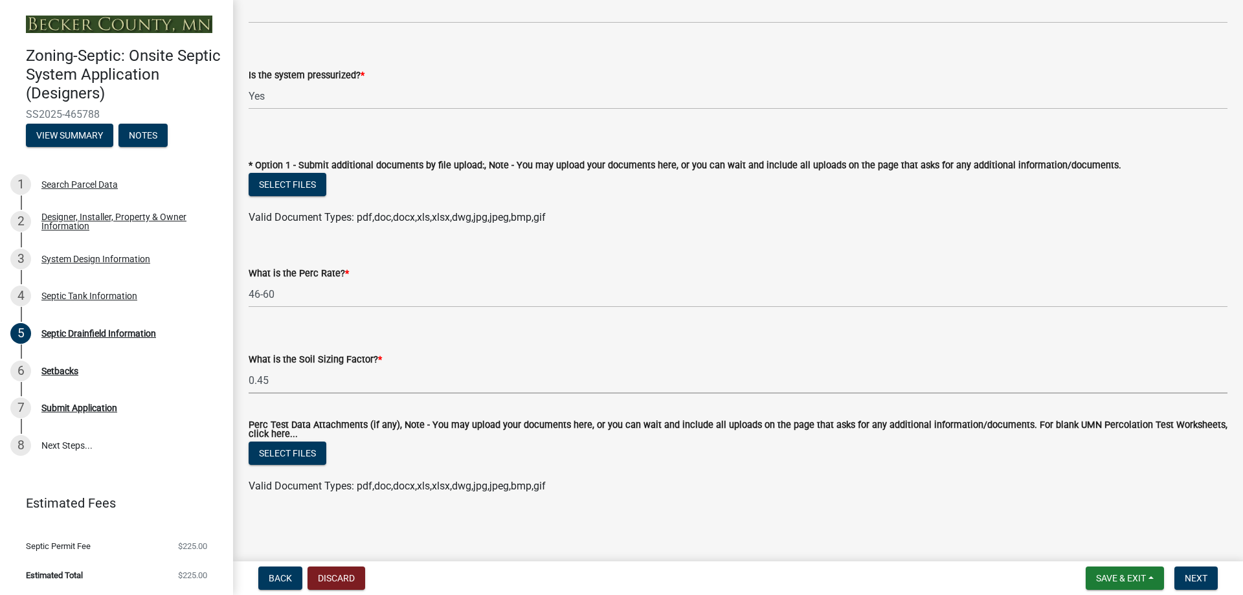
click at [249, 367] on select "Select Item... 0.00 0.24 0.45 0.50 0.60 0.78 .83 1.27 1.67" at bounding box center [738, 380] width 979 height 27
select select "0f36ed72-3be4-43ea-833d-020a26f295a5"
click at [1143, 580] on span "Save & Exit" at bounding box center [1121, 578] width 50 height 10
click at [1083, 519] on button "Save" at bounding box center [1113, 513] width 104 height 31
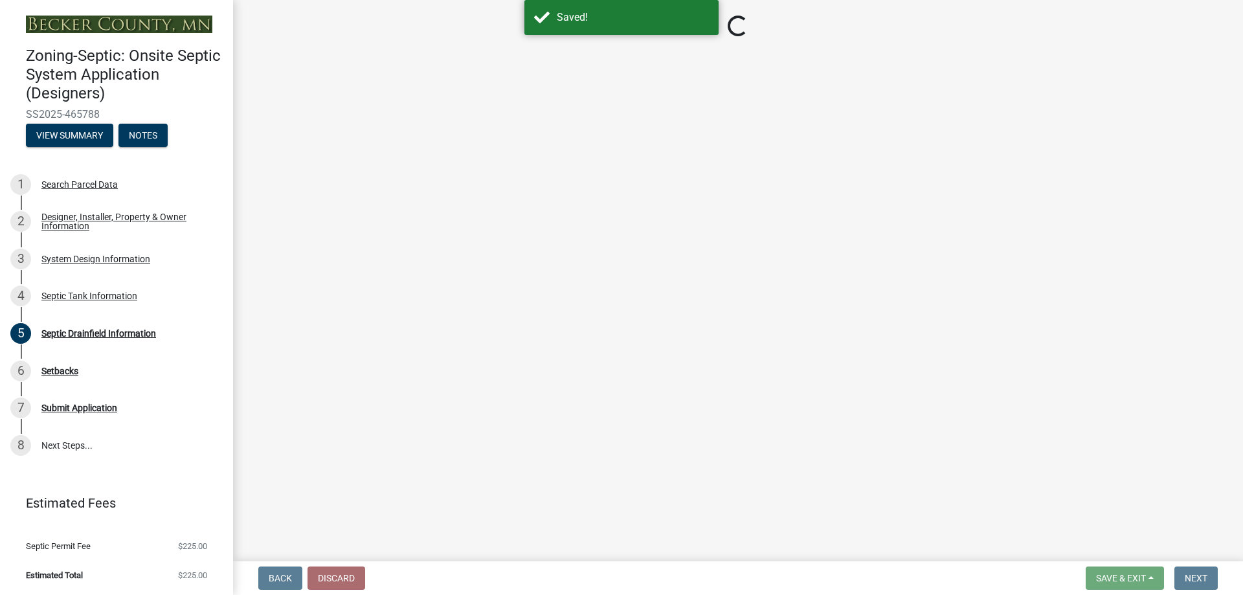
select select "757b77d3-357c-421c-8450-4fc78db4eecb"
select select "366d546d-8bc3-42fb-bca7-8a9455861f61"
select select "0f36ed72-3be4-43ea-833d-020a26f295a5"
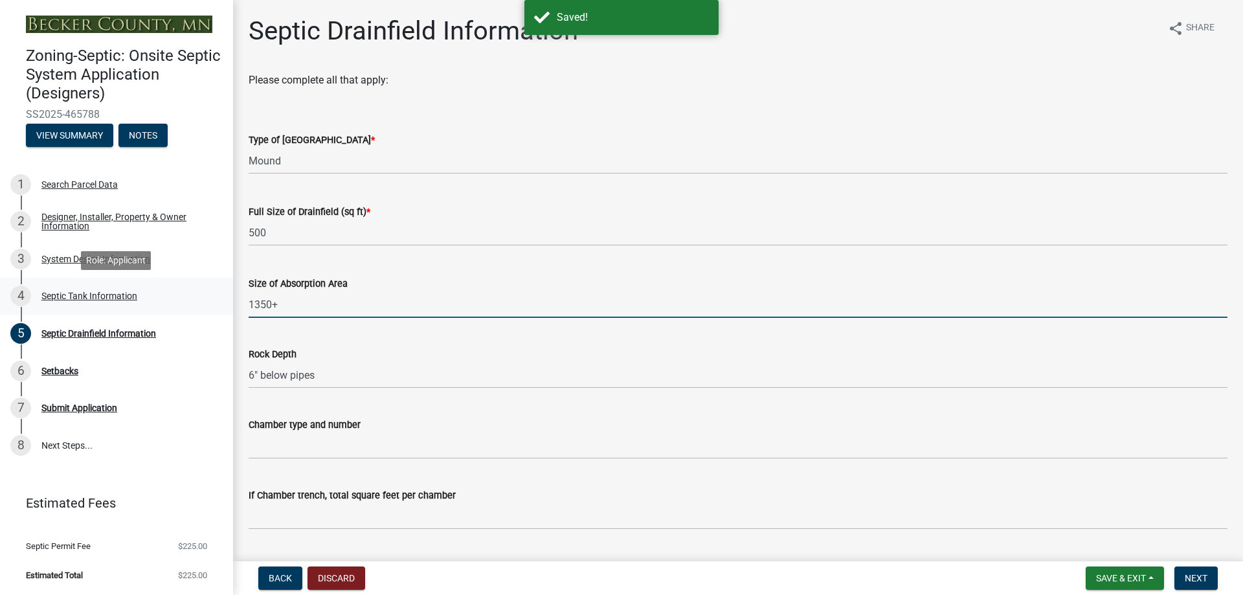
drag, startPoint x: 291, startPoint y: 304, endPoint x: 219, endPoint y: 309, distance: 72.7
click at [219, 309] on div "Zoning-Septic: Onsite Septic System Application (Designers) SS2025-465788 View …" at bounding box center [621, 297] width 1243 height 595
type input "1350+"
click at [627, 275] on div "Size of Absorption Area 1350+" at bounding box center [738, 288] width 979 height 60
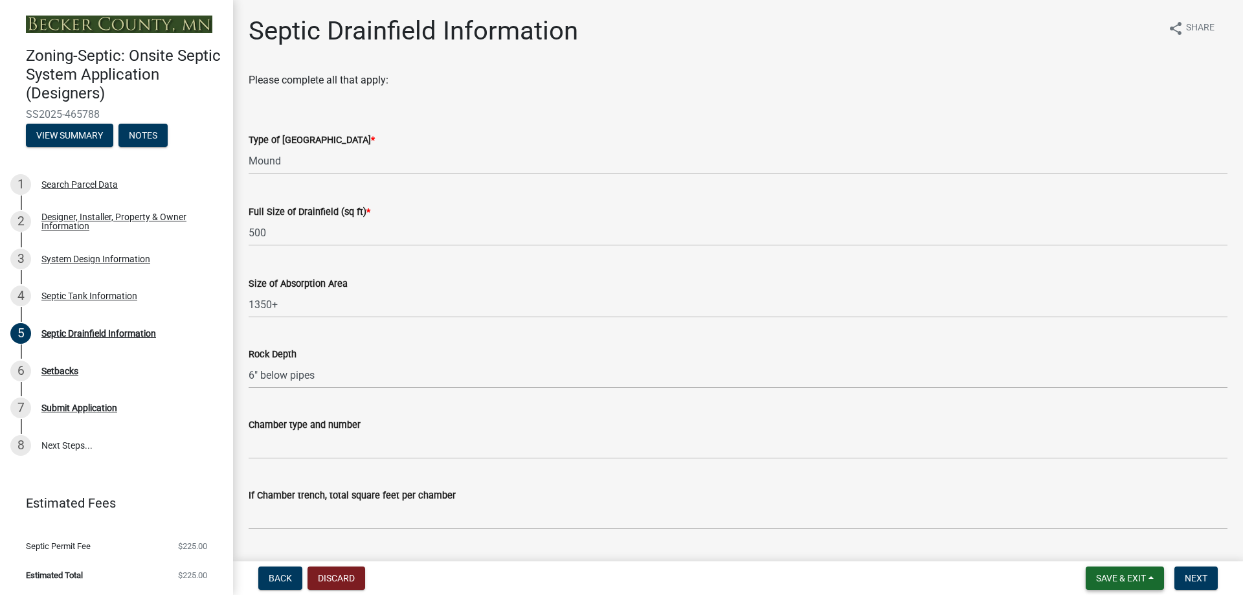
click at [1125, 575] on span "Save & Exit" at bounding box center [1121, 578] width 50 height 10
click at [1107, 512] on button "Save" at bounding box center [1113, 513] width 104 height 31
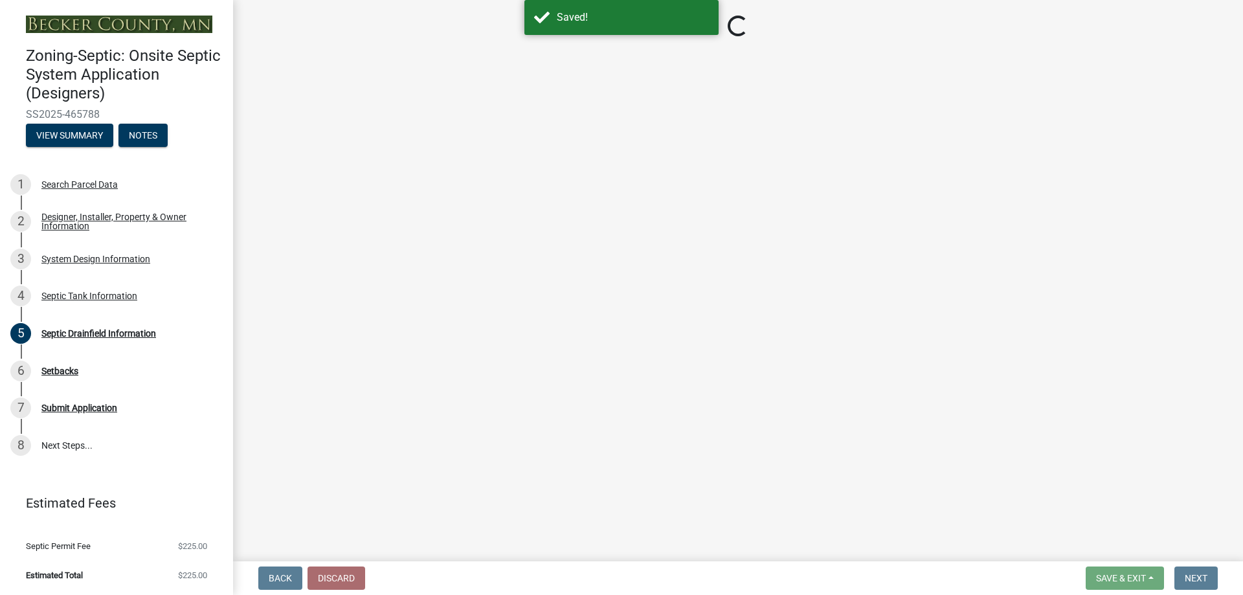
select select "757b77d3-357c-421c-8450-4fc78db4eecb"
select select "366d546d-8bc3-42fb-bca7-8a9455861f61"
select select "0f36ed72-3be4-43ea-833d-020a26f295a5"
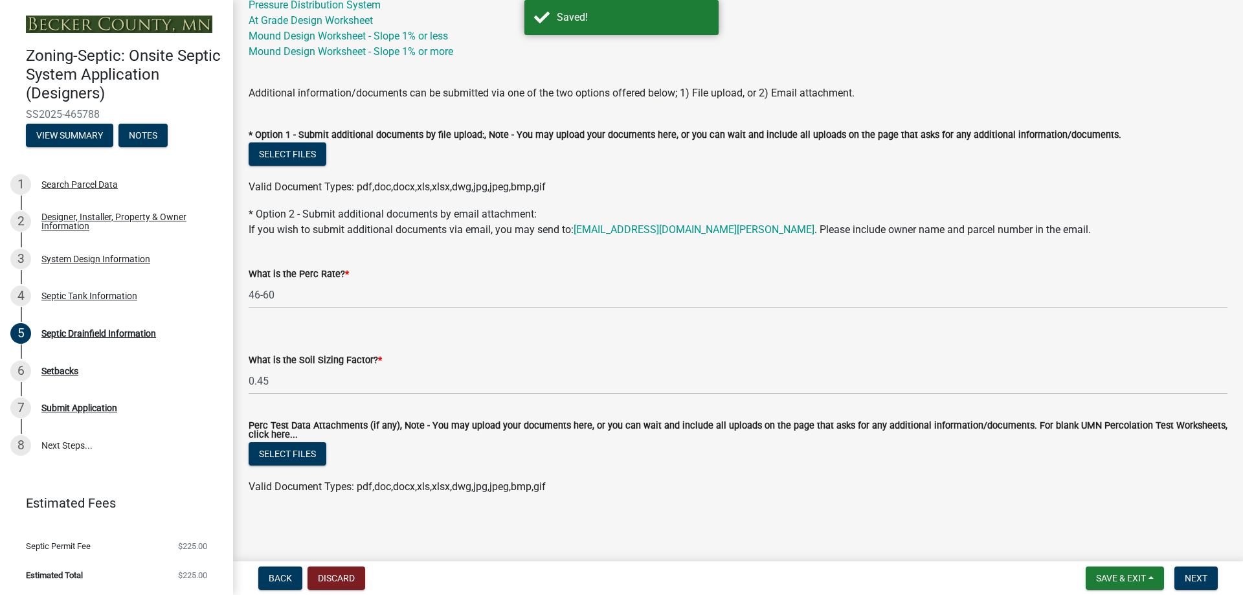
scroll to position [662, 0]
click at [1195, 576] on span "Next" at bounding box center [1196, 578] width 23 height 10
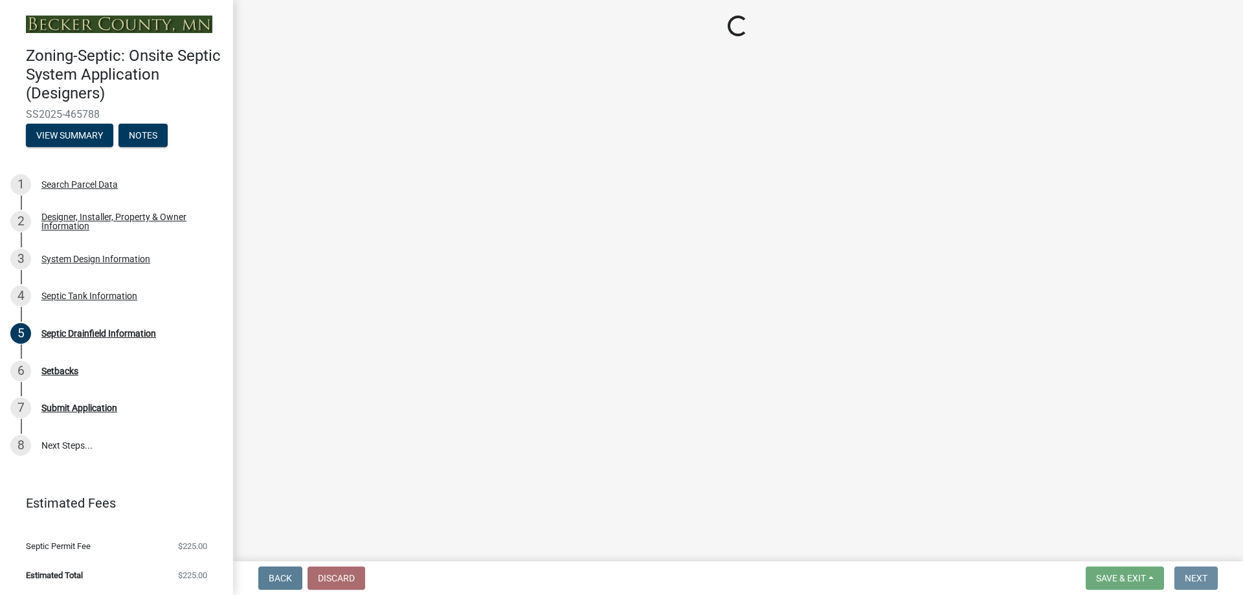
scroll to position [0, 0]
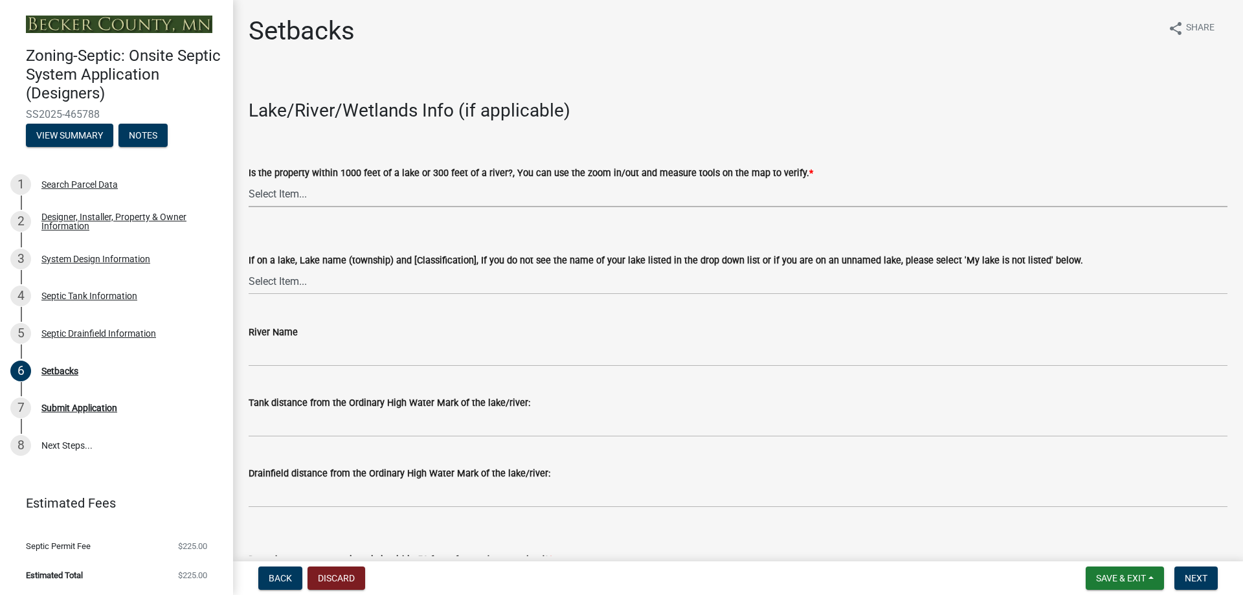
click at [394, 197] on select "Select Item... Yes No" at bounding box center [738, 194] width 979 height 27
click at [249, 181] on select "Select Item... Yes No" at bounding box center [738, 194] width 979 height 27
select select "c245ec0d-8d6f-4710-ab2b-b3aa70611708"
click at [315, 283] on select "Select Item... [GEOGRAPHIC_DATA] is not listed below [GEOGRAPHIC_DATA] ([GEOGRA…" at bounding box center [738, 281] width 979 height 27
click at [249, 268] on select "Select Item... [GEOGRAPHIC_DATA] is not listed below [GEOGRAPHIC_DATA] ([GEOGRA…" at bounding box center [738, 281] width 979 height 27
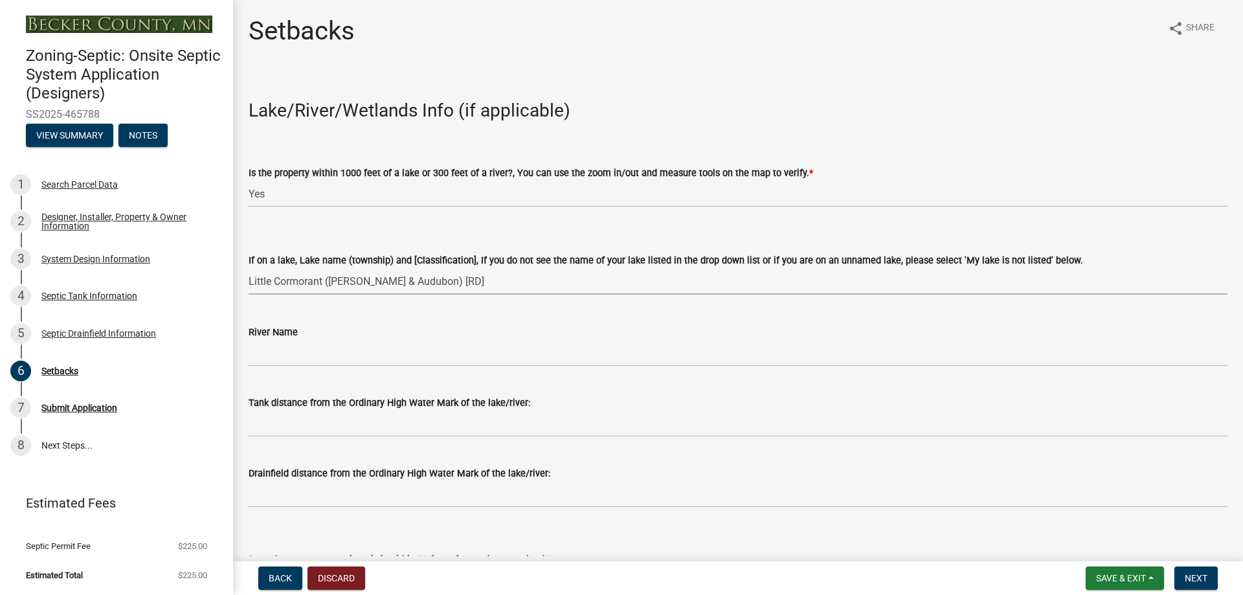
select select "152ed7af-cf91-4e08-a2b9-b72d39f912fb"
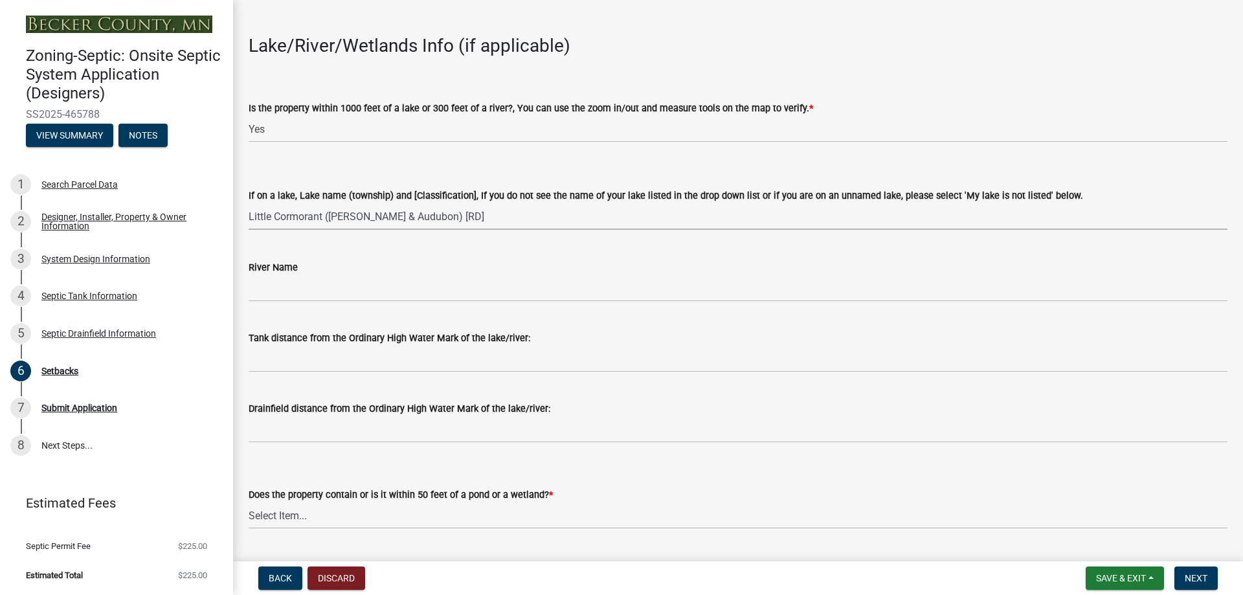
scroll to position [130, 0]
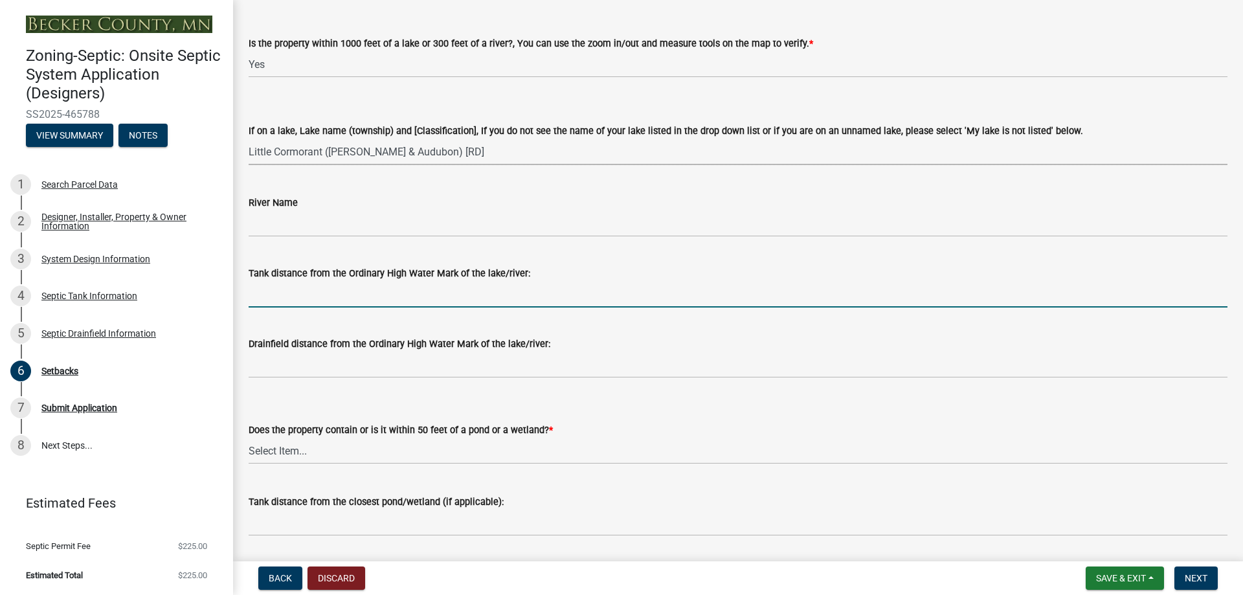
click at [320, 295] on input "Tank distance from the Ordinary High Water Mark of the lake/river:" at bounding box center [738, 294] width 979 height 27
type input "100+"
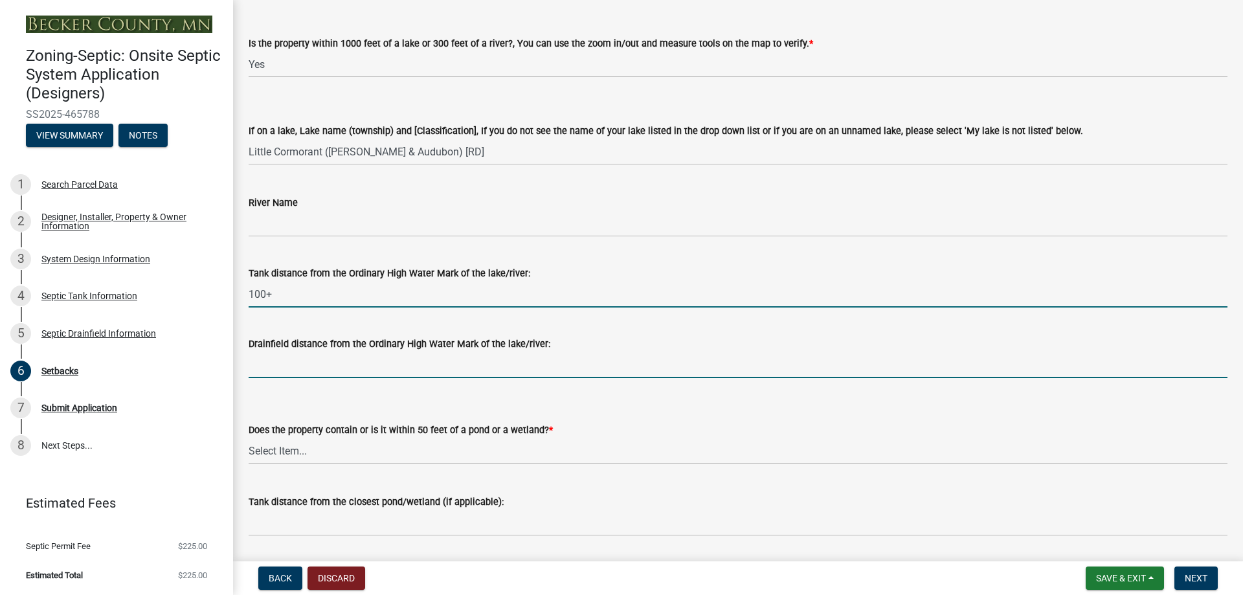
click at [299, 362] on input "Drainfield distance from the Ordinary High Water Mark of the lake/river:" at bounding box center [738, 365] width 979 height 27
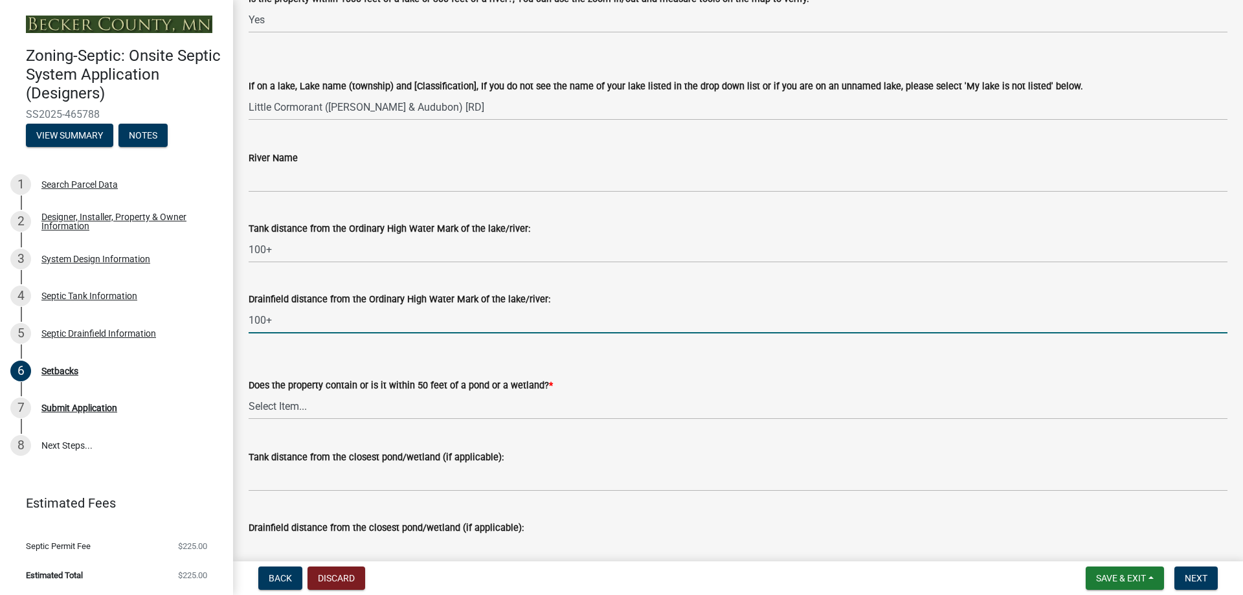
scroll to position [194, 0]
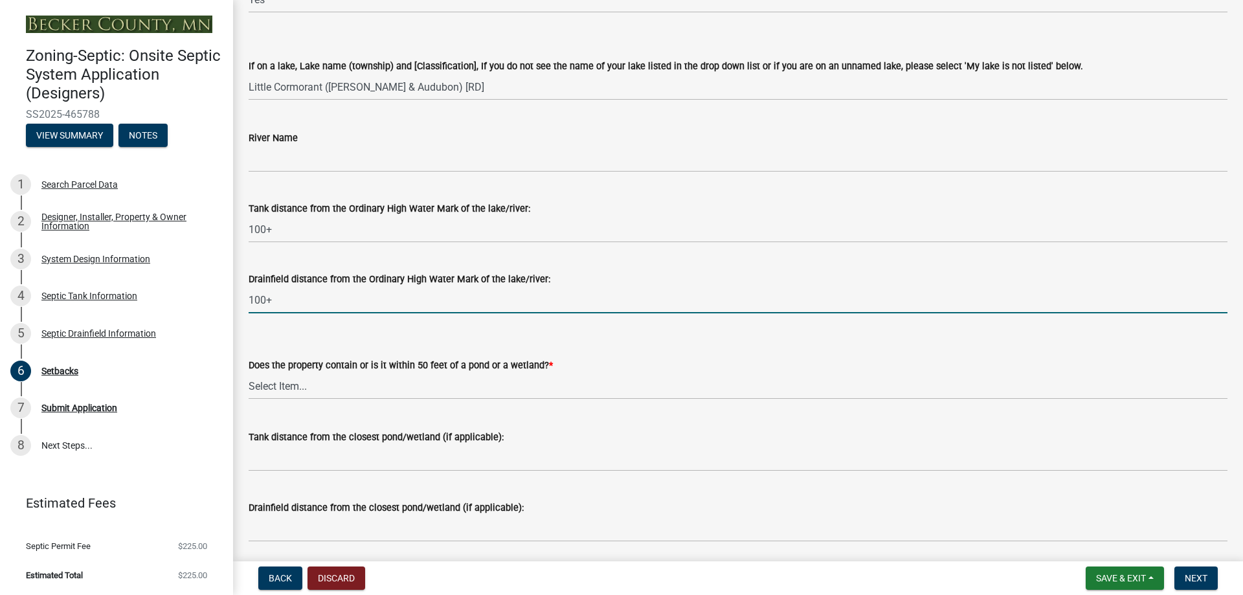
type input "100+"
click at [343, 385] on select "Select Item... Yes No" at bounding box center [738, 386] width 979 height 27
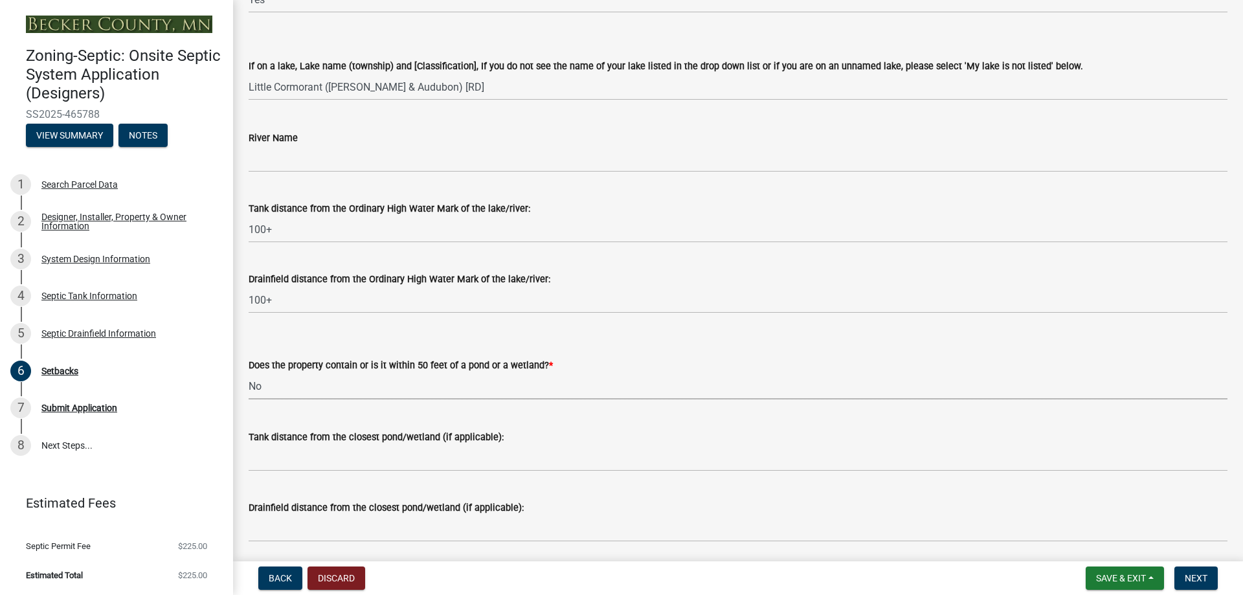
click at [249, 373] on select "Select Item... Yes No" at bounding box center [738, 386] width 979 height 27
select select "23044af5-43bb-4cf5-8aef-2716db2ce5fc"
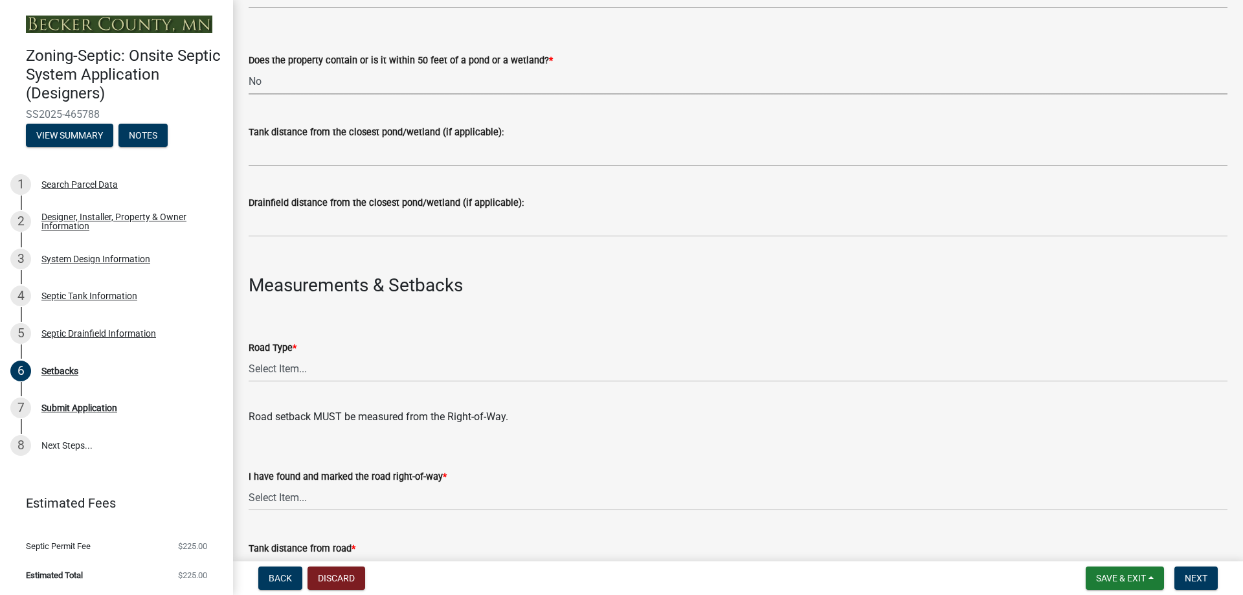
scroll to position [518, 0]
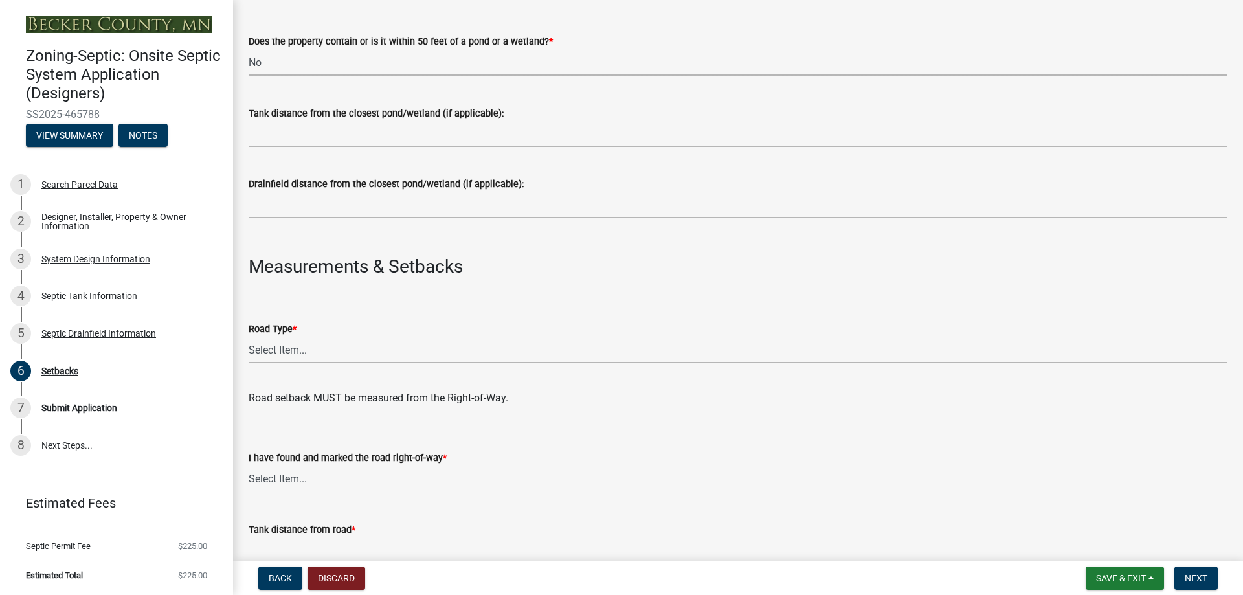
click at [300, 350] on select "Select Item... State County Public / Township Private Easement [GEOGRAPHIC_DATA]" at bounding box center [738, 350] width 979 height 27
click at [249, 337] on select "Select Item... State County Public / Township Private Easement [GEOGRAPHIC_DATA]" at bounding box center [738, 350] width 979 height 27
select select "21af9b93-f494-48c6-91ae-235d36c6c939"
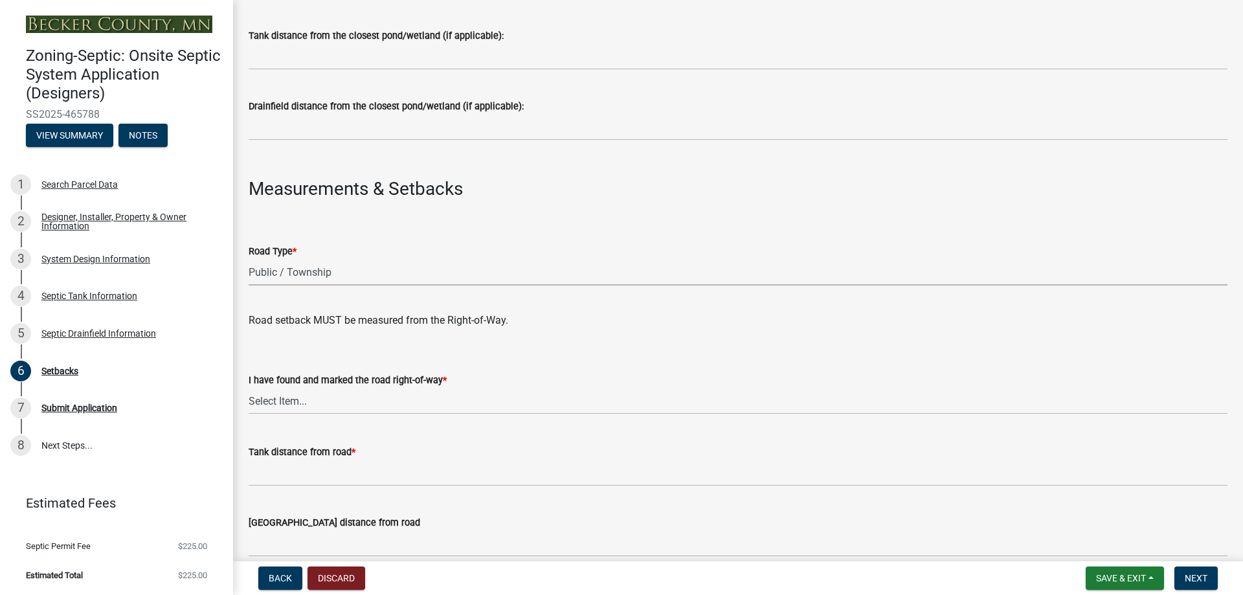
scroll to position [648, 0]
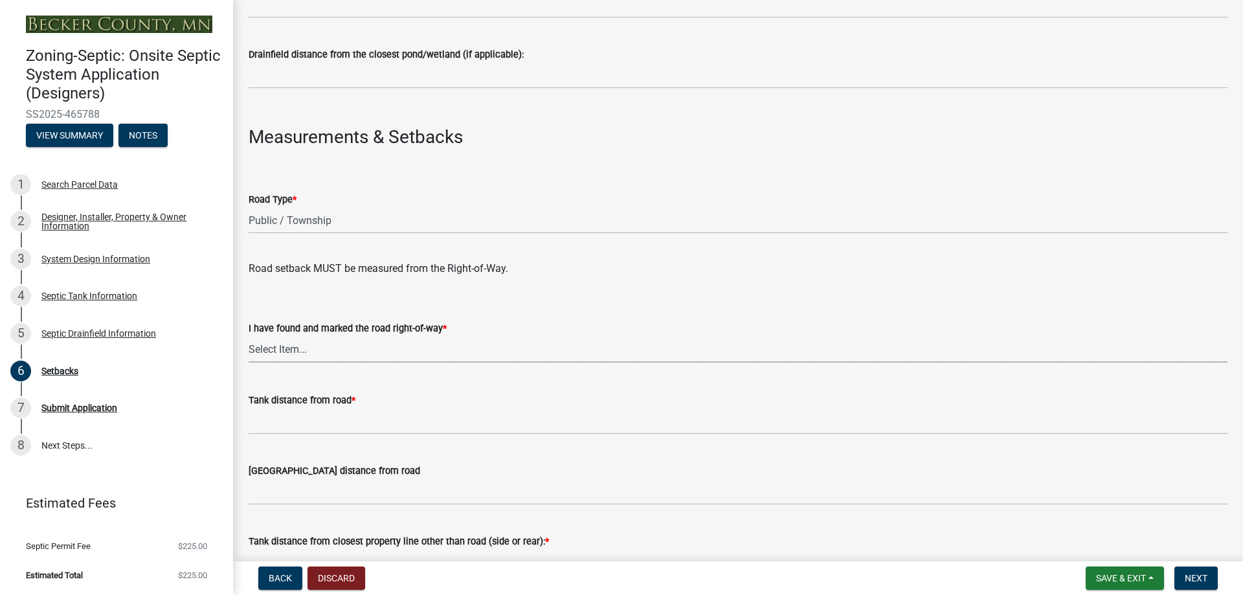
click at [302, 349] on select "Select Item... Yes No" at bounding box center [738, 349] width 979 height 27
click at [249, 336] on select "Select Item... Yes No" at bounding box center [738, 349] width 979 height 27
select select "2c0c9673-cfd8-4d5e-8ea6-73593e257713"
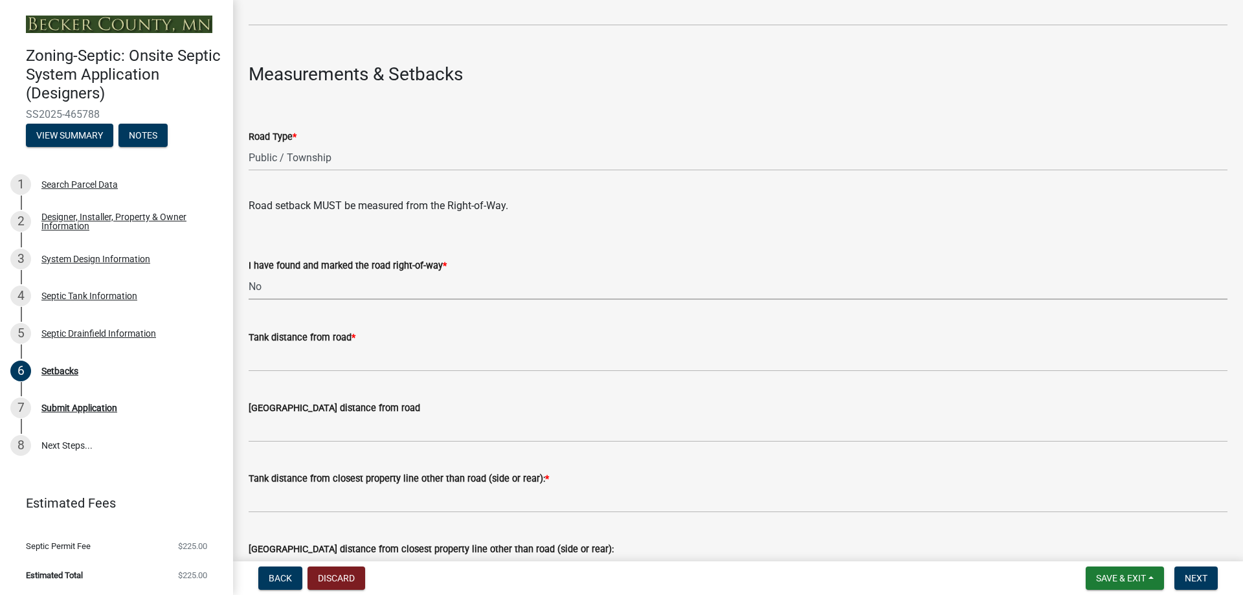
scroll to position [712, 0]
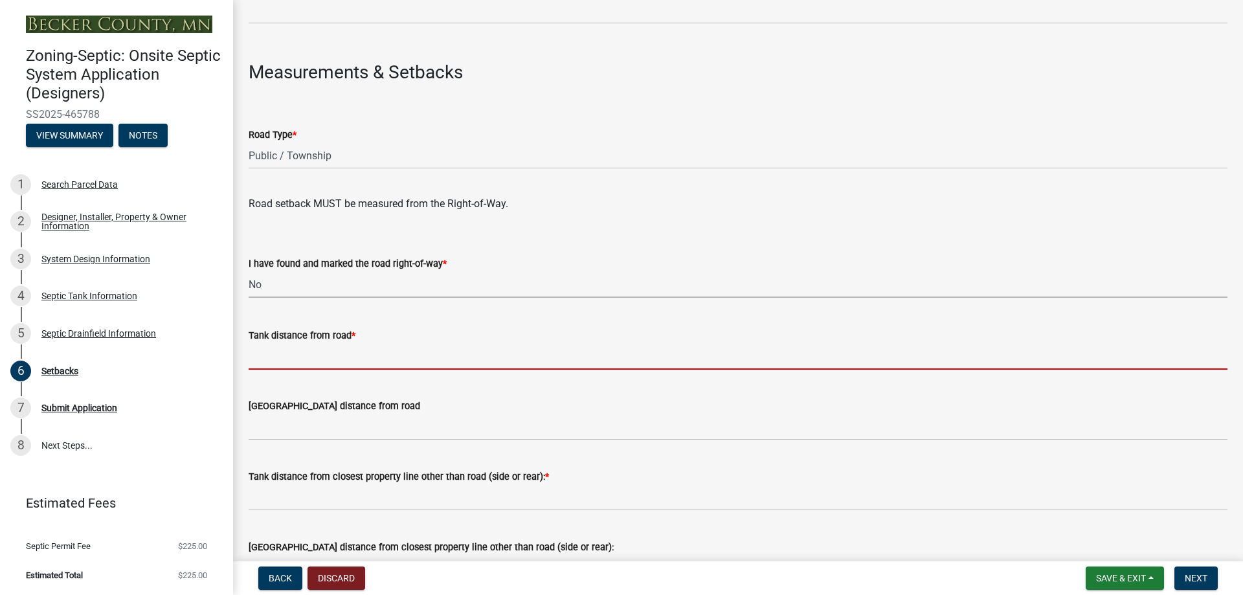
click at [308, 349] on input "Tank distance from road *" at bounding box center [738, 356] width 979 height 27
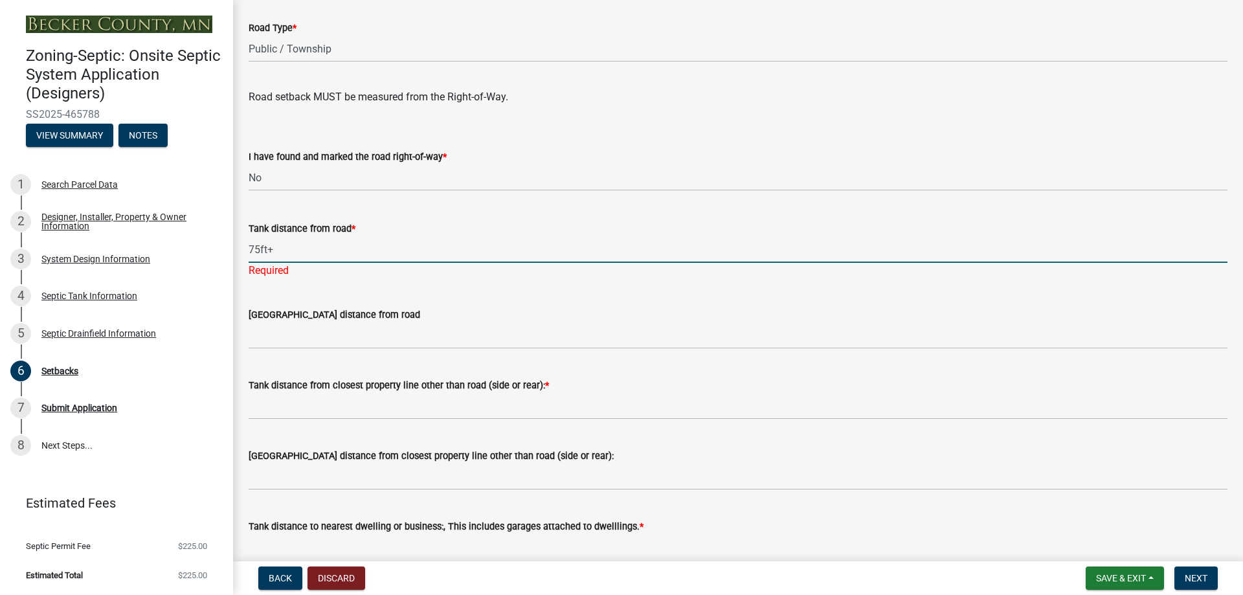
scroll to position [842, 0]
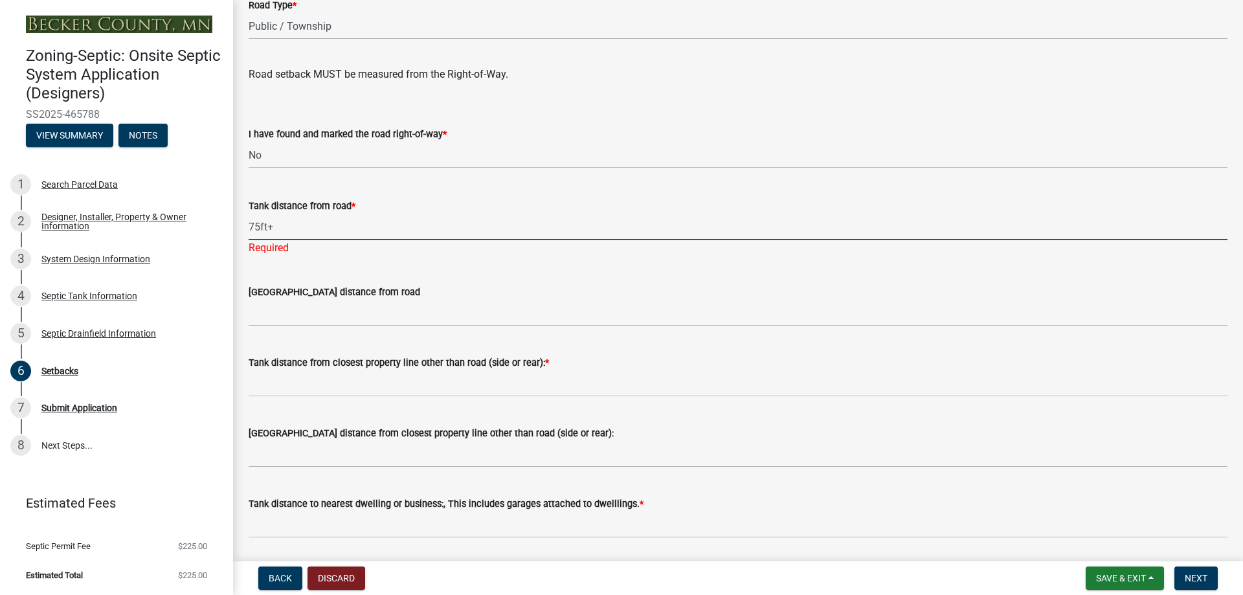
drag, startPoint x: 277, startPoint y: 230, endPoint x: 249, endPoint y: 220, distance: 29.5
click at [249, 220] on input "75ft+" at bounding box center [738, 227] width 979 height 27
type input "75ft+"
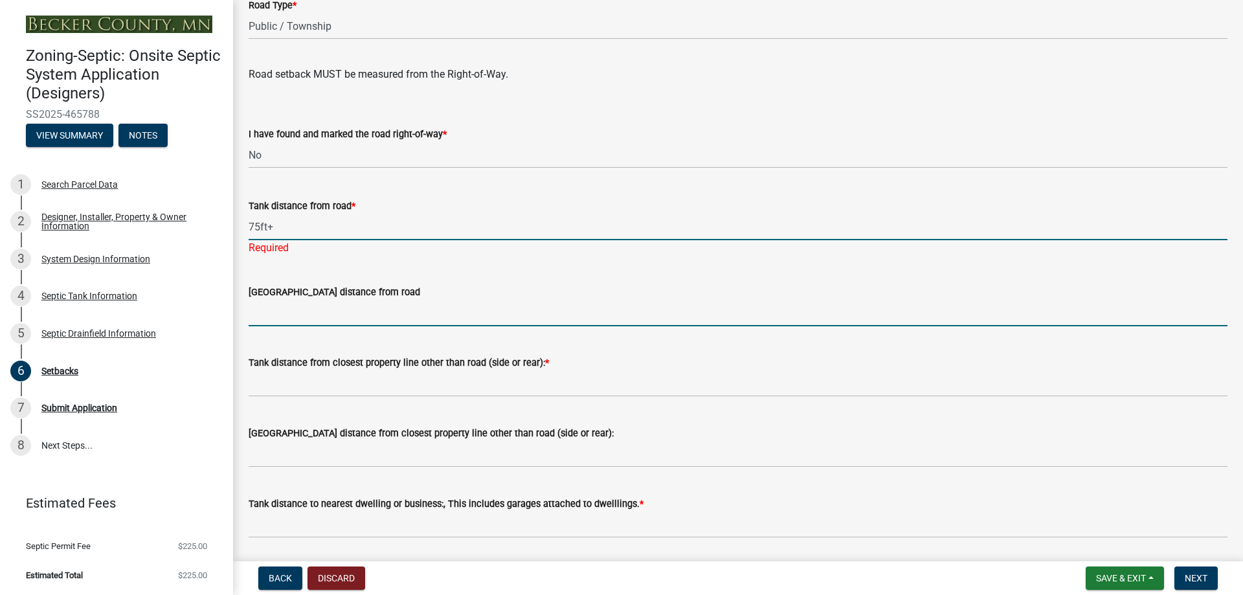
click at [301, 315] on wm-data-entity-input "[GEOGRAPHIC_DATA] distance from road" at bounding box center [738, 301] width 979 height 71
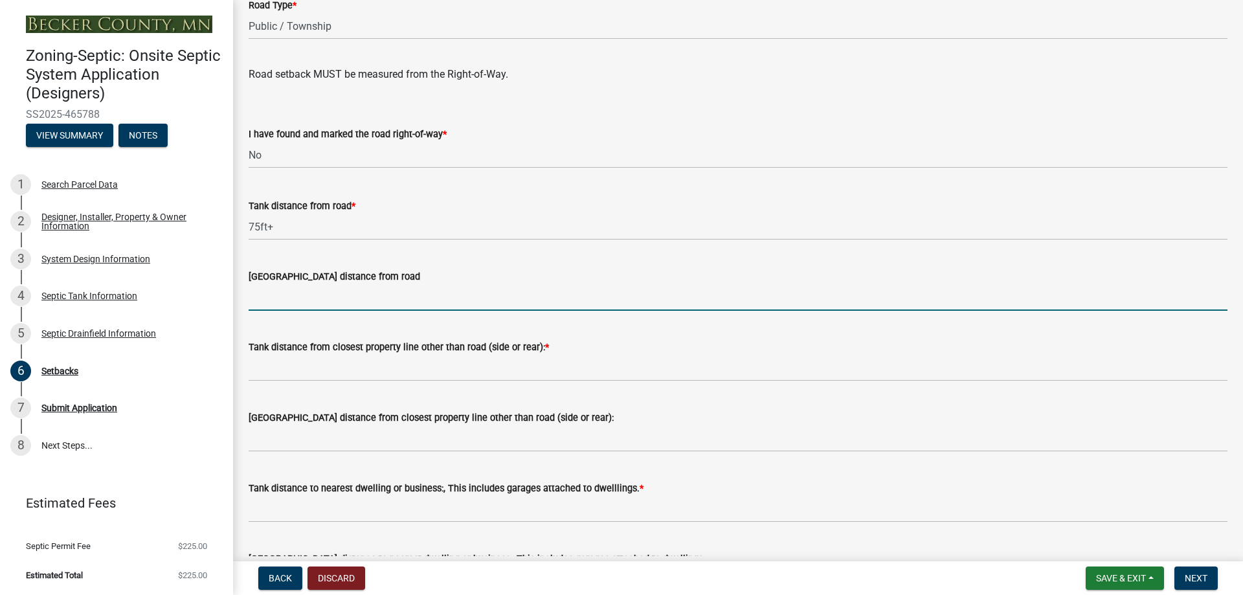
paste input "75ft+"
type input "75ft+"
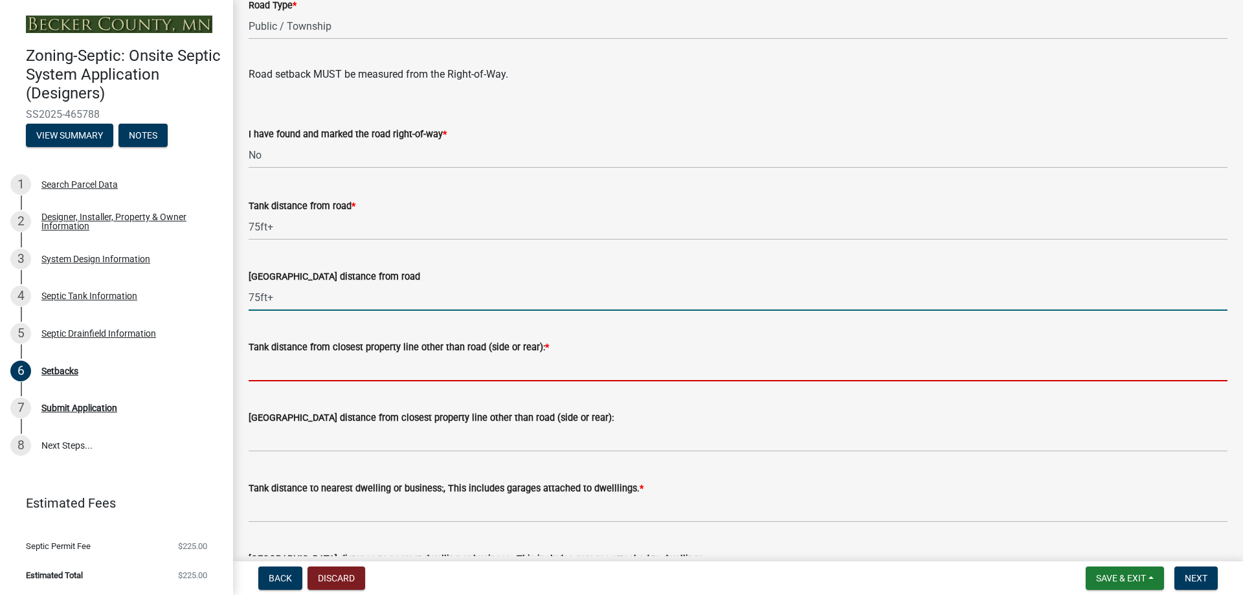
click at [426, 366] on input "Tank distance from closest property line other than road (side or rear): *" at bounding box center [738, 368] width 979 height 27
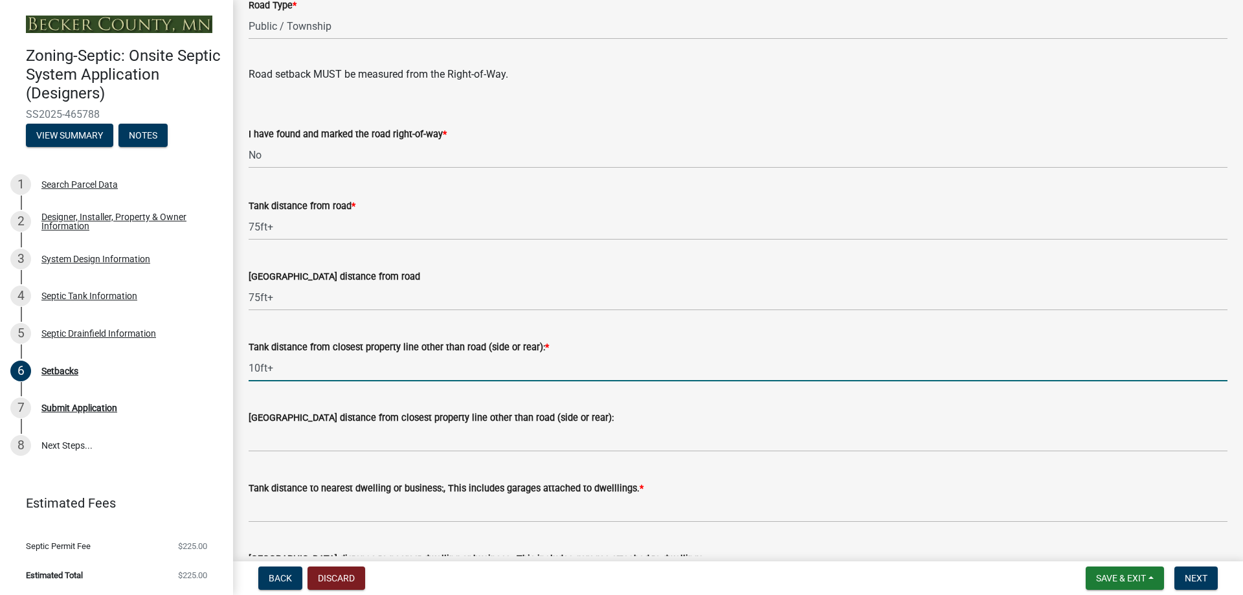
drag, startPoint x: 287, startPoint y: 365, endPoint x: 240, endPoint y: 363, distance: 46.7
click at [240, 363] on div "Tank distance from closest property line other than road (side or rear): * 10ft+" at bounding box center [738, 351] width 998 height 60
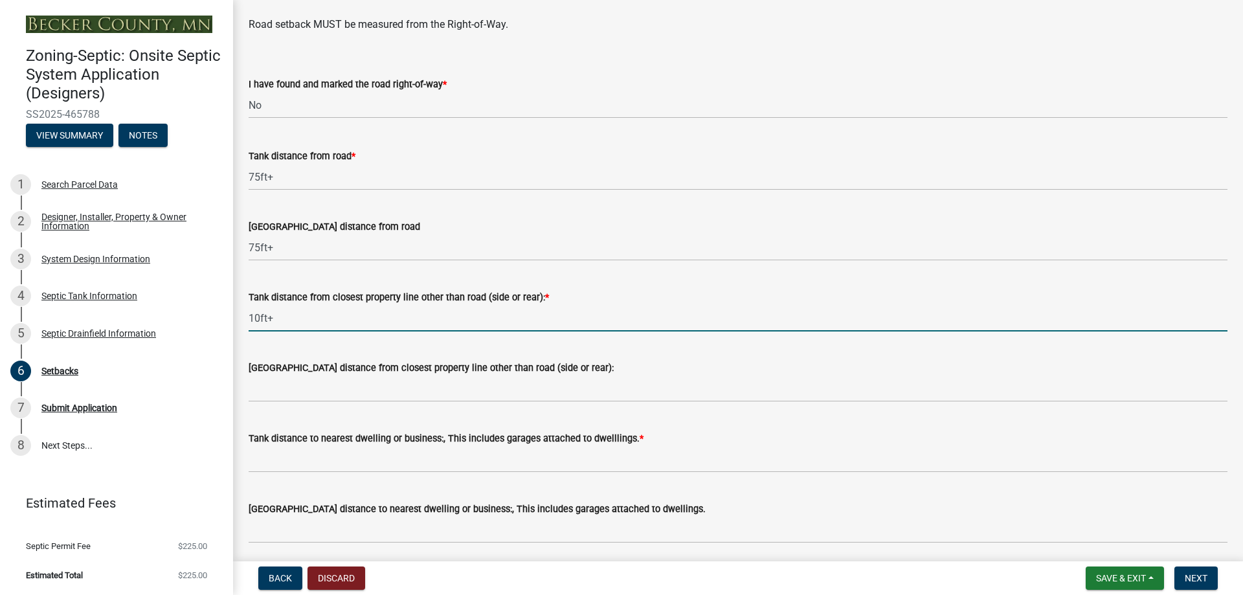
scroll to position [907, 0]
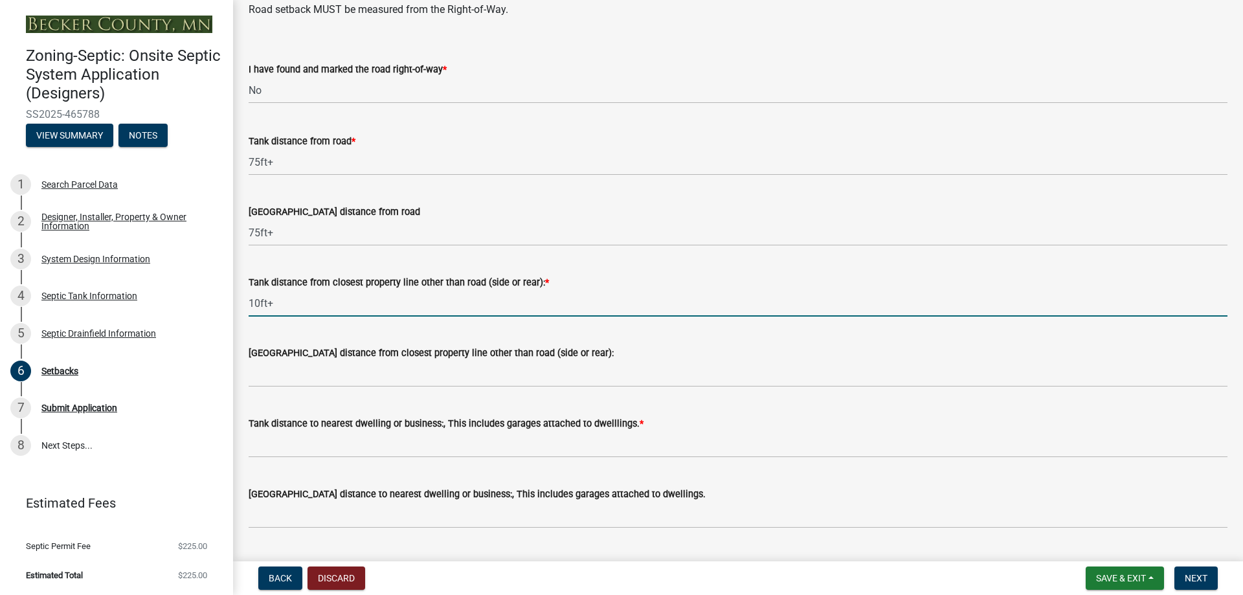
type input "10ft+"
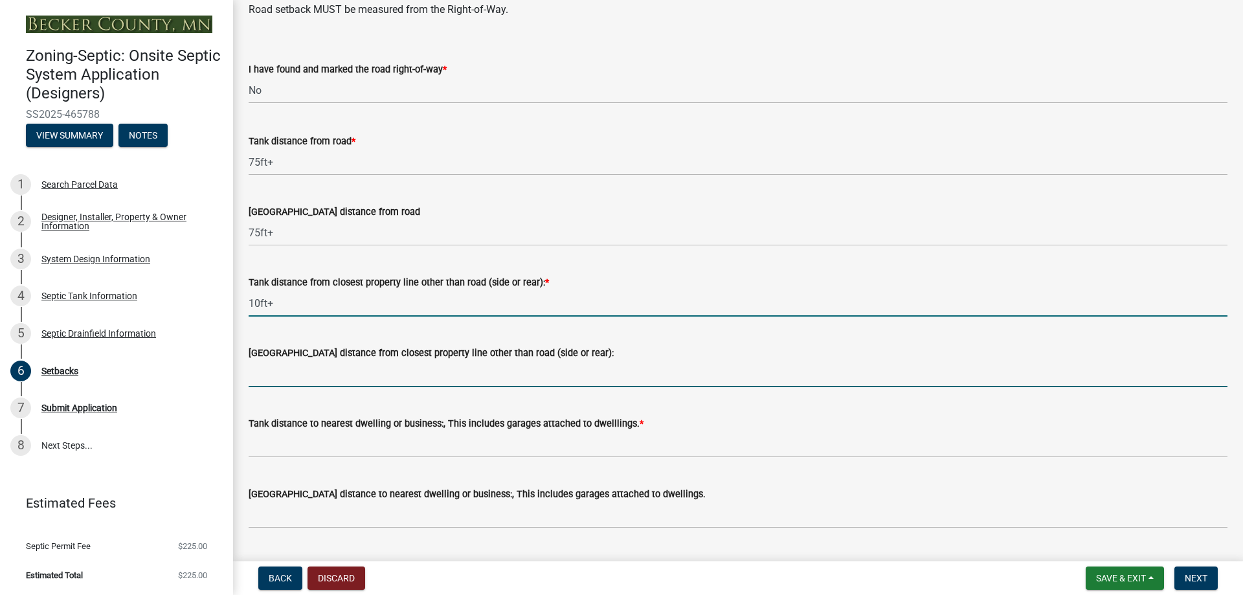
click at [272, 386] on input "[GEOGRAPHIC_DATA] distance from closest property line other than road (side or …" at bounding box center [738, 374] width 979 height 27
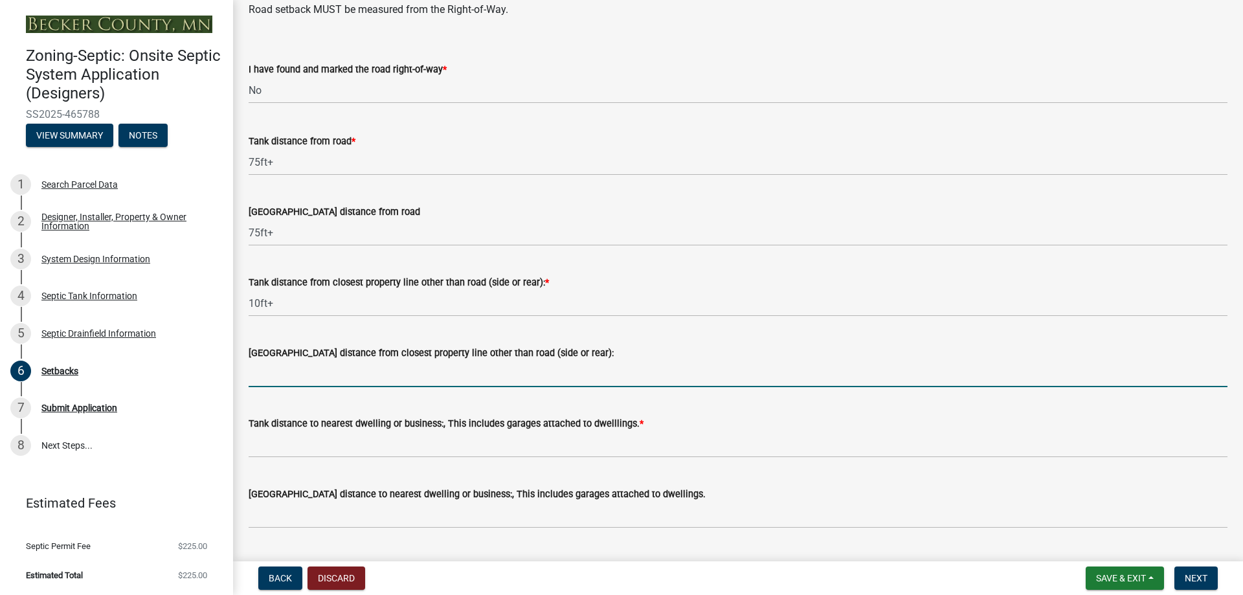
paste input "10ft+"
type input "10ft+"
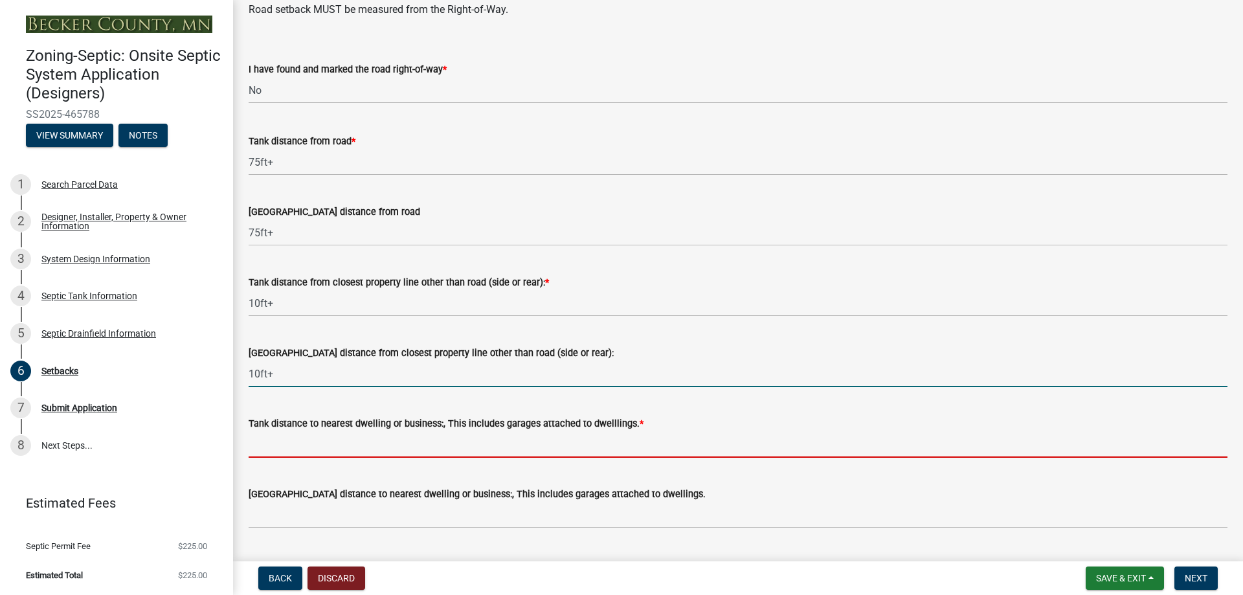
click at [275, 444] on input "Tank distance to nearest dwelling or business:, This includes garages attached …" at bounding box center [738, 444] width 979 height 27
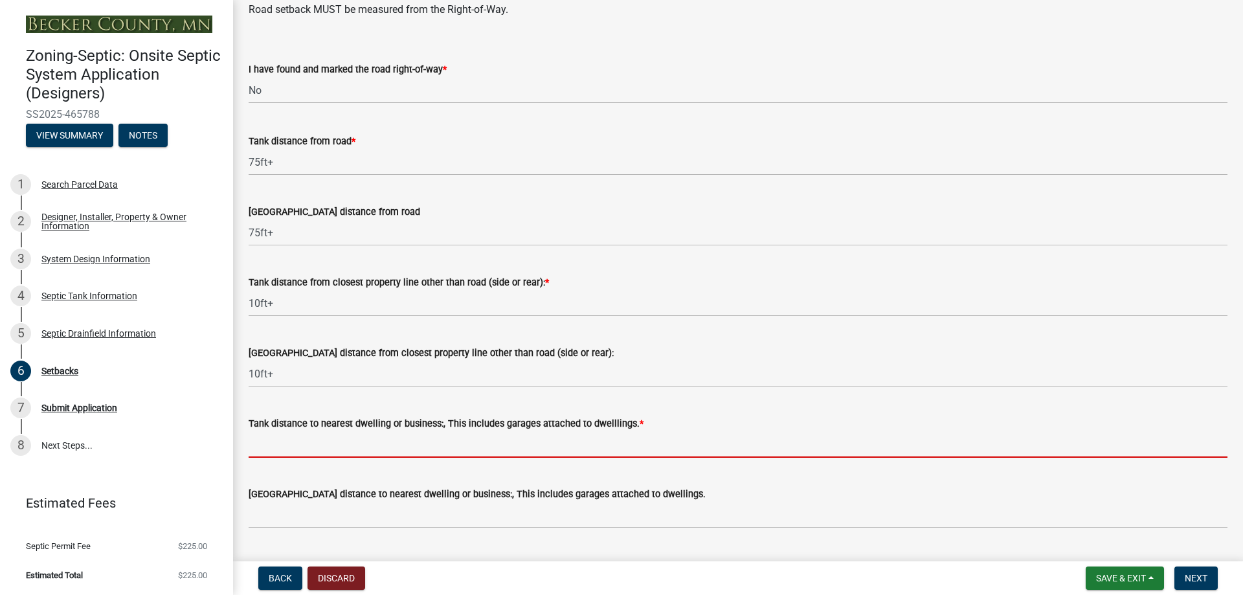
paste input "10ft+"
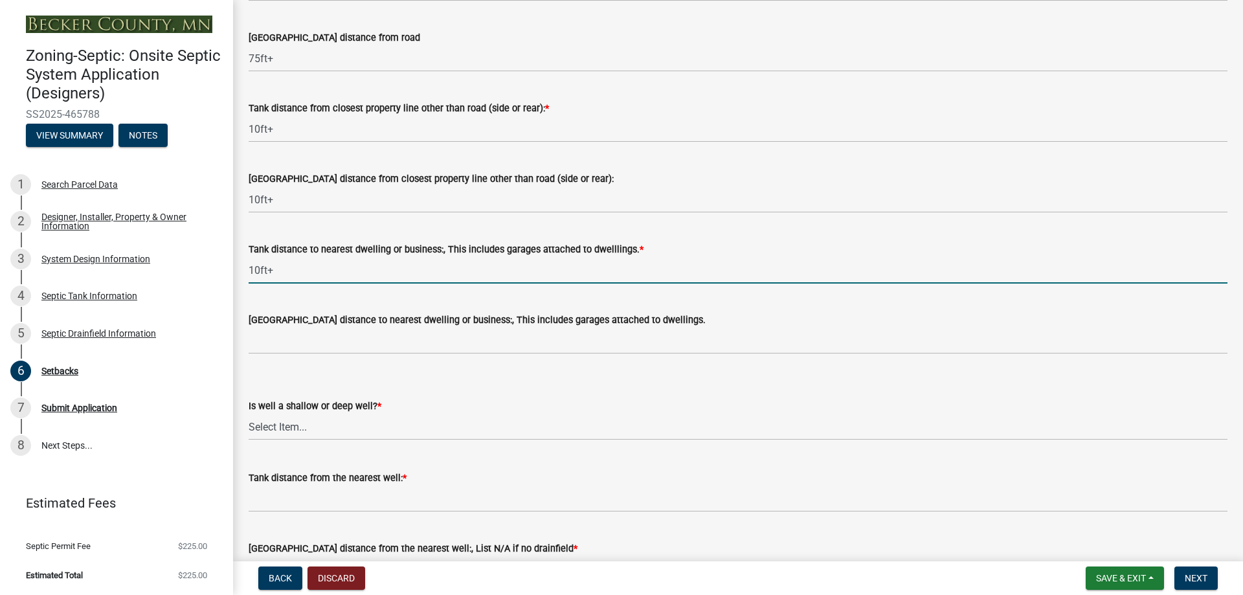
scroll to position [1101, 0]
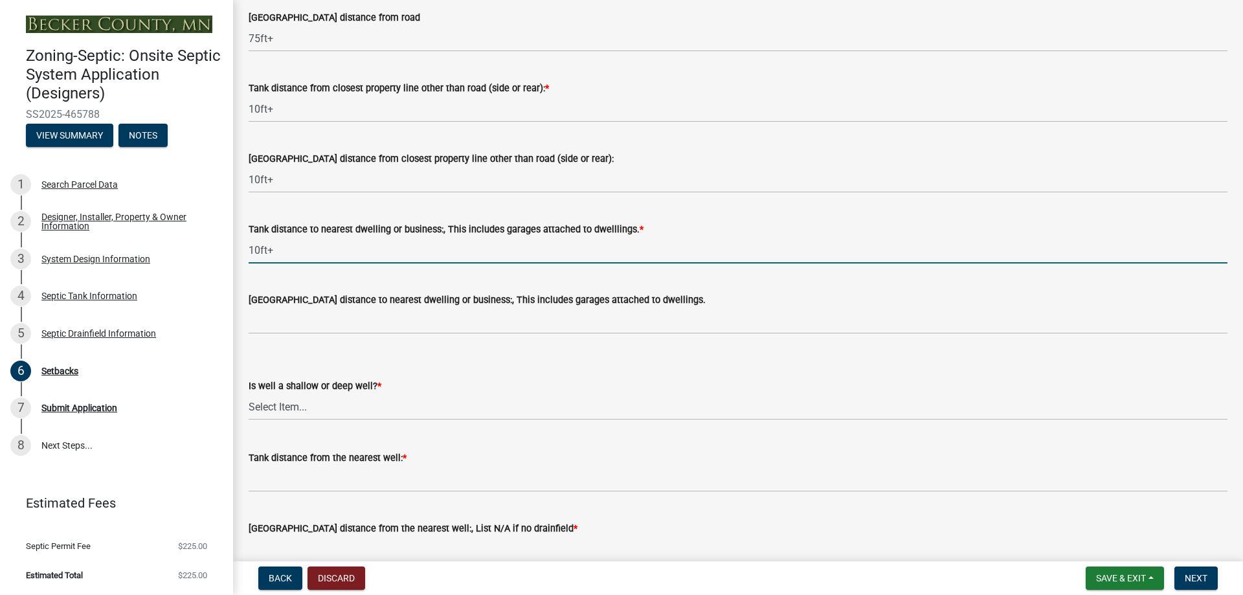
type input "10ft+"
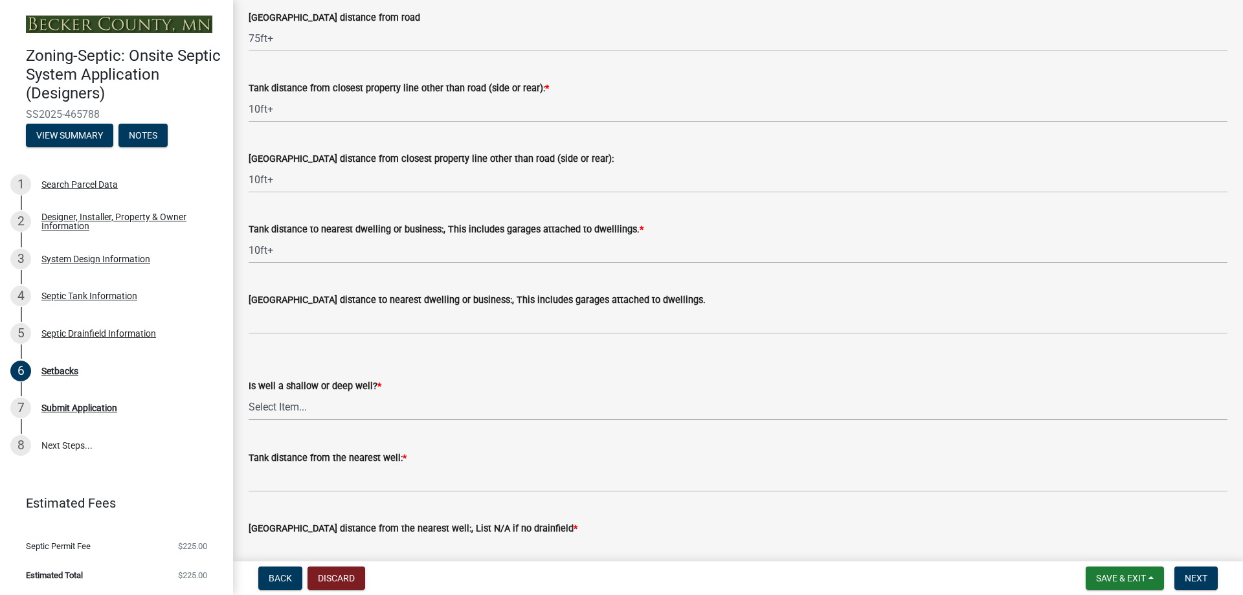
click at [260, 410] on select "Select Item... Deep Well Shallow Well No Well - Connected or to be connected to…" at bounding box center [738, 407] width 979 height 27
click at [249, 394] on select "Select Item... Deep Well Shallow Well No Well - Connected or to be connected to…" at bounding box center [738, 407] width 979 height 27
select select "cf78f1da-f066-4305-88a2-864abad1fa52"
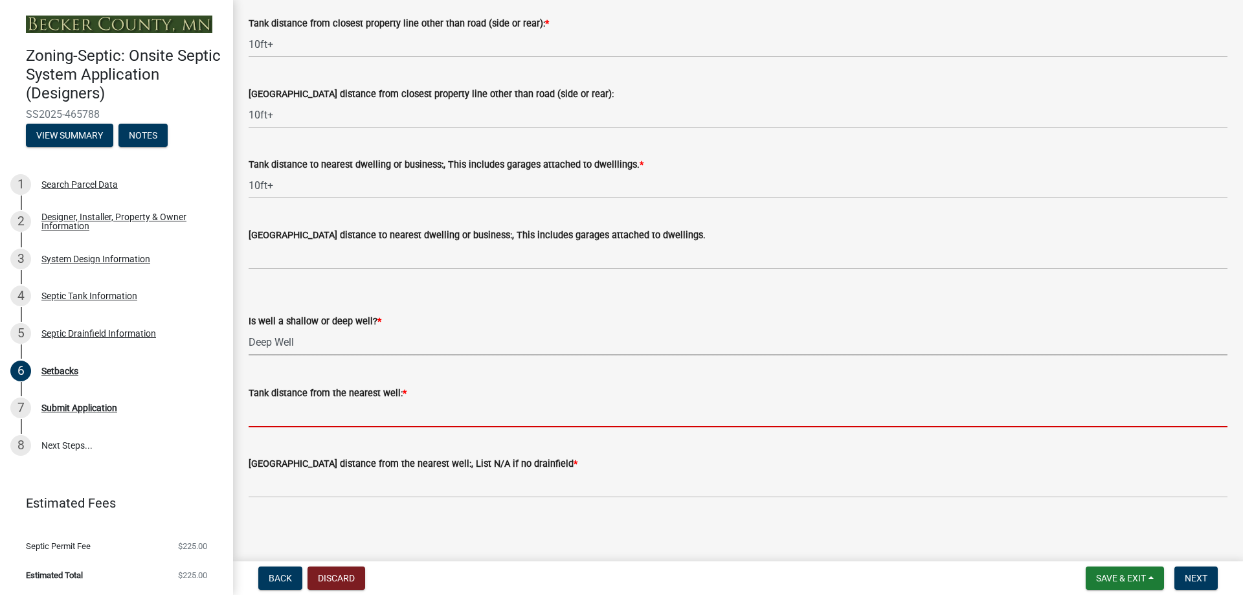
click at [289, 416] on input "Tank distance from the nearest well: *" at bounding box center [738, 414] width 979 height 27
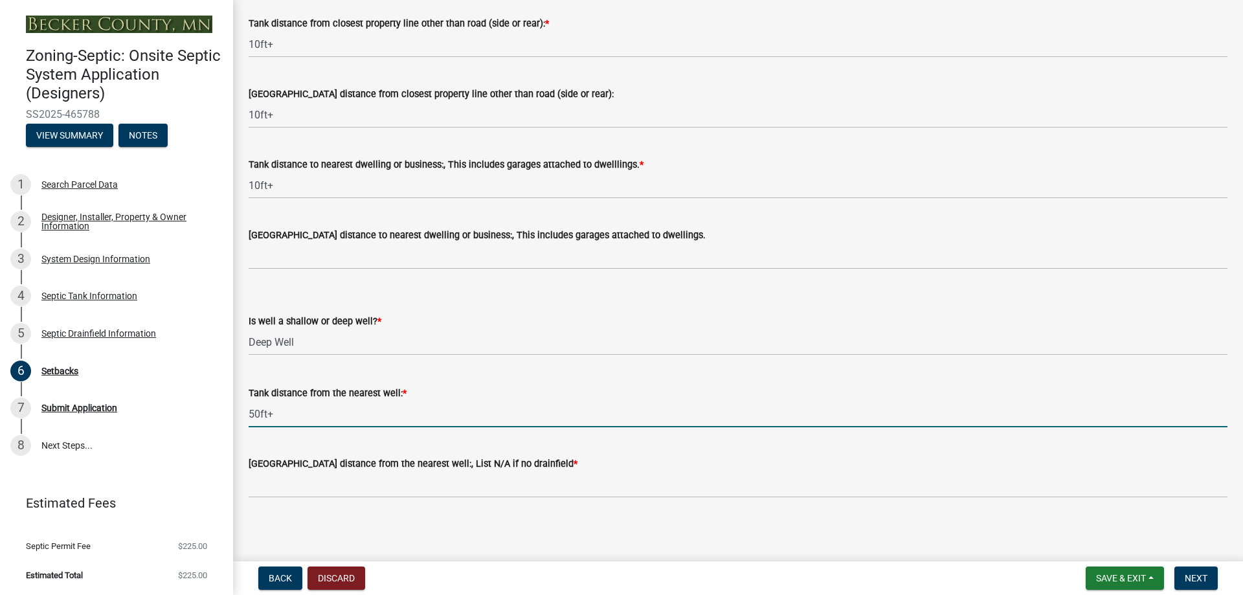
scroll to position [1168, 0]
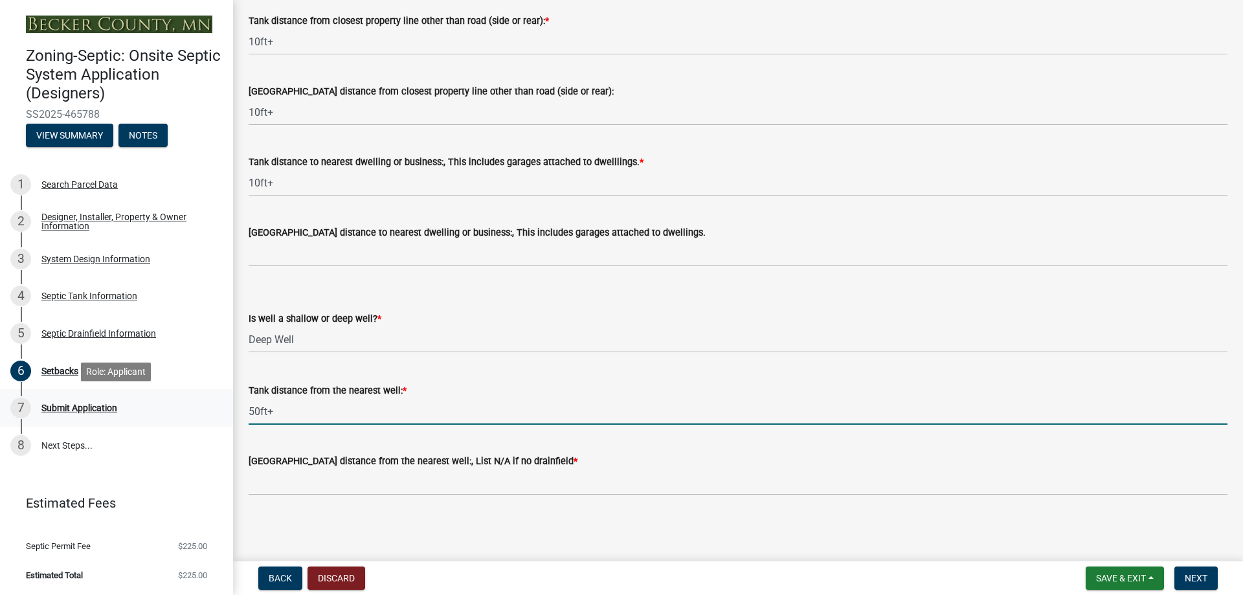
drag, startPoint x: 260, startPoint y: 411, endPoint x: 229, endPoint y: 412, distance: 31.1
click at [229, 412] on div "Zoning-Septic: Onsite Septic System Application (Designers) SS2025-465788 View …" at bounding box center [621, 297] width 1243 height 595
type input "75ft+"
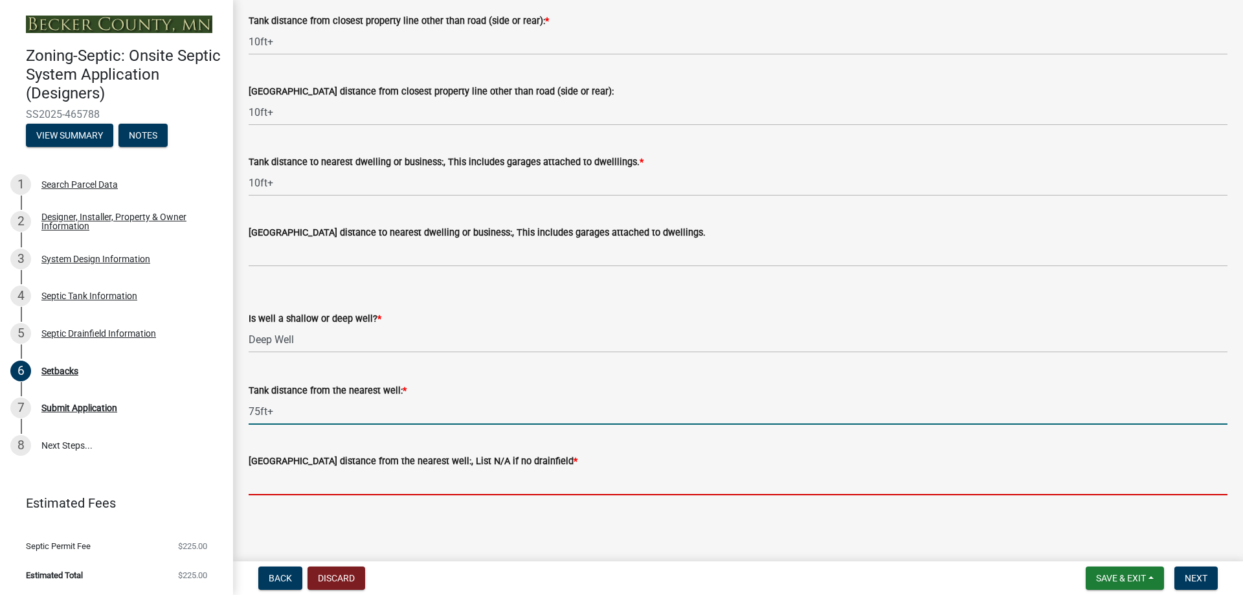
click at [327, 482] on input "[GEOGRAPHIC_DATA] distance from the nearest well:, List N/A if no drainfield *" at bounding box center [738, 482] width 979 height 27
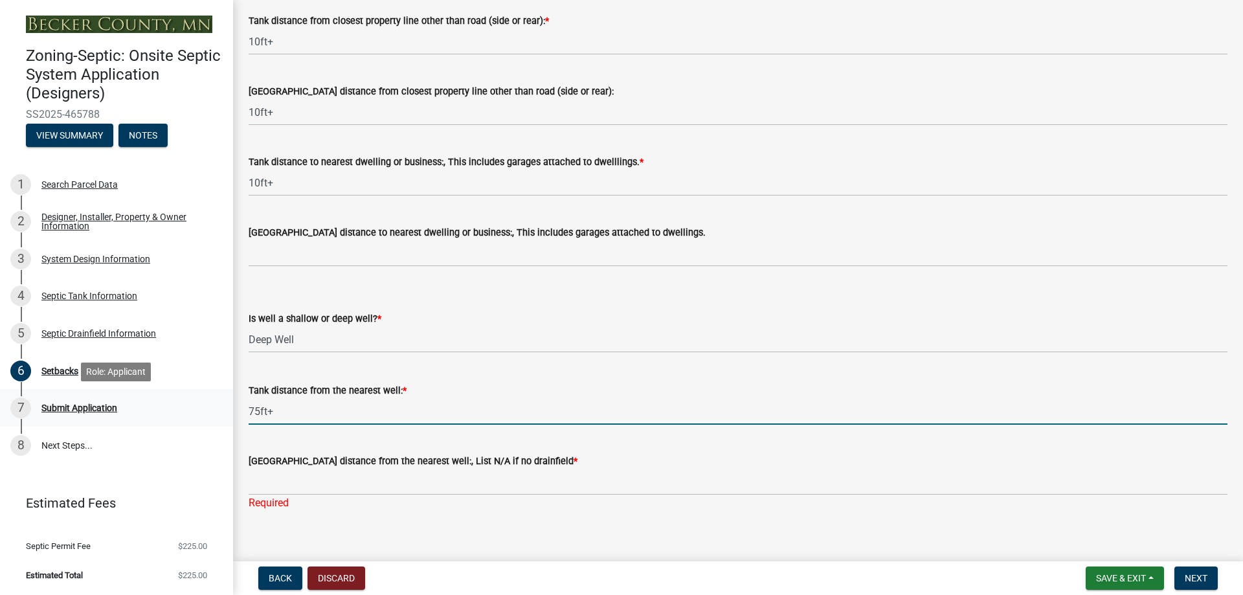
drag, startPoint x: 282, startPoint y: 413, endPoint x: 227, endPoint y: 409, distance: 55.2
click at [227, 409] on div "Zoning-Septic: Onsite Septic System Application (Designers) SS2025-465788 View …" at bounding box center [621, 297] width 1243 height 595
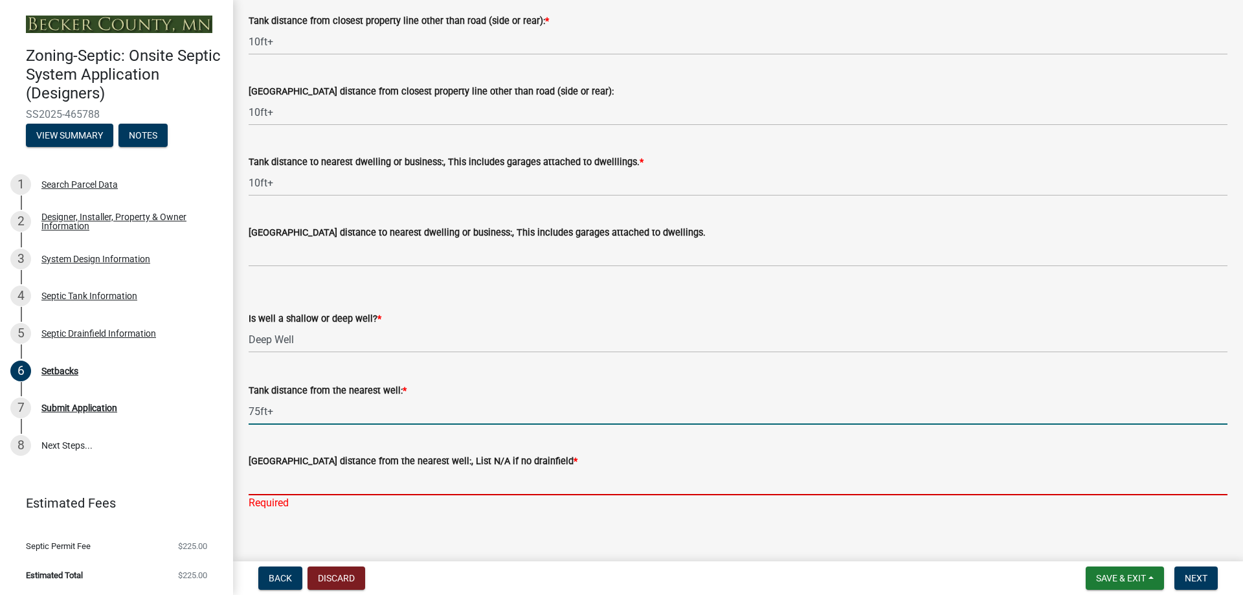
click at [281, 481] on input "[GEOGRAPHIC_DATA] distance from the nearest well:, List N/A if no drainfield *" at bounding box center [738, 482] width 979 height 27
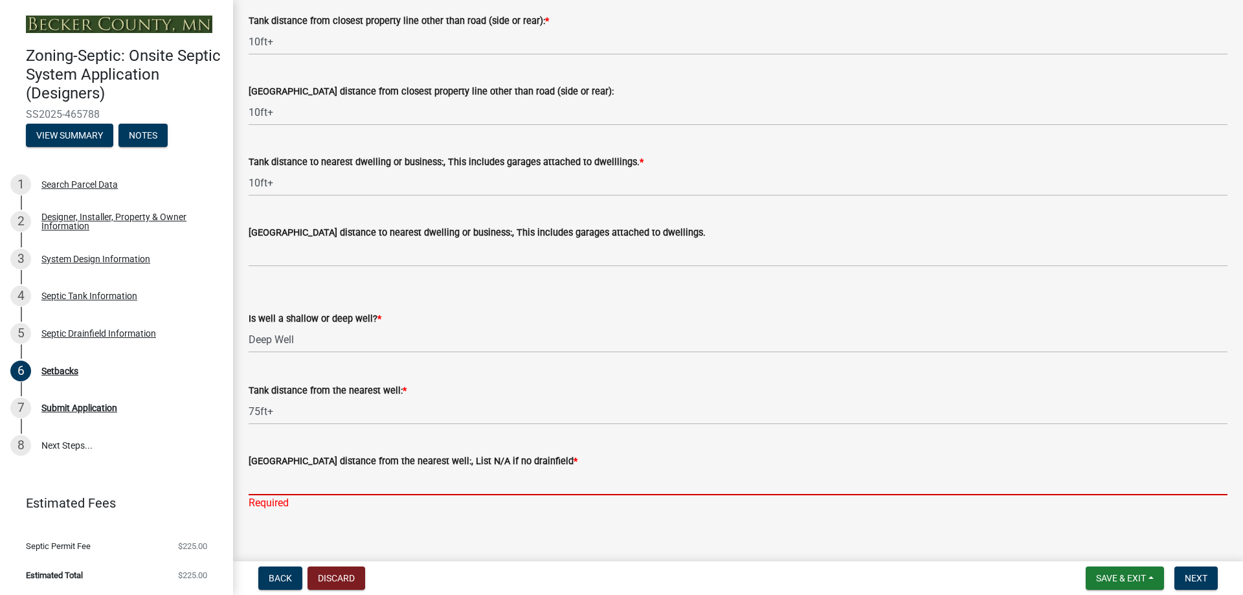
paste input "75ft+"
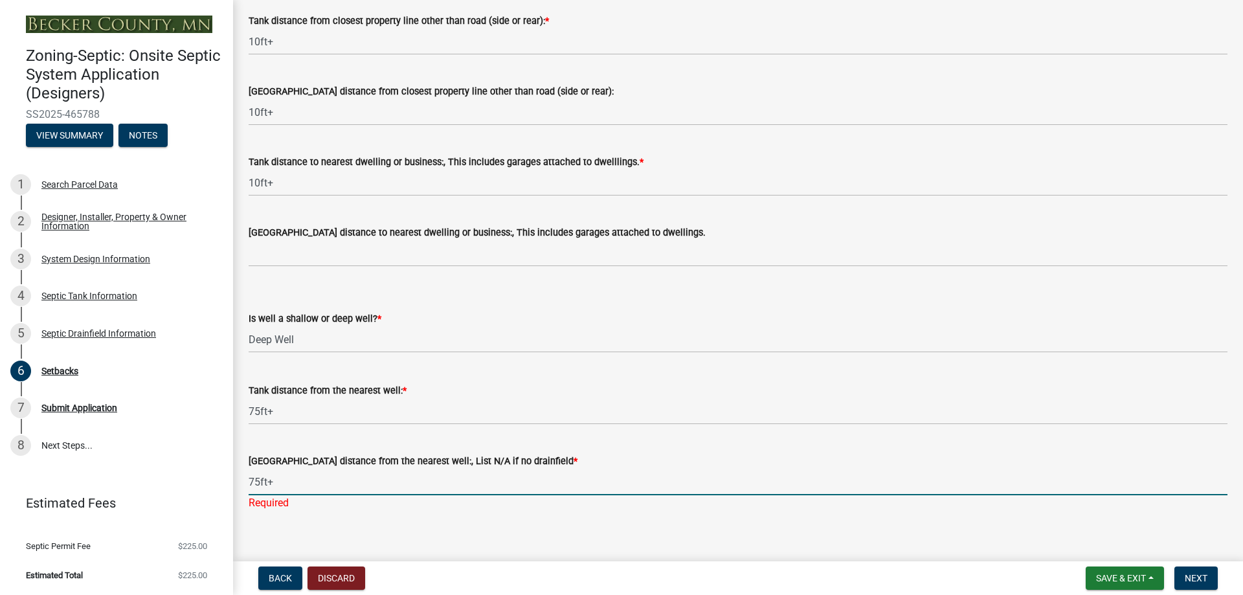
type input "75ft+"
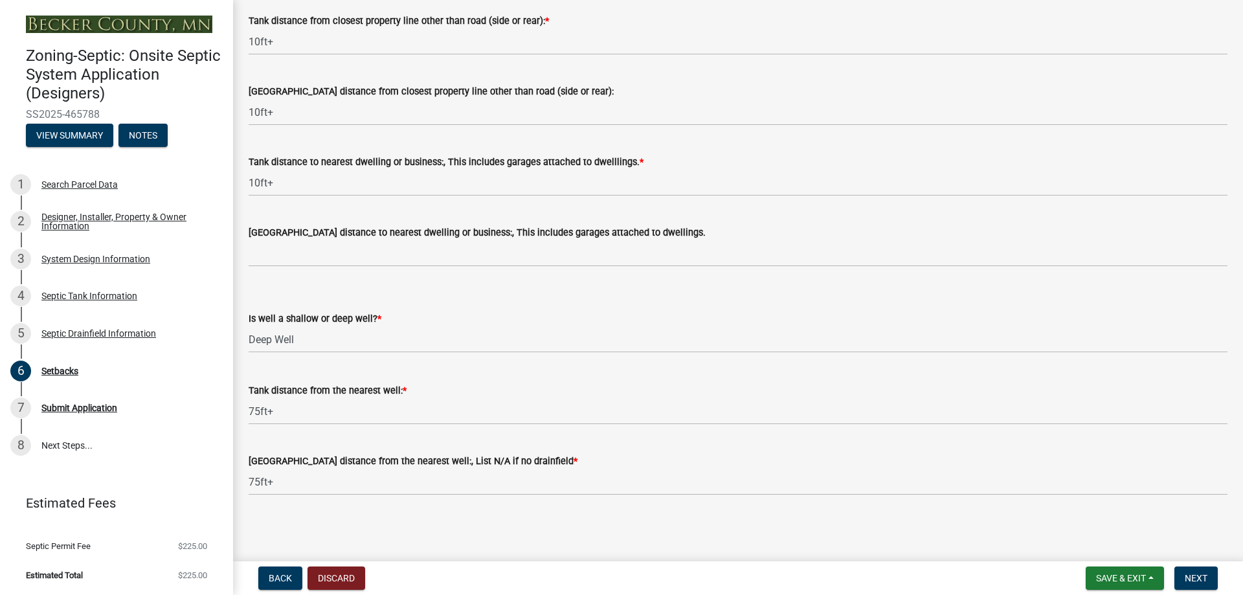
click at [491, 524] on main "Setbacks share Share Lake/River/Wetlands Info (if applicable) Is the property w…" at bounding box center [738, 278] width 1010 height 556
click at [1140, 574] on span "Save & Exit" at bounding box center [1121, 578] width 50 height 10
click at [1097, 519] on button "Save" at bounding box center [1113, 513] width 104 height 31
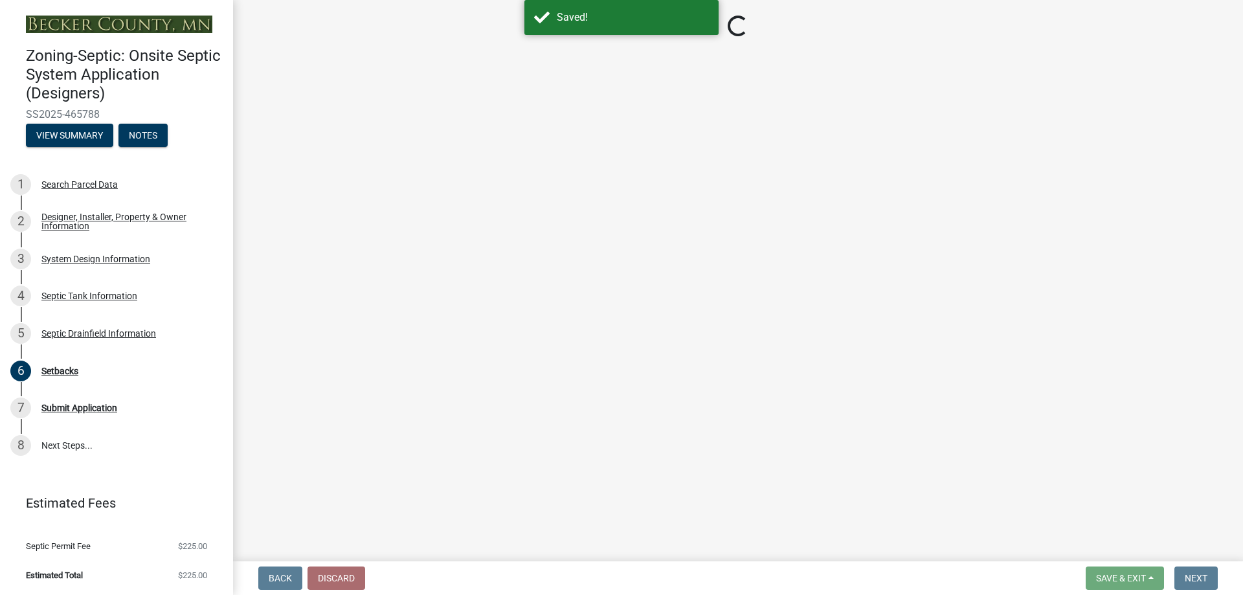
select select "c245ec0d-8d6f-4710-ab2b-b3aa70611708"
select select "152ed7af-cf91-4e08-a2b9-b72d39f912fb"
select select "23044af5-43bb-4cf5-8aef-2716db2ce5fc"
select select "21af9b93-f494-48c6-91ae-235d36c6c939"
select select "2c0c9673-cfd8-4d5e-8ea6-73593e257713"
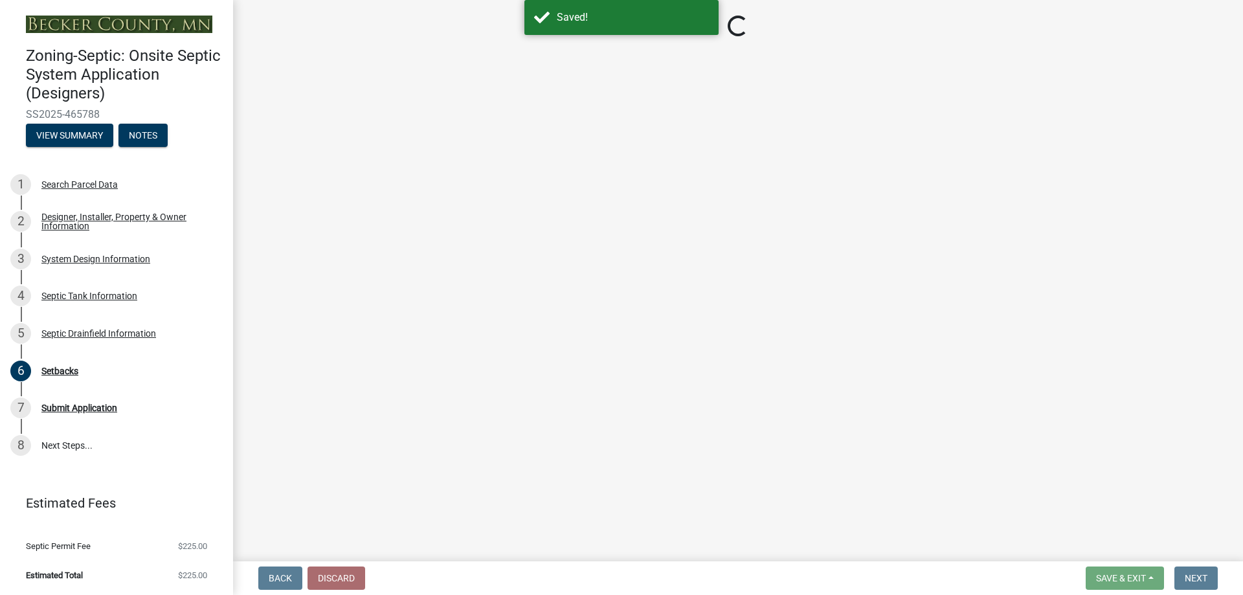
select select "cf78f1da-f066-4305-88a2-864abad1fa52"
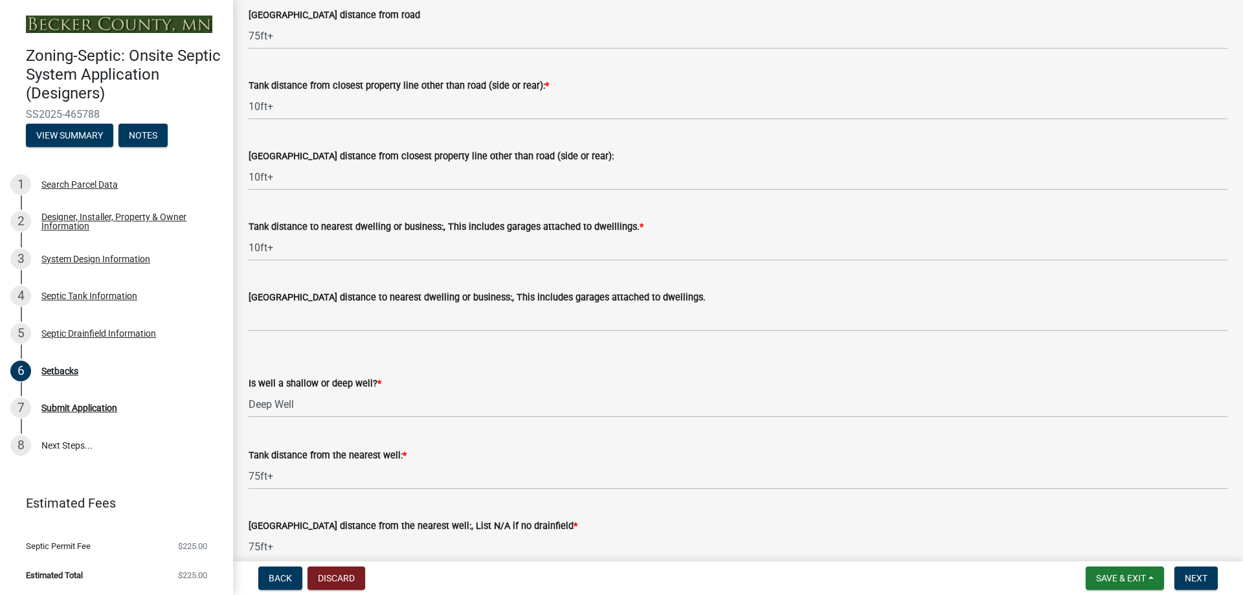
scroll to position [1168, 0]
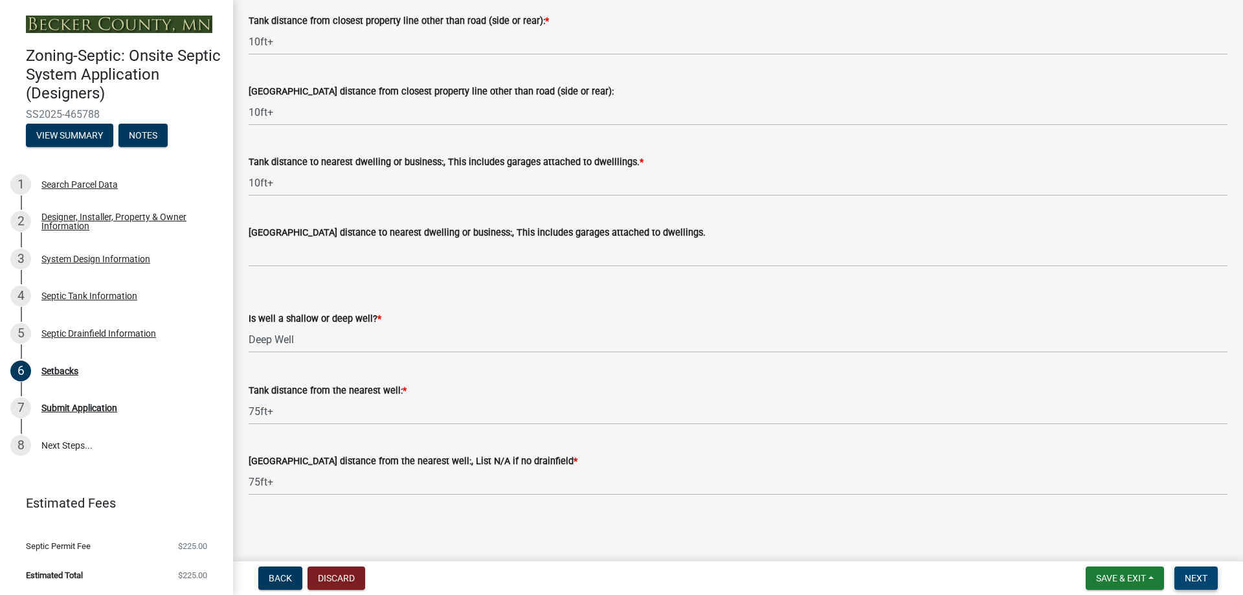
click at [1210, 576] on button "Next" at bounding box center [1196, 578] width 43 height 23
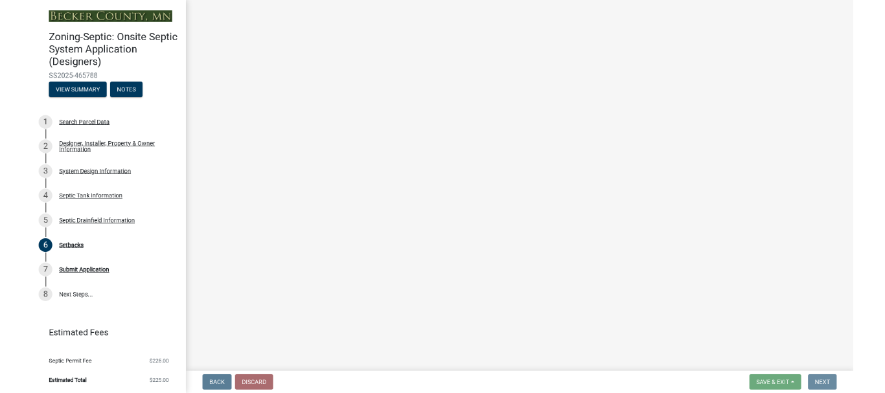
scroll to position [0, 0]
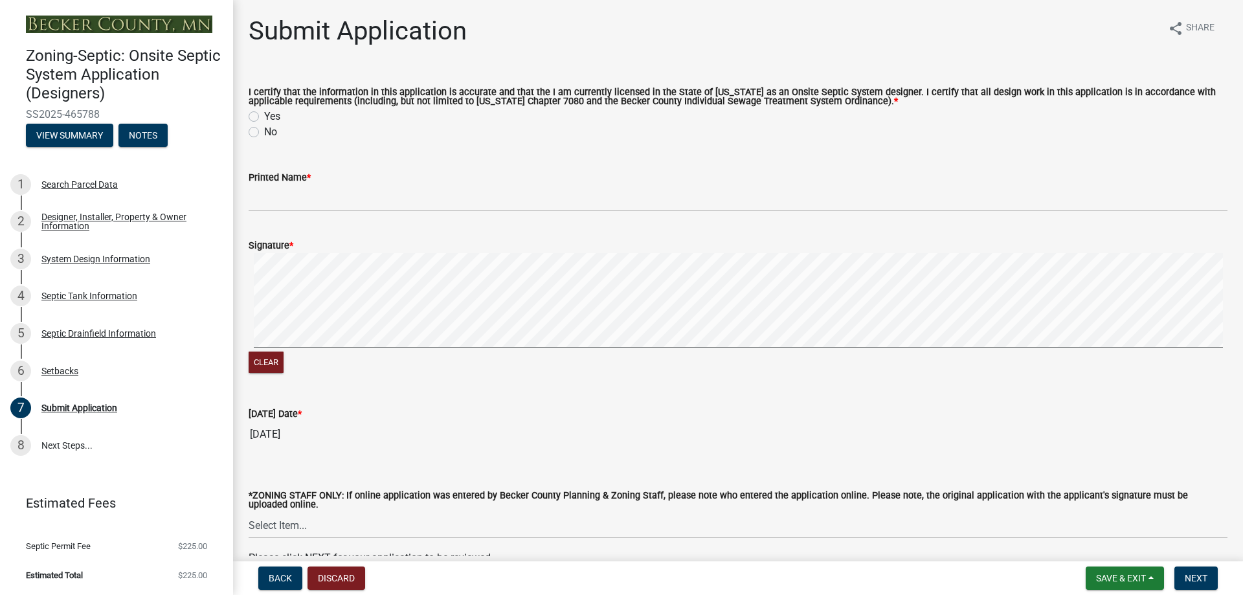
click at [264, 119] on label "Yes" at bounding box center [272, 117] width 16 height 16
click at [264, 117] on input "Yes" at bounding box center [268, 113] width 8 height 8
radio input "true"
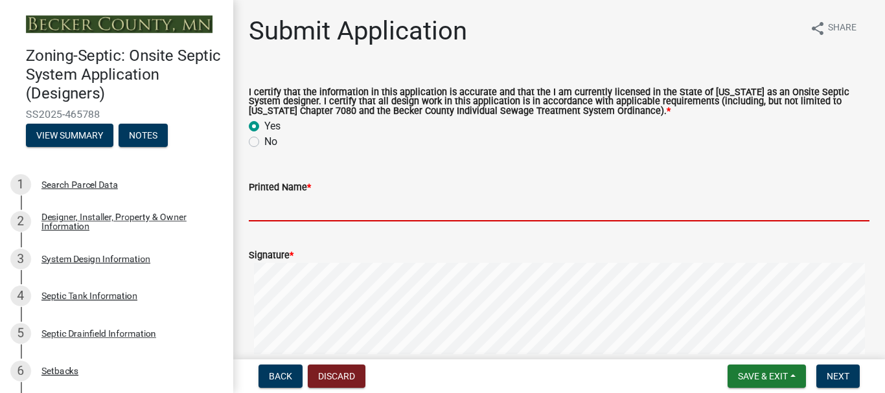
click at [280, 213] on input "Printed Name *" at bounding box center [559, 208] width 620 height 27
type input "[PERSON_NAME]"
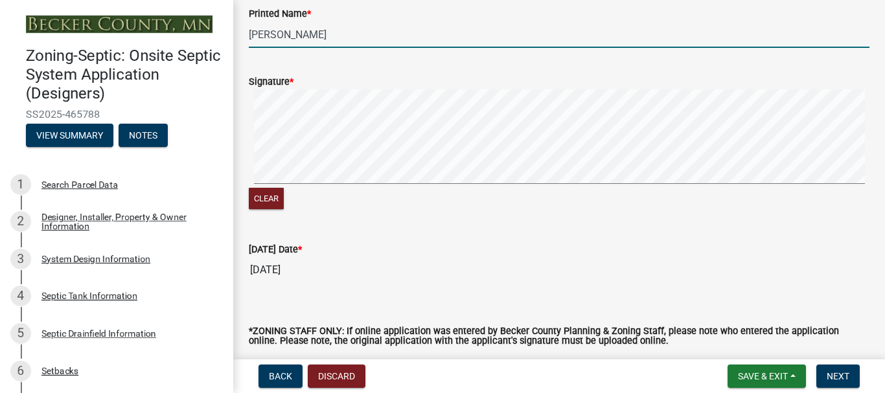
scroll to position [194, 0]
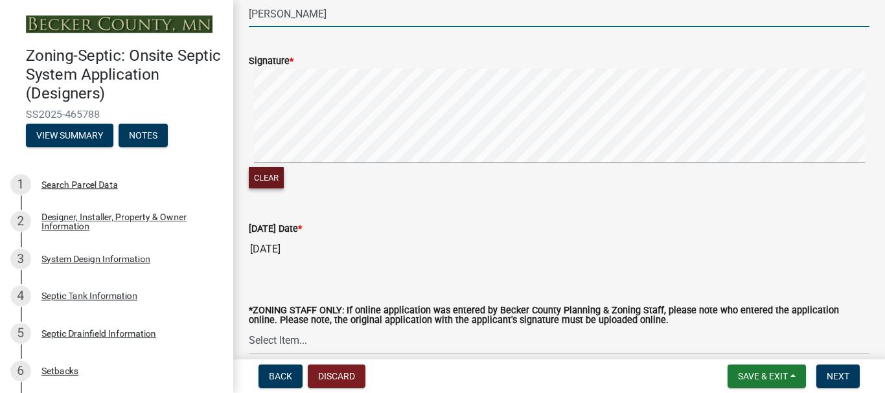
click at [260, 183] on button "Clear" at bounding box center [266, 177] width 35 height 21
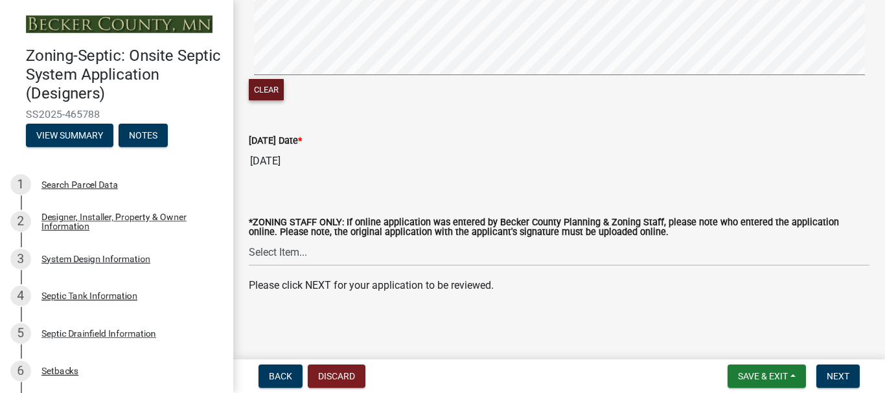
scroll to position [284, 0]
click at [768, 375] on span "Save & Exit" at bounding box center [763, 376] width 50 height 10
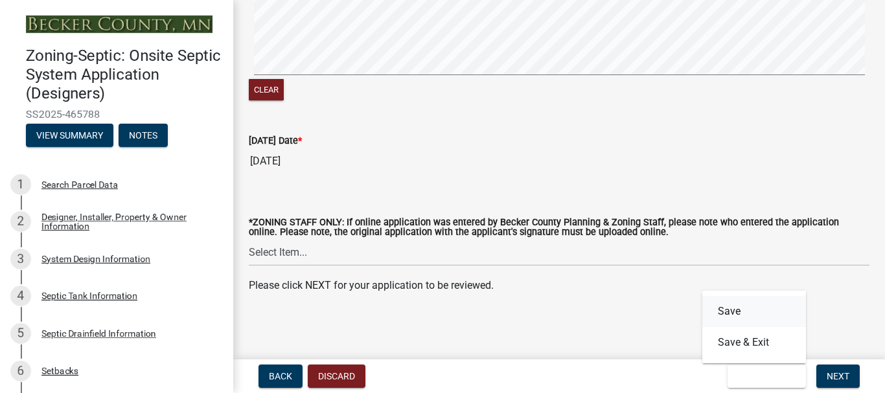
click at [738, 317] on button "Save" at bounding box center [754, 311] width 104 height 31
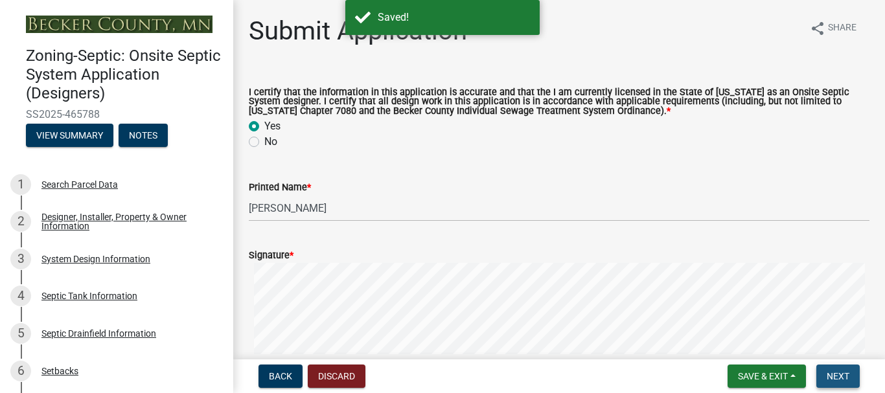
click at [829, 381] on span "Next" at bounding box center [837, 376] width 23 height 10
